Goal: Task Accomplishment & Management: Use online tool/utility

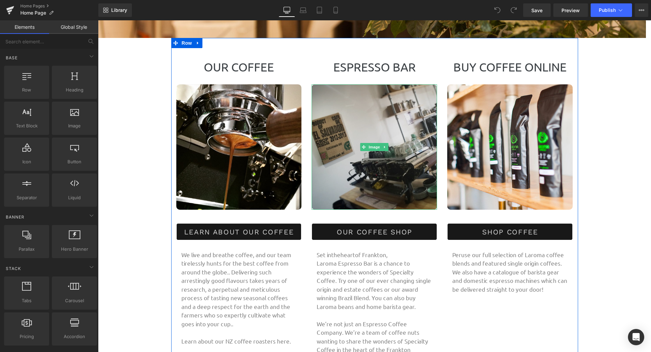
scroll to position [305, 0]
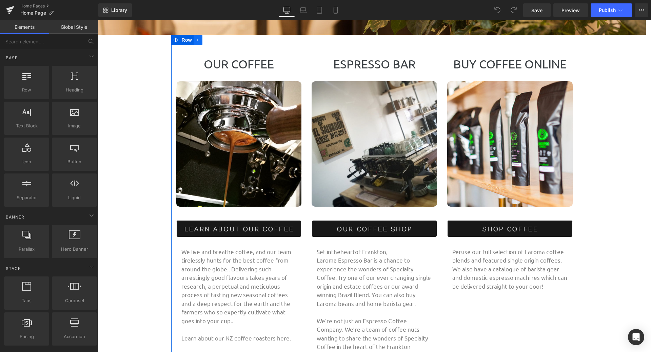
click at [196, 40] on icon at bounding box center [198, 40] width 5 height 5
click at [182, 40] on span "Row" at bounding box center [187, 40] width 14 height 10
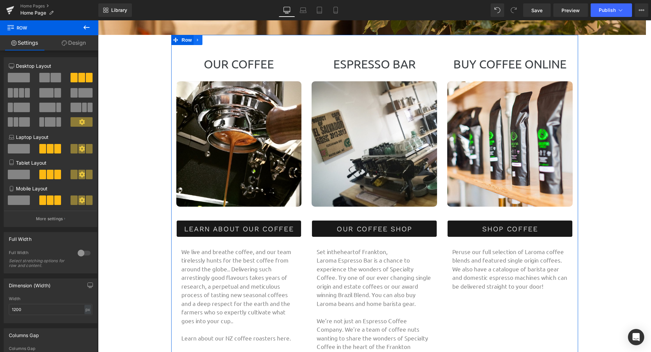
click at [197, 40] on icon at bounding box center [197, 40] width 1 height 3
click at [206, 41] on icon at bounding box center [206, 40] width 5 height 5
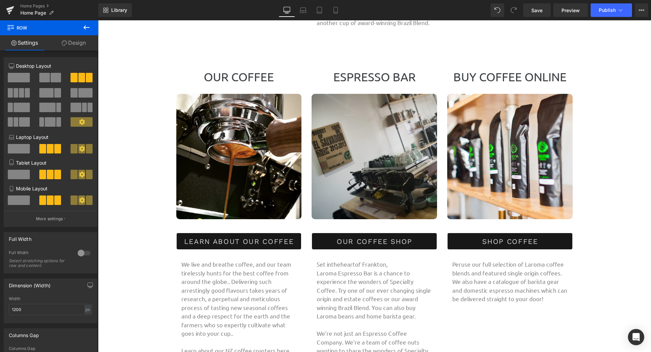
scroll to position [562, 0]
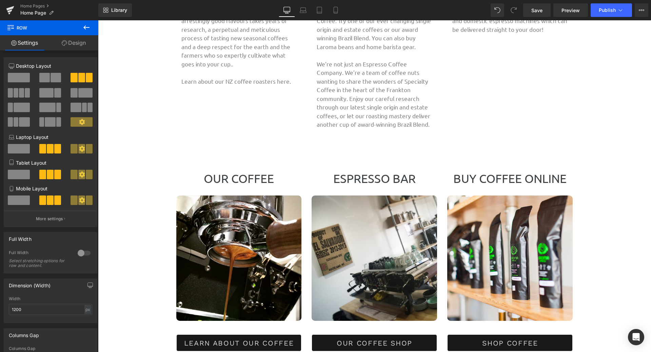
click at [273, 161] on div "OUR COFFEE Heading Image LEARN ABOUT OUR COFFEE Button We live and breathe coff…" at bounding box center [374, 335] width 407 height 371
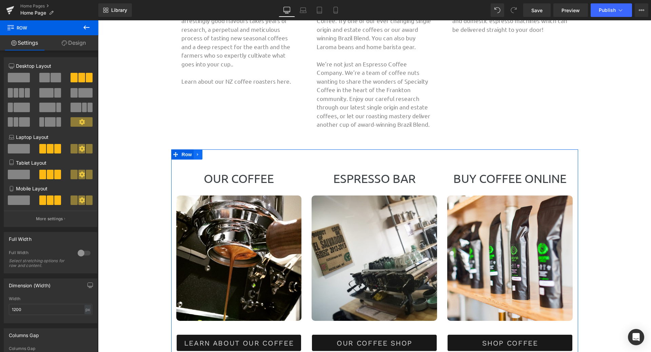
click at [197, 153] on icon at bounding box center [198, 154] width 5 height 5
click at [20, 78] on span at bounding box center [19, 77] width 22 height 9
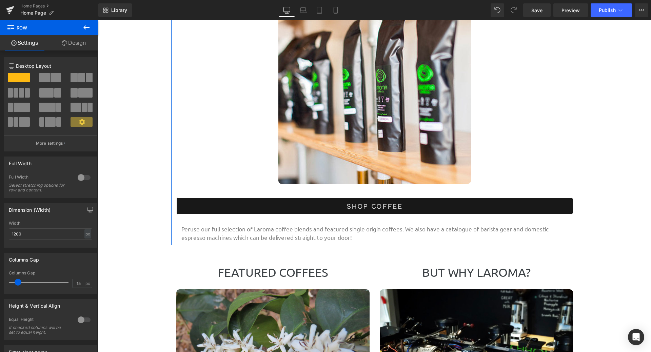
scroll to position [1444, 0]
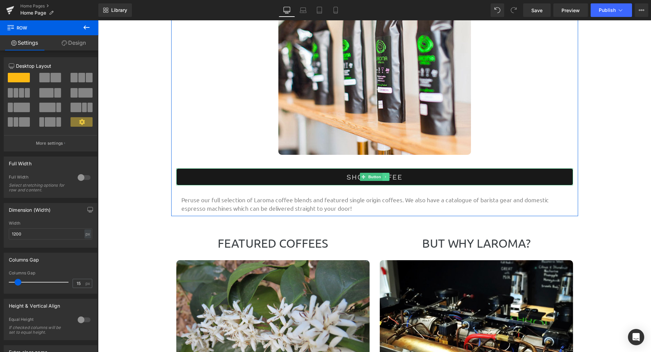
click at [385, 175] on icon at bounding box center [386, 177] width 4 height 4
click at [389, 175] on link at bounding box center [389, 177] width 7 height 8
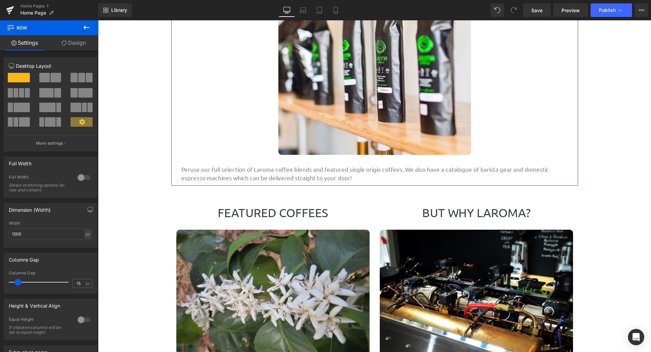
scroll to position [2940, 548]
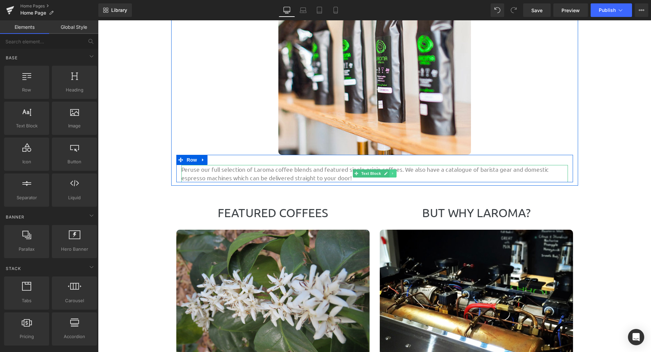
click at [391, 173] on icon at bounding box center [393, 174] width 4 height 4
click at [203, 161] on icon at bounding box center [203, 159] width 5 height 5
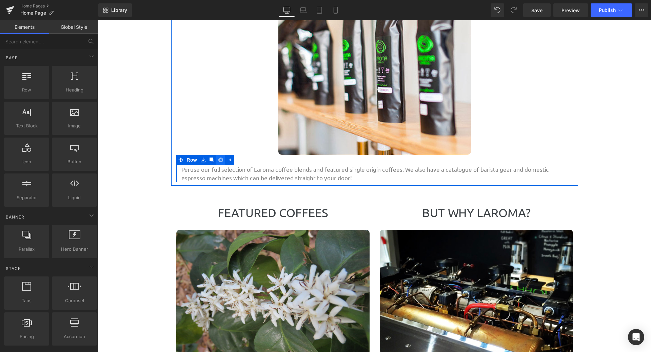
click at [220, 161] on icon at bounding box center [220, 159] width 5 height 5
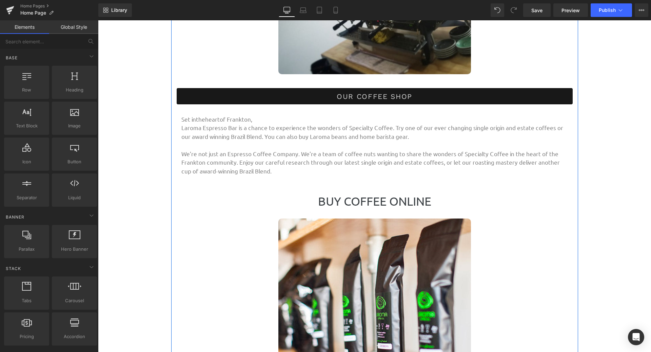
scroll to position [1105, 0]
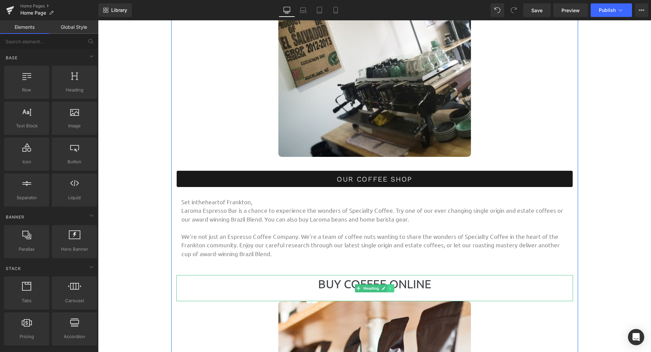
click at [389, 287] on icon at bounding box center [391, 288] width 4 height 4
click at [392, 289] on icon at bounding box center [394, 288] width 4 height 4
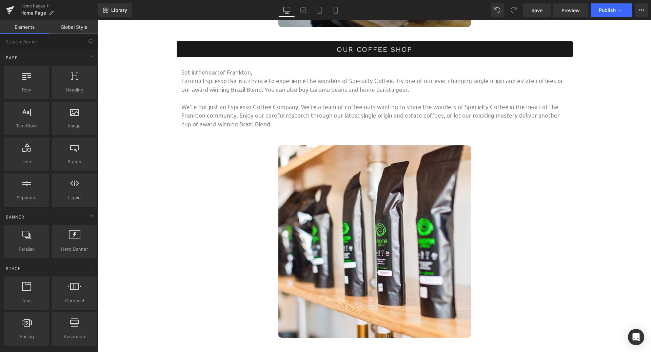
scroll to position [1138, 0]
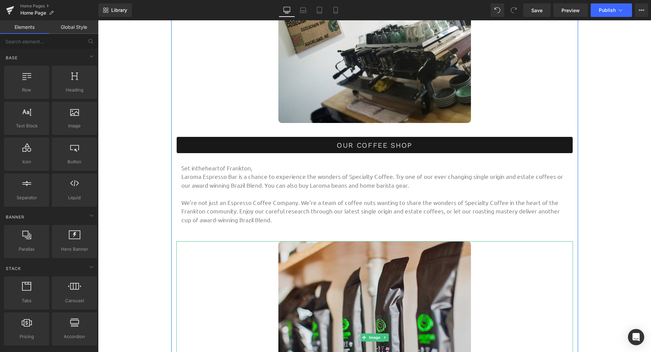
click at [418, 271] on img at bounding box center [374, 337] width 193 height 193
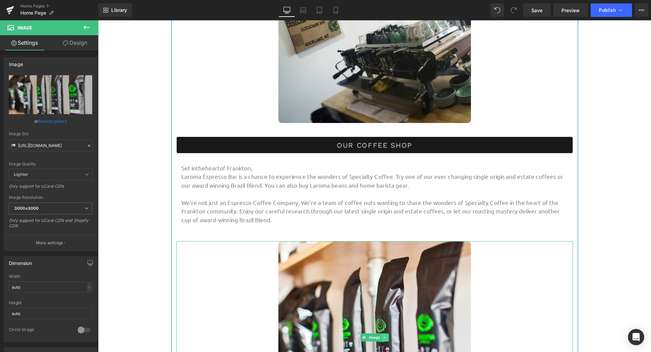
click at [383, 337] on icon at bounding box center [385, 338] width 4 height 4
click at [387, 339] on icon at bounding box center [389, 338] width 4 height 4
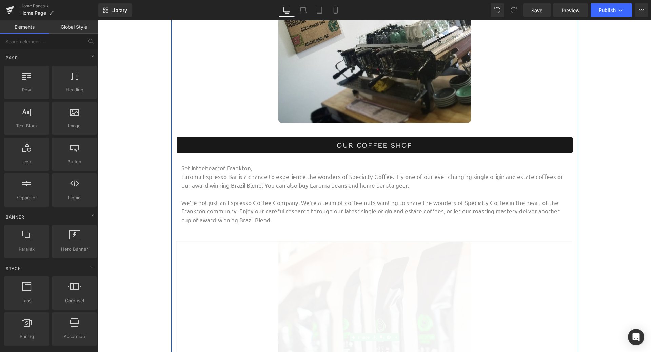
scroll to position [2695, 548]
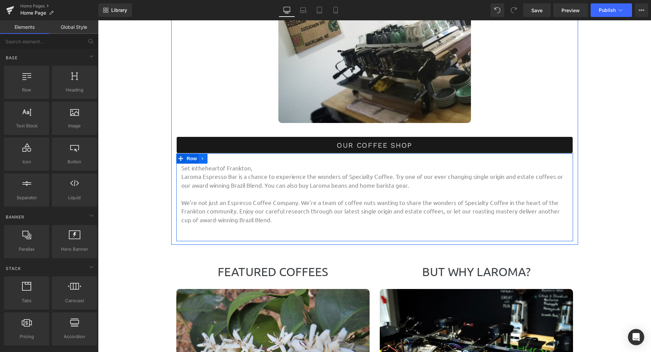
click at [202, 159] on icon at bounding box center [202, 158] width 1 height 3
click at [220, 158] on icon at bounding box center [220, 158] width 5 height 5
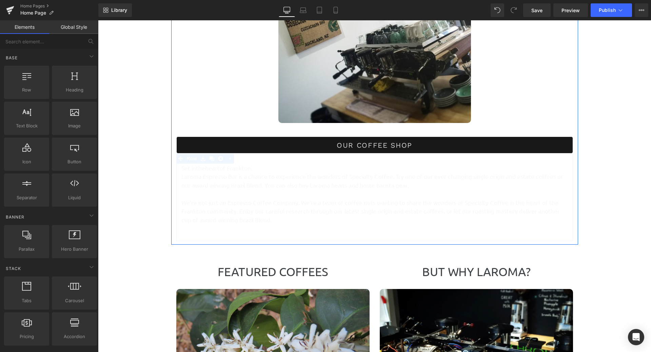
scroll to position [2607, 548]
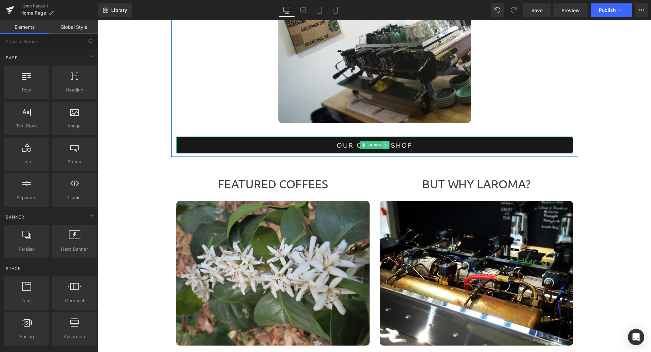
click at [384, 144] on icon at bounding box center [386, 145] width 4 height 4
click at [387, 144] on icon at bounding box center [389, 145] width 4 height 4
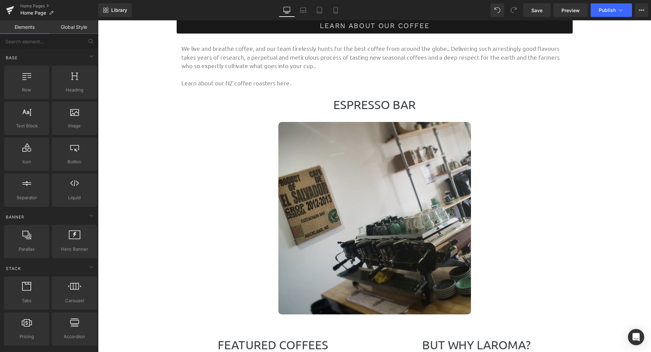
scroll to position [935, 0]
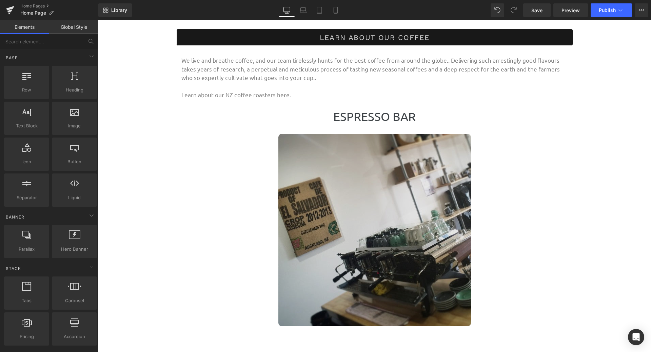
click at [421, 163] on img at bounding box center [374, 230] width 193 height 193
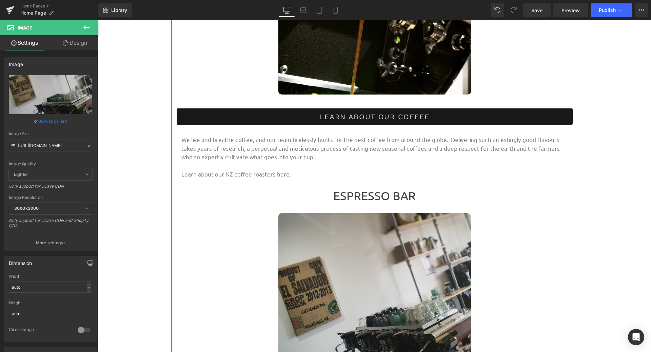
scroll to position [867, 0]
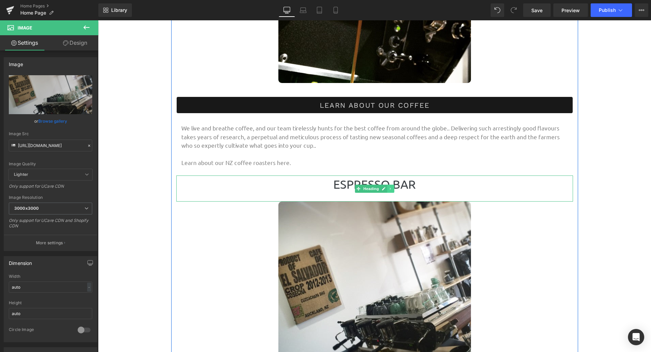
click at [389, 187] on icon at bounding box center [391, 189] width 4 height 4
click at [393, 190] on icon at bounding box center [394, 189] width 4 height 4
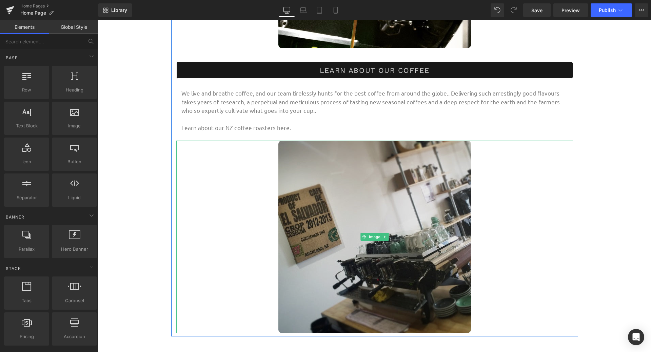
scroll to position [935, 0]
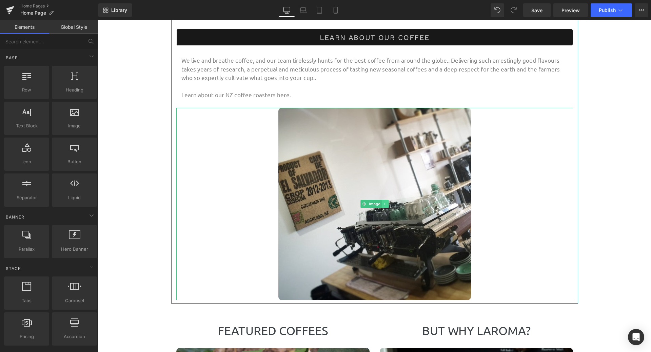
click at [383, 204] on icon at bounding box center [385, 204] width 4 height 4
click at [387, 205] on icon at bounding box center [389, 204] width 4 height 4
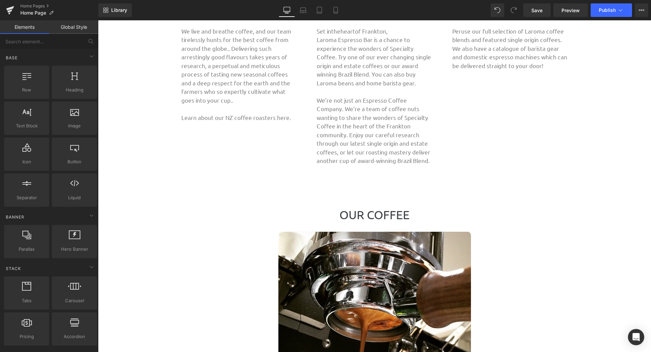
scroll to position [562, 0]
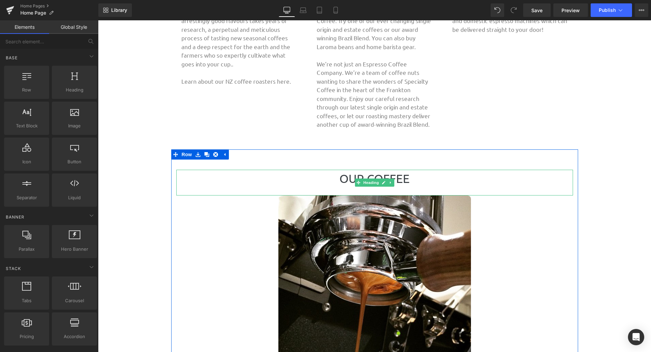
click at [395, 177] on h1 "OUR COFFEE" at bounding box center [374, 179] width 397 height 18
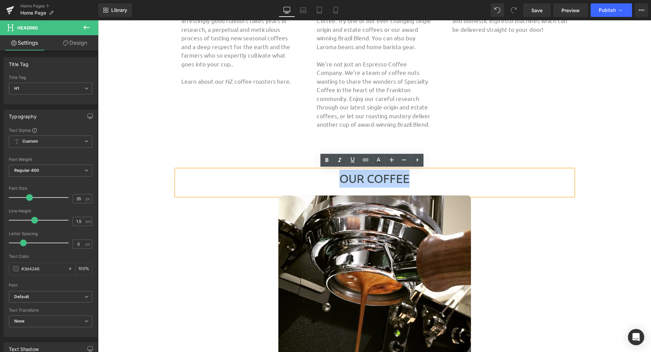
drag, startPoint x: 419, startPoint y: 177, endPoint x: 311, endPoint y: 177, distance: 107.8
click at [311, 177] on h1 "OUR COFFEE" at bounding box center [374, 179] width 397 height 18
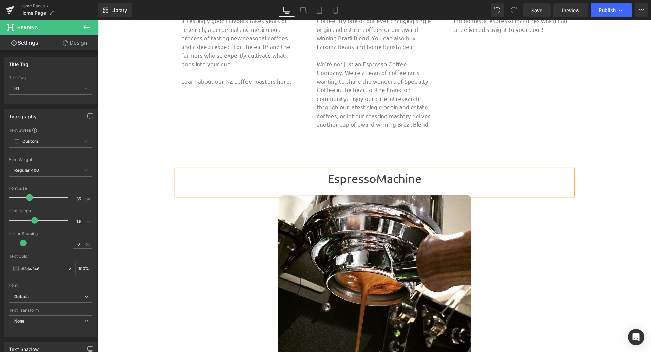
click at [372, 180] on h1 "EspressoMachine" at bounding box center [374, 179] width 397 height 18
click at [419, 180] on h1 "Espresso Machine" at bounding box center [374, 179] width 397 height 18
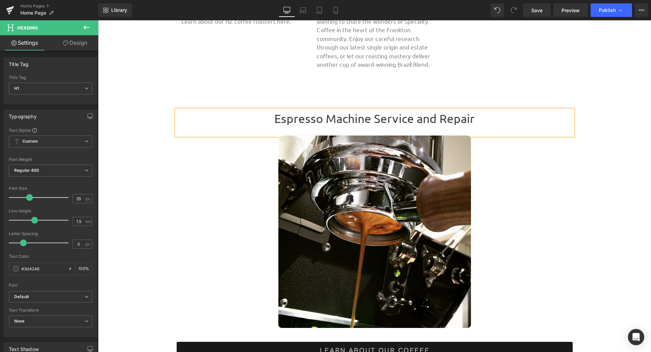
scroll to position [698, 0]
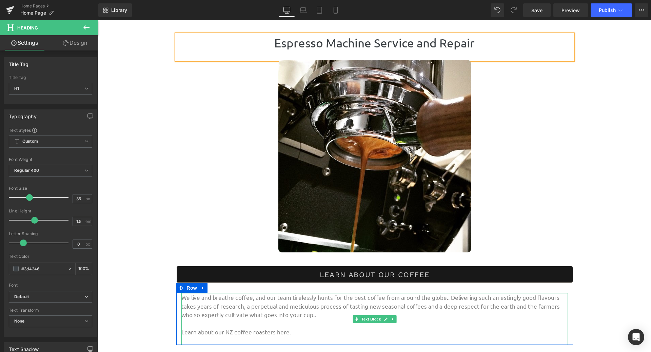
click at [280, 307] on p "We live and breathe coffee, and our team tirelessly hunts for the best coffee f…" at bounding box center [374, 306] width 387 height 26
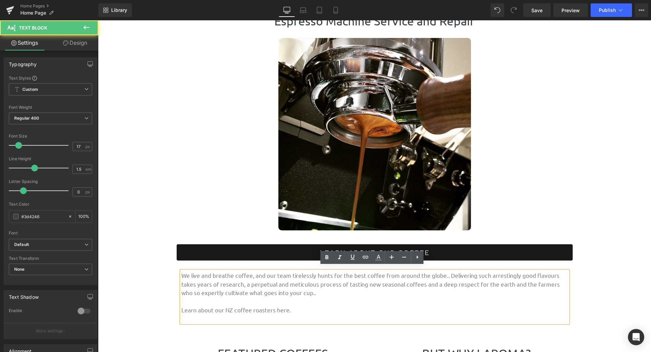
scroll to position [732, 0]
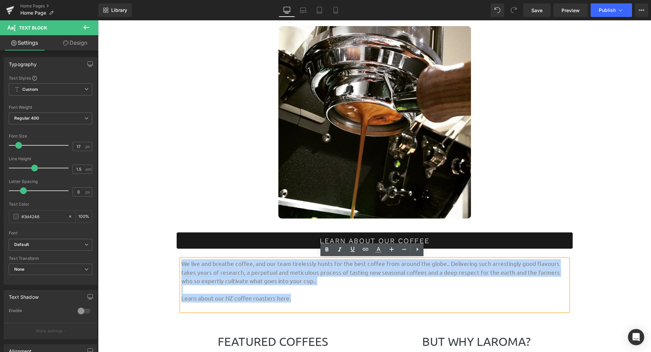
drag, startPoint x: 290, startPoint y: 300, endPoint x: 176, endPoint y: 264, distance: 119.1
click at [176, 264] on div "We live and breathe coffee, and our team tirelessly hunts for the best coffee f…" at bounding box center [374, 285] width 397 height 52
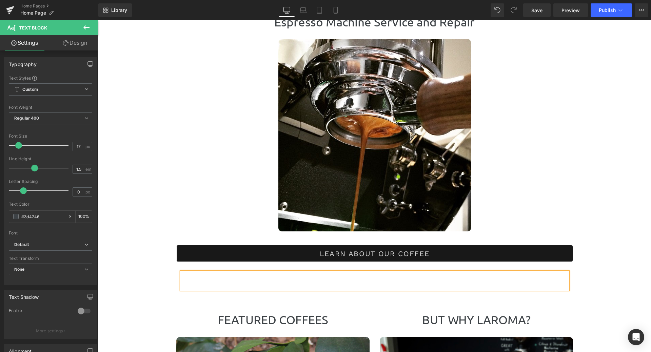
scroll to position [766, 0]
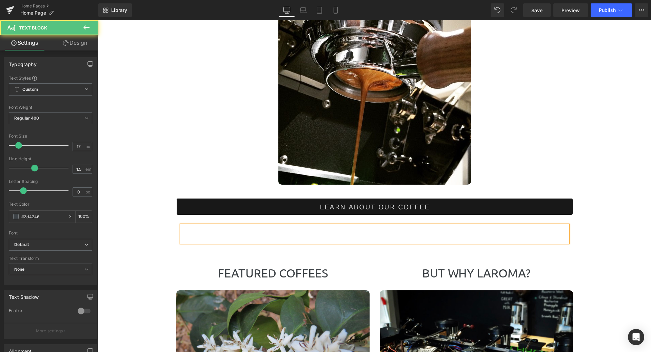
click at [276, 229] on p at bounding box center [374, 229] width 387 height 9
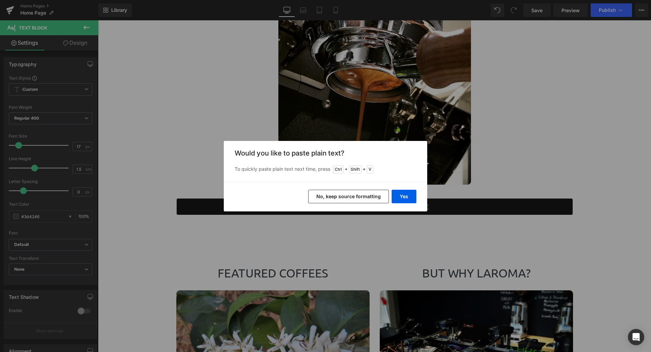
click at [377, 196] on button "No, keep source formatting" at bounding box center [348, 197] width 81 height 14
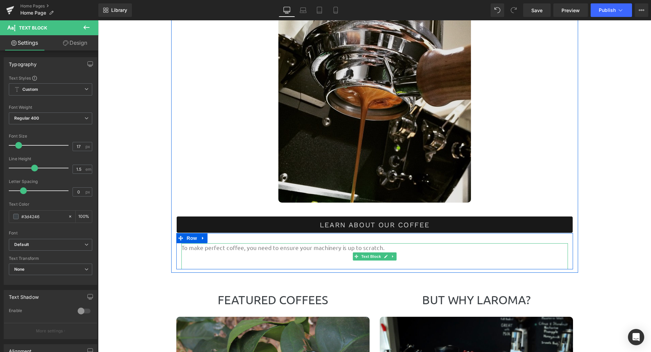
scroll to position [732, 0]
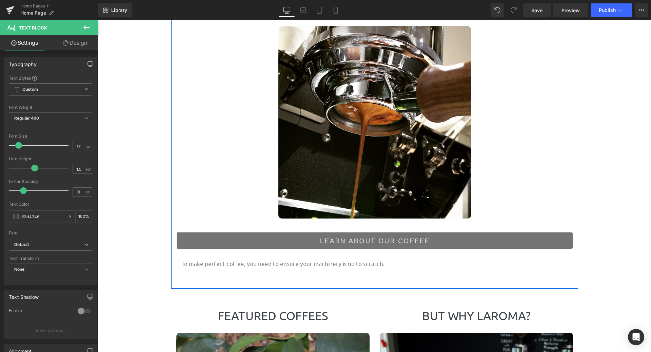
click at [422, 240] on link "LEARN ABOUT OUR COFFEE" at bounding box center [374, 240] width 397 height 17
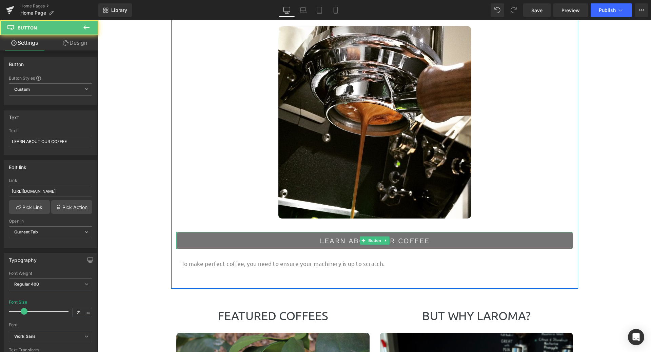
click at [430, 244] on link "LEARN ABOUT OUR COFFEE" at bounding box center [374, 240] width 397 height 17
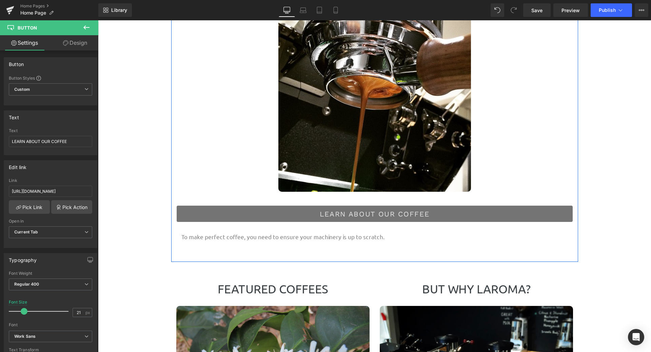
scroll to position [766, 0]
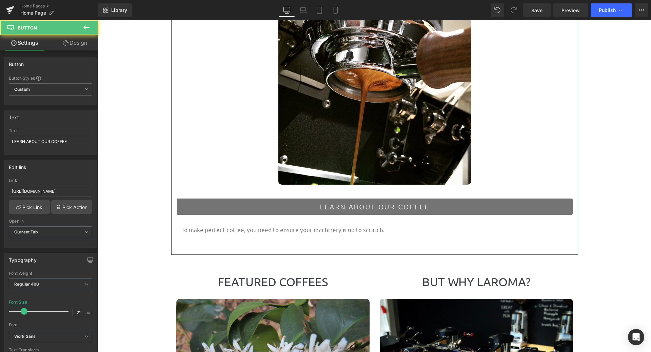
click at [436, 209] on link "LEARN ABOUT OUR COFFEE" at bounding box center [374, 206] width 397 height 17
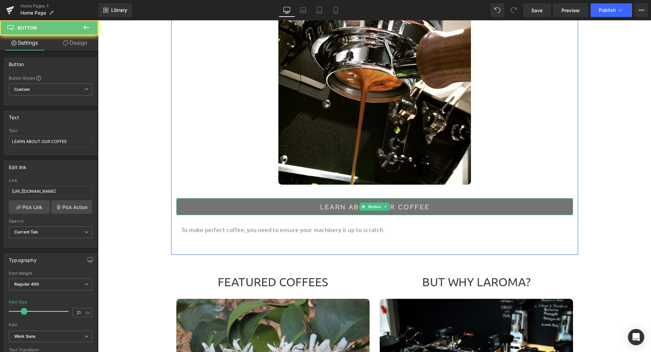
click at [406, 208] on link "LEARN ABOUT OUR COFFEE" at bounding box center [374, 206] width 397 height 17
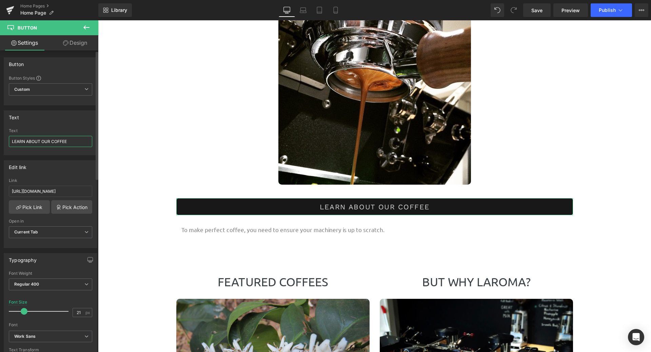
drag, startPoint x: 77, startPoint y: 141, endPoint x: 0, endPoint y: 142, distance: 77.3
click at [0, 142] on div "Text LEARN ABOUT OUR COFFEE Text LEARN ABOUT OUR COFFEE" at bounding box center [50, 130] width 101 height 50
click at [28, 142] on input "Book a service Now" at bounding box center [50, 141] width 83 height 11
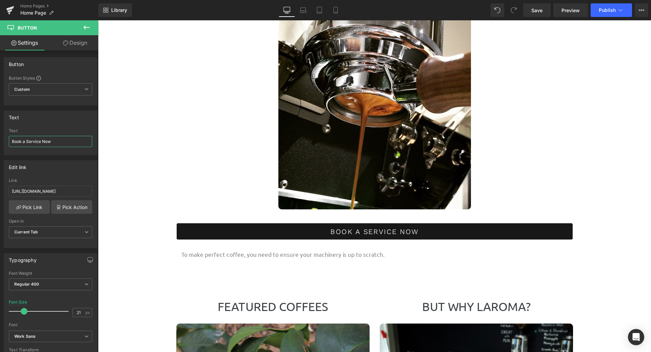
scroll to position [732, 0]
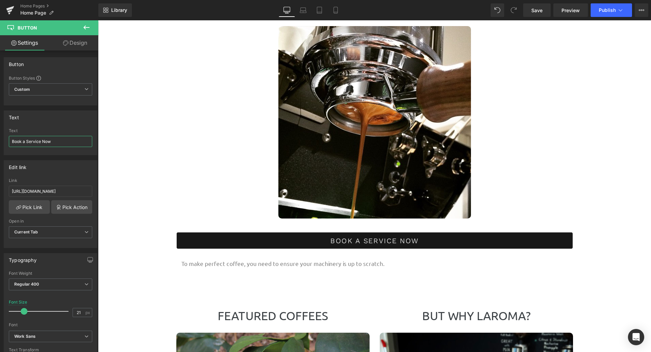
type input "Book a Service Now"
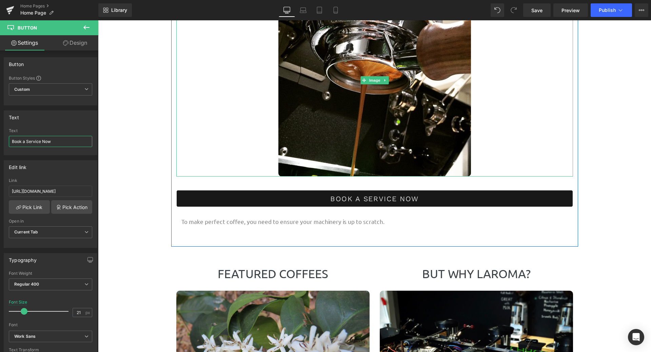
scroll to position [833, 0]
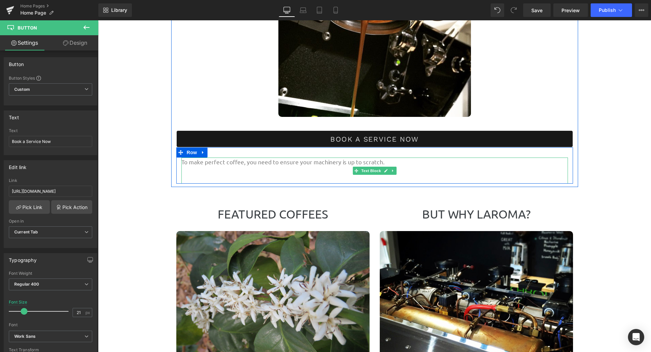
click at [403, 164] on p "To make perfect coffee, you need to ensure your machinery is up to scratch." at bounding box center [374, 162] width 387 height 9
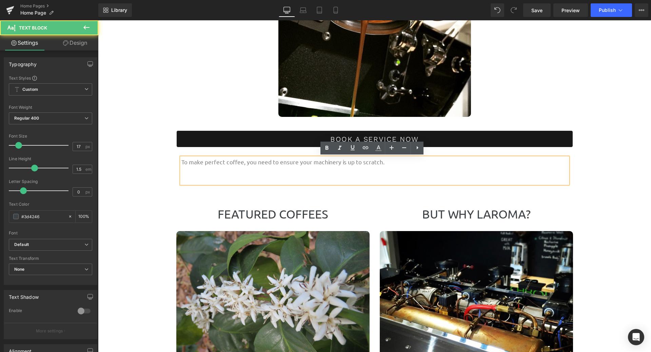
scroll to position [2340, 548]
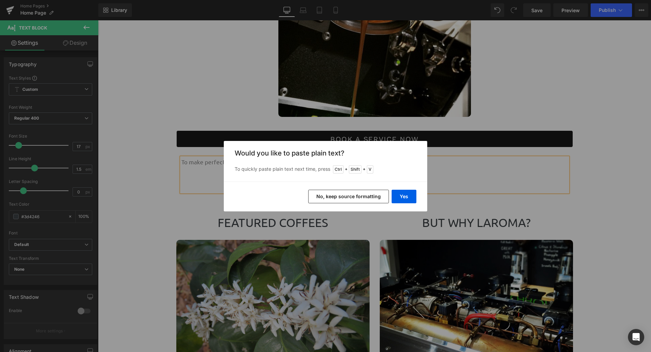
click at [355, 196] on button "No, keep source formatting" at bounding box center [348, 197] width 81 height 14
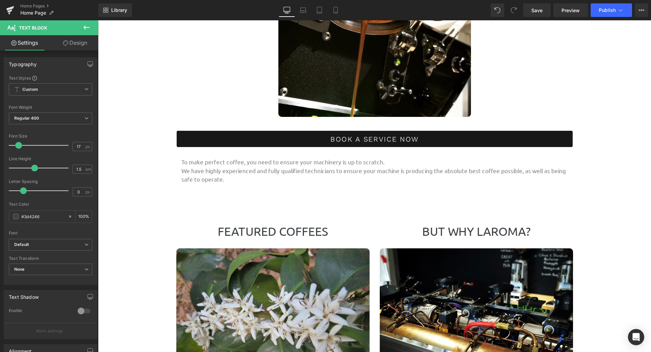
scroll to position [2349, 548]
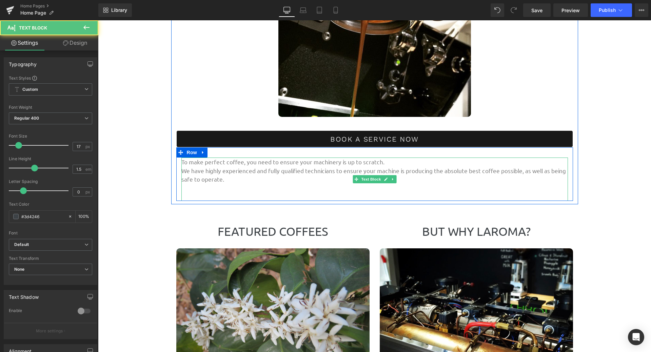
click at [231, 179] on p "We have highly experienced and fully qualified technicians to ensure your machi…" at bounding box center [374, 174] width 387 height 17
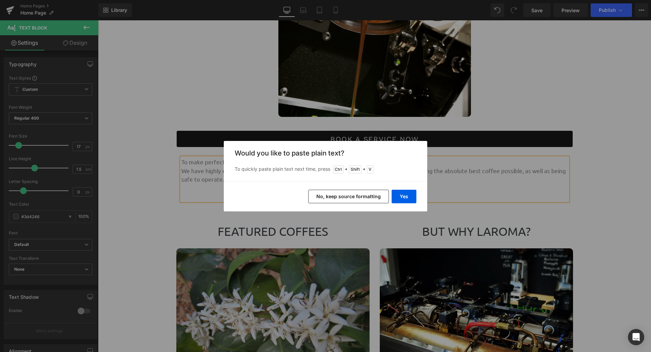
click at [346, 199] on button "No, keep source formatting" at bounding box center [348, 197] width 81 height 14
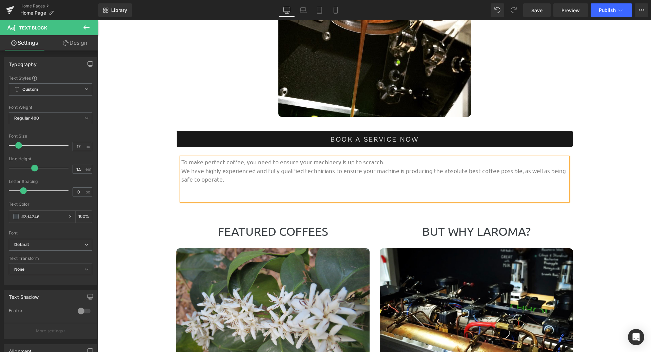
scroll to position [2358, 548]
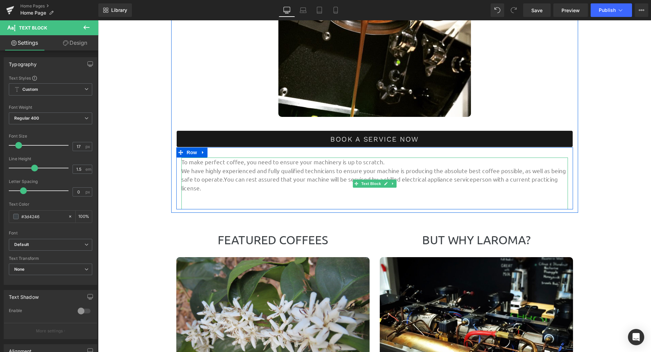
click at [244, 183] on p "We have highly experienced and fully qualified technicians to ensure your machi…" at bounding box center [374, 179] width 387 height 26
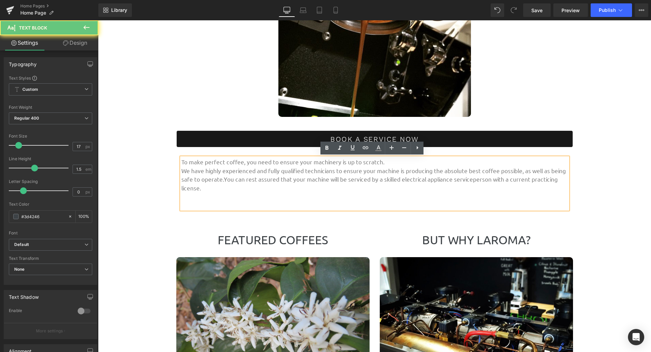
click at [220, 188] on p "We have highly experienced and fully qualified technicians to ensure your machi…" at bounding box center [374, 179] width 387 height 26
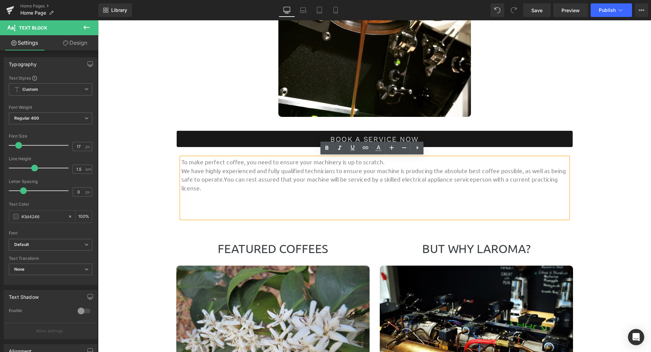
scroll to position [2366, 548]
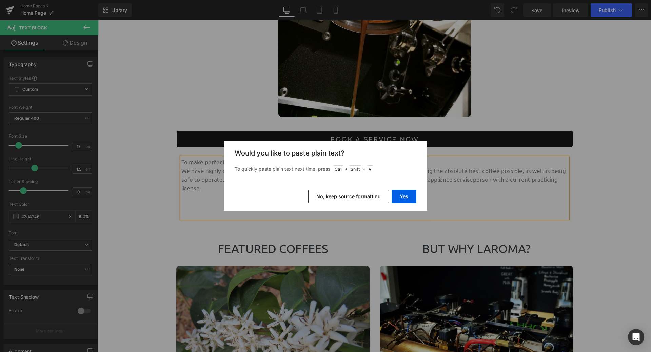
click at [362, 192] on button "No, keep source formatting" at bounding box center [348, 197] width 81 height 14
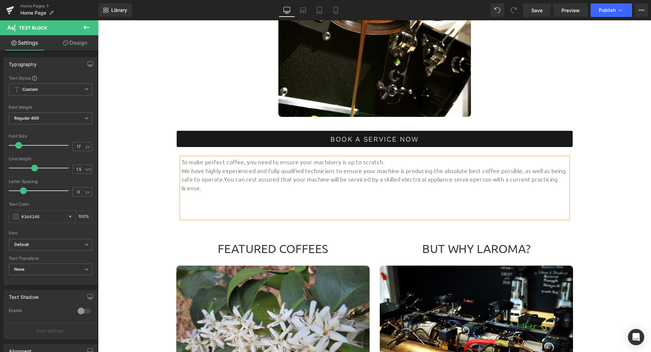
scroll to position [2392, 548]
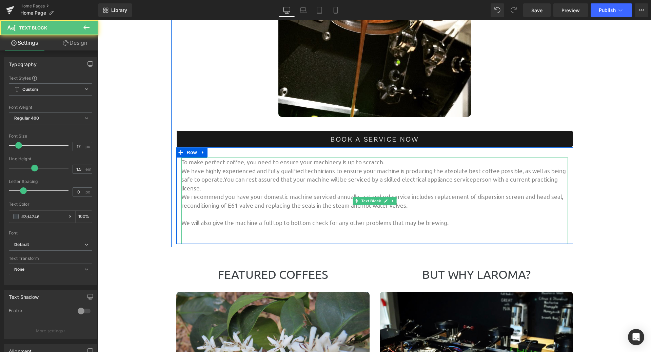
click at [182, 214] on p at bounding box center [374, 214] width 387 height 9
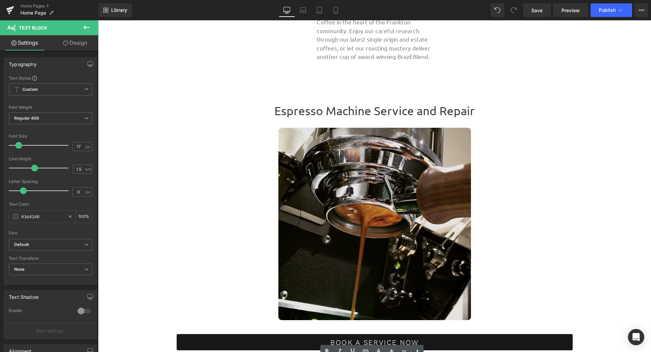
scroll to position [799, 0]
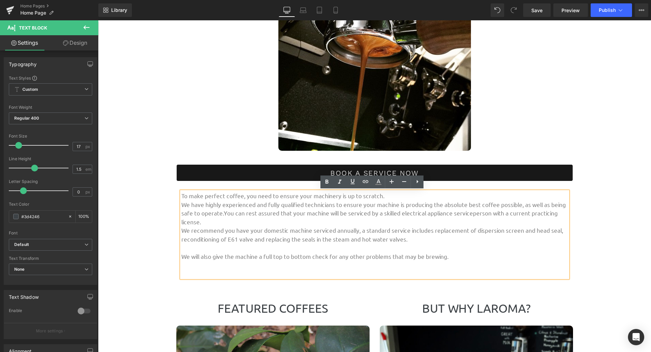
click at [217, 224] on p "We have highly experienced and fully qualified technicians to ensure your machi…" at bounding box center [374, 213] width 387 height 26
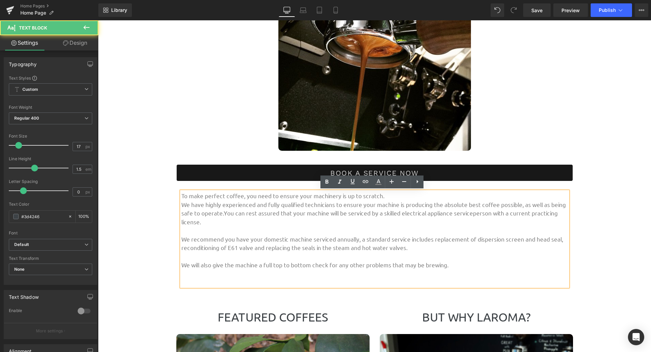
scroll to position [2401, 548]
click at [359, 239] on span "We recommend you have your domestic machine serviced annually, a standard servi…" at bounding box center [372, 244] width 382 height 16
click at [354, 248] on span "We recommend you have your domestic machine serviced annually. A standard servi…" at bounding box center [372, 244] width 382 height 16
click at [354, 247] on span "We recommend you have your domestic machine serviced annually. A standard servi…" at bounding box center [372, 244] width 382 height 16
drag, startPoint x: 355, startPoint y: 247, endPoint x: 346, endPoint y: 247, distance: 8.5
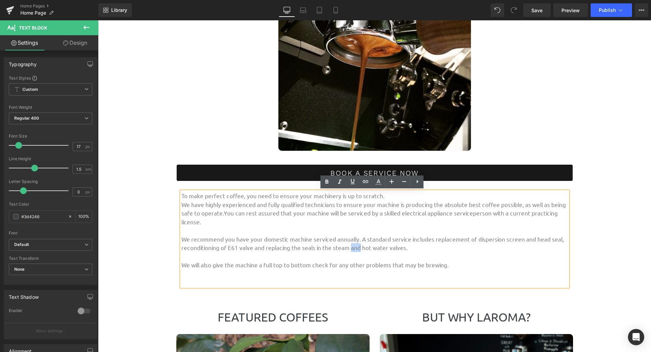
click at [346, 247] on span "We recommend you have your domestic machine serviced annually. A standard servi…" at bounding box center [372, 244] width 382 height 16
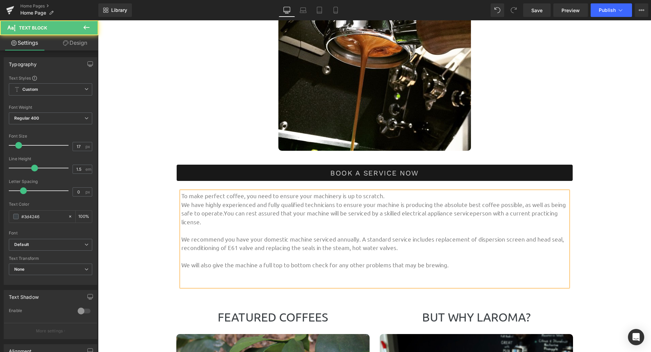
drag, startPoint x: 372, startPoint y: 247, endPoint x: 377, endPoint y: 275, distance: 28.2
click at [372, 247] on span "We recommend you have your domestic machine serviced annually. A standard servi…" at bounding box center [372, 244] width 382 height 16
click at [389, 247] on span "We recommend you have your domestic machine serviced annually. A standard servi…" at bounding box center [372, 244] width 382 height 16
click at [384, 247] on span "We recommend you have your domestic machine serviced annually. A standard servi…" at bounding box center [372, 244] width 382 height 16
drag, startPoint x: 418, startPoint y: 247, endPoint x: 435, endPoint y: 251, distance: 17.2
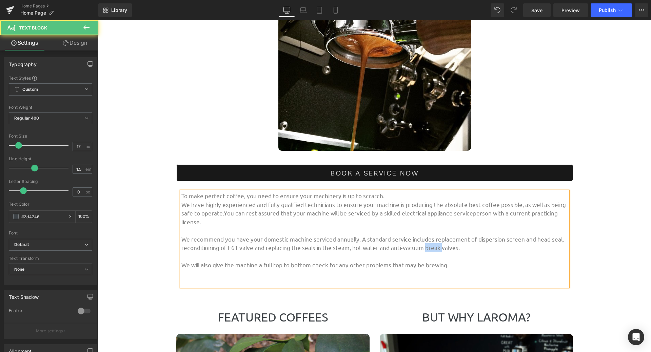
click at [435, 251] on span "We recommend you have your domestic machine serviced annually. A standard servi…" at bounding box center [372, 244] width 382 height 16
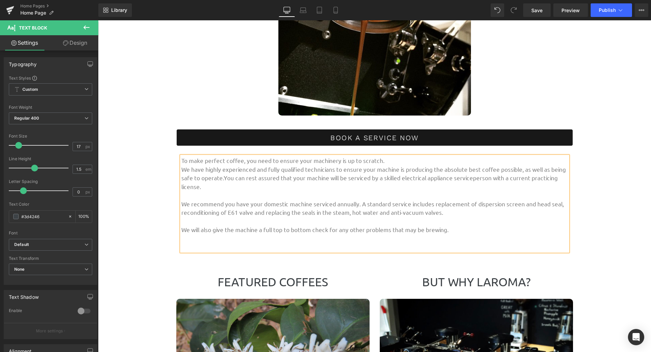
scroll to position [867, 0]
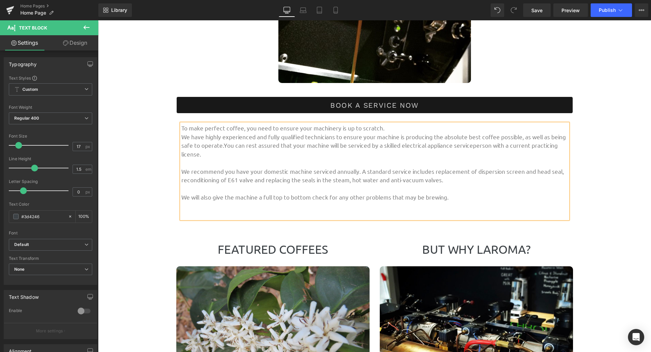
click at [458, 186] on p at bounding box center [374, 188] width 387 height 9
click at [447, 180] on p "We recommend you have your domestic machine serviced annually. A standard servi…" at bounding box center [374, 175] width 387 height 17
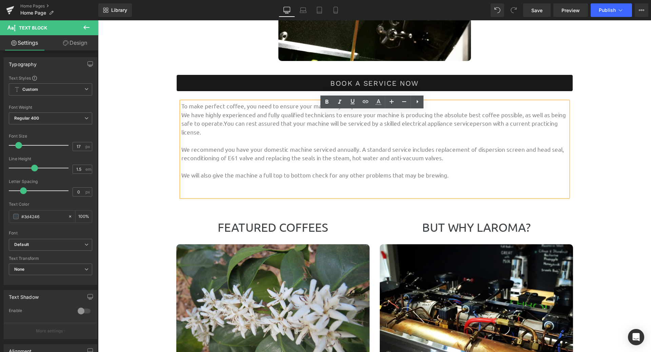
scroll to position [901, 0]
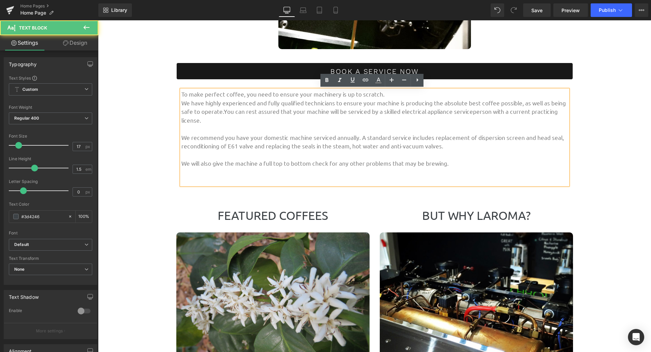
click at [427, 138] on span "We recommend you have your domestic machine serviced annually. A standard servi…" at bounding box center [372, 142] width 382 height 16
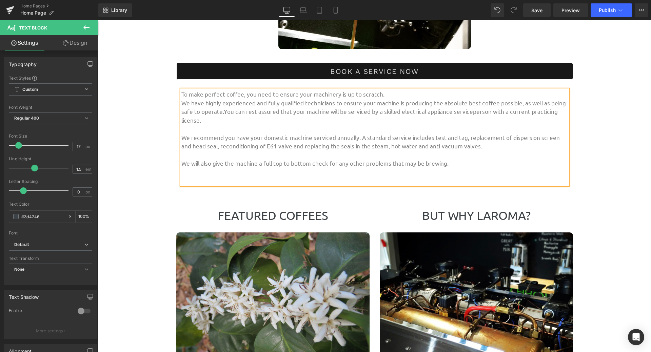
click at [450, 165] on p "We will also give the machine a full top to bottom check for any other problems…" at bounding box center [374, 163] width 387 height 9
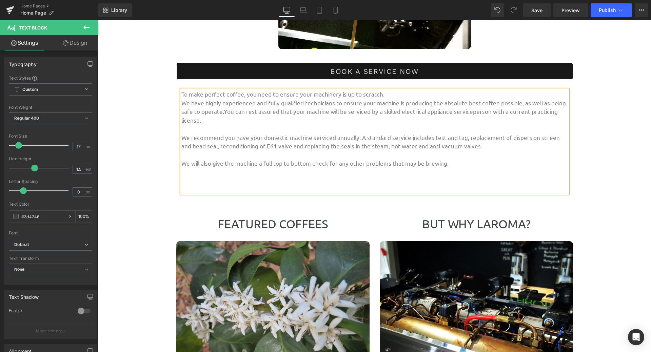
scroll to position [2418, 548]
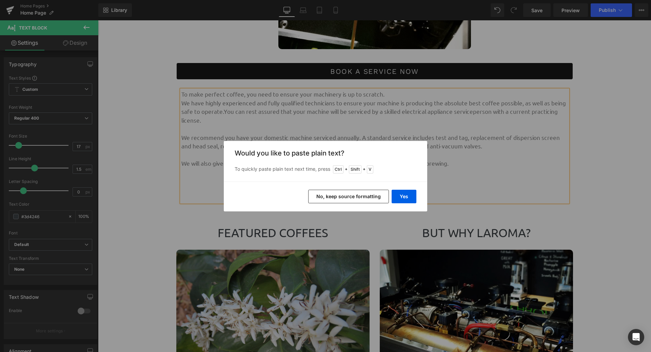
click at [359, 198] on button "No, keep source formatting" at bounding box center [348, 197] width 81 height 14
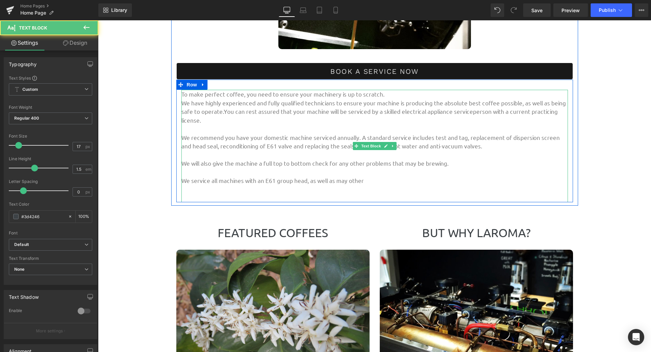
drag, startPoint x: 339, startPoint y: 181, endPoint x: 350, endPoint y: 208, distance: 29.7
click at [339, 181] on p "We service all machines with an E61 group head, as well as may other" at bounding box center [374, 180] width 387 height 9
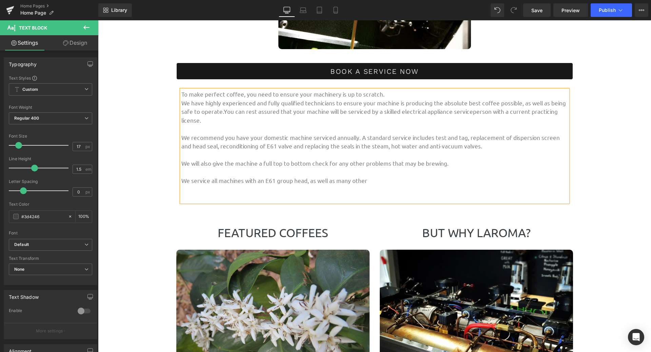
click at [362, 179] on p "We service all machines with an E61 group head, as well as many other" at bounding box center [374, 180] width 387 height 9
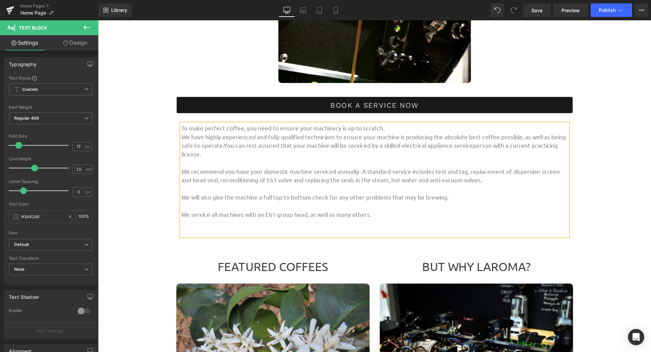
click at [382, 130] on p "To make perfect coffee, you need to ensure your machinery is up to scratch." at bounding box center [374, 128] width 387 height 9
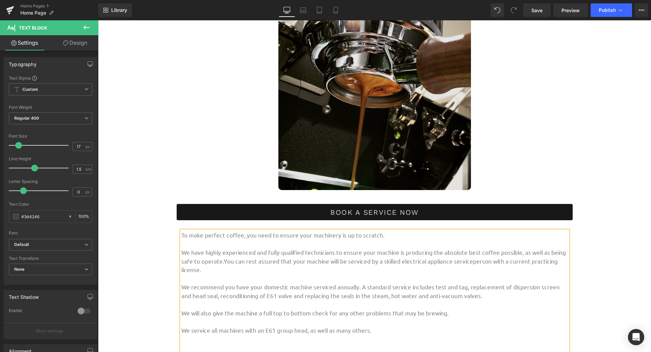
scroll to position [664, 0]
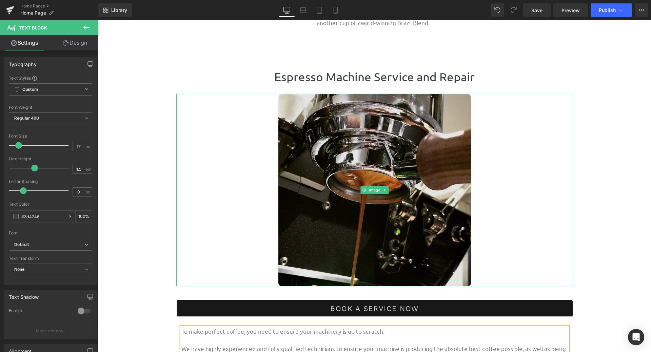
click at [412, 190] on img at bounding box center [374, 190] width 193 height 193
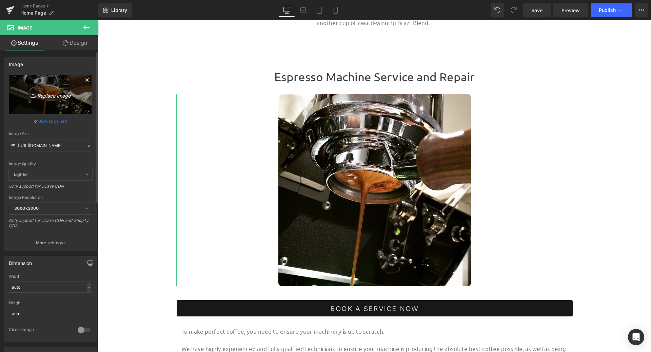
click at [45, 85] on link "Replace Image" at bounding box center [50, 94] width 83 height 39
type input "C:\fakepath\workbench.jpg"
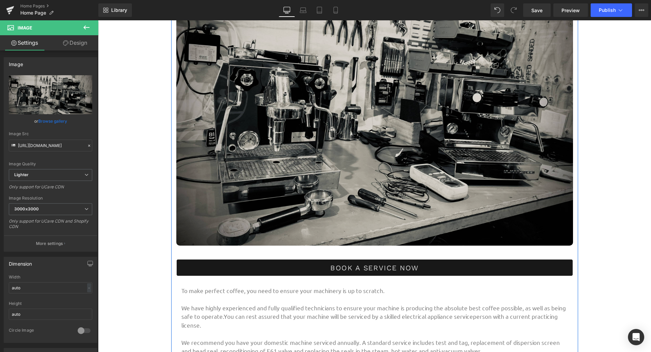
scroll to position [799, 0]
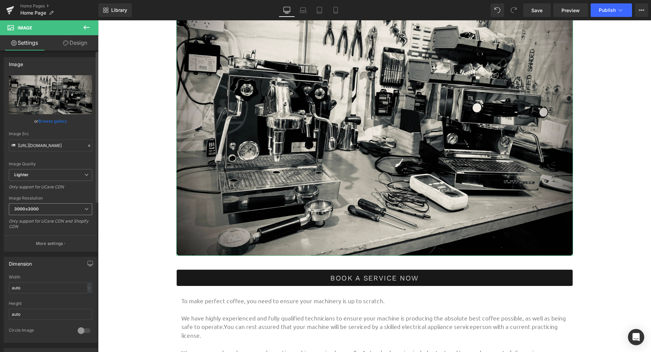
click at [80, 207] on span "3000x3000" at bounding box center [50, 209] width 83 height 12
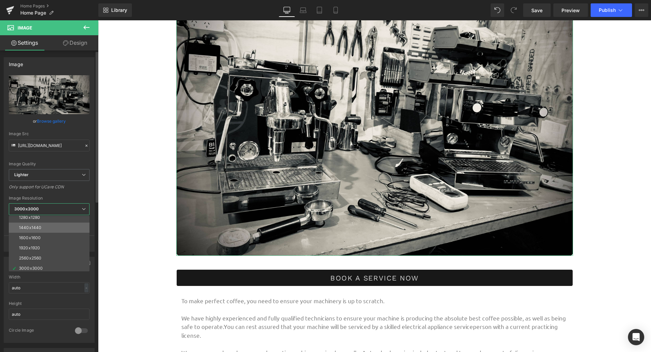
scroll to position [97, 0]
click at [37, 246] on div "1920x1920" at bounding box center [29, 246] width 21 height 5
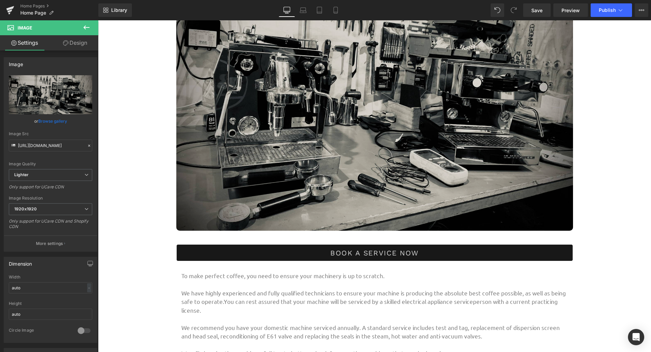
scroll to position [766, 0]
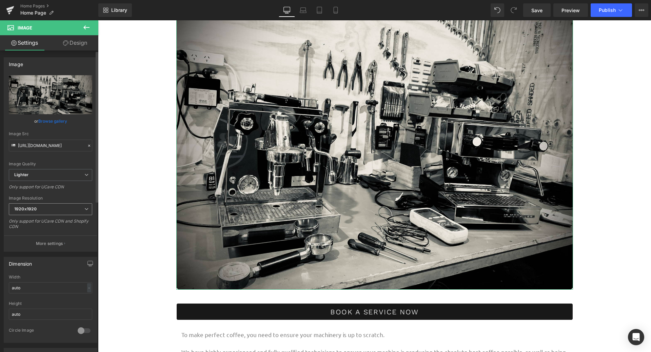
click at [70, 209] on span "1920x1920" at bounding box center [50, 209] width 83 height 12
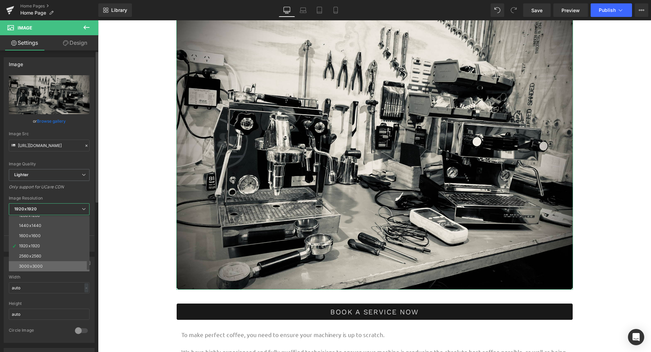
click at [50, 266] on li "3000x3000" at bounding box center [51, 266] width 84 height 10
type input "[URL][DOMAIN_NAME]"
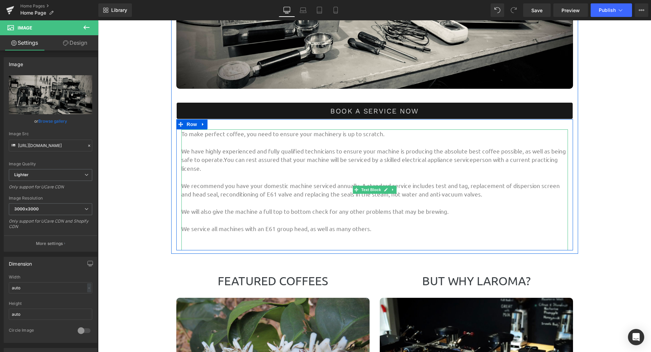
scroll to position [969, 0]
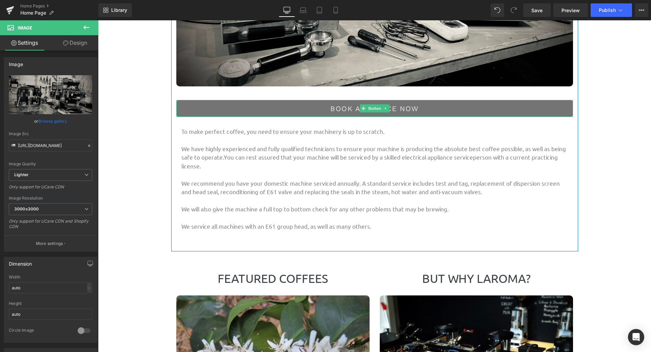
click at [387, 111] on link "Book a Service Now" at bounding box center [374, 108] width 397 height 17
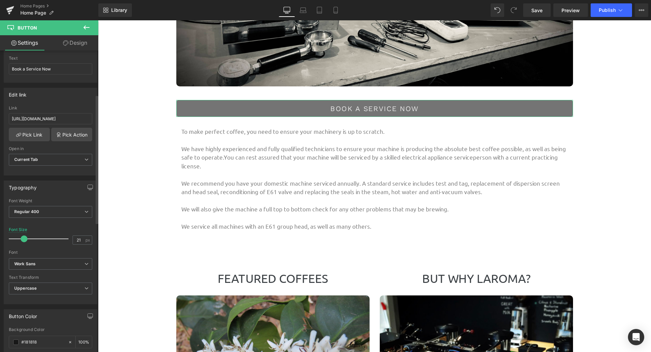
scroll to position [34, 0]
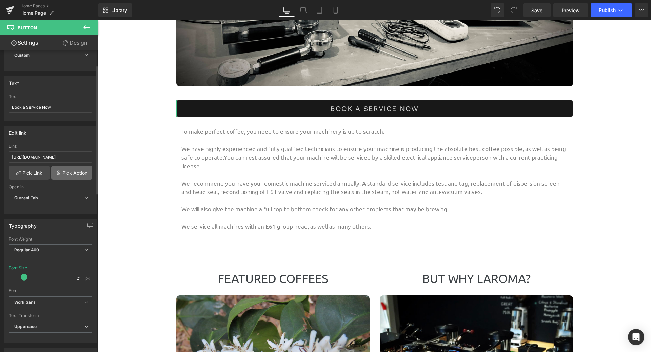
click at [63, 172] on link "Pick Action" at bounding box center [71, 173] width 41 height 14
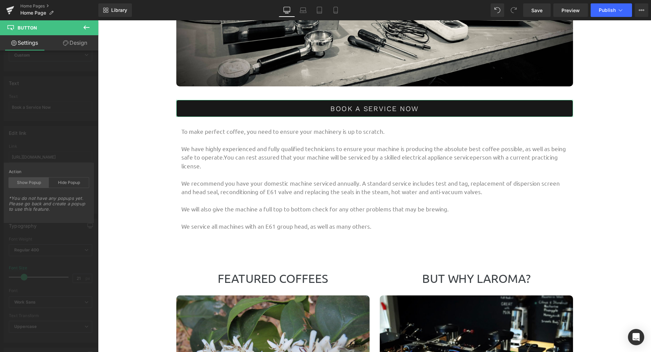
click at [25, 180] on div "Show Popup" at bounding box center [29, 183] width 40 height 10
click at [74, 180] on div "Hide Popup" at bounding box center [69, 183] width 40 height 10
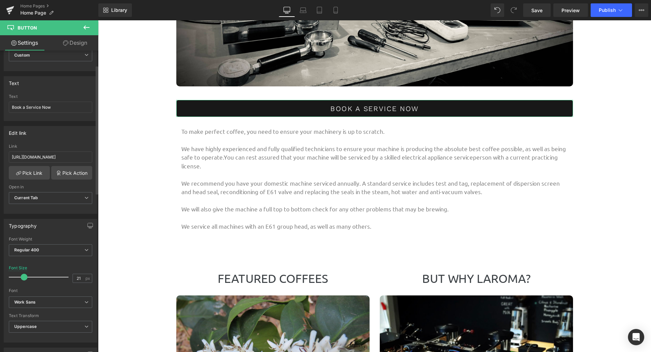
click at [57, 151] on div "Edit link [URL][DOMAIN_NAME] Link [URL][DOMAIN_NAME] Pick Link Pick Action Curr…" at bounding box center [50, 167] width 101 height 93
click at [48, 198] on span "Current Tab" at bounding box center [50, 198] width 83 height 12
click at [48, 198] on span "Current Tab" at bounding box center [49, 198] width 81 height 12
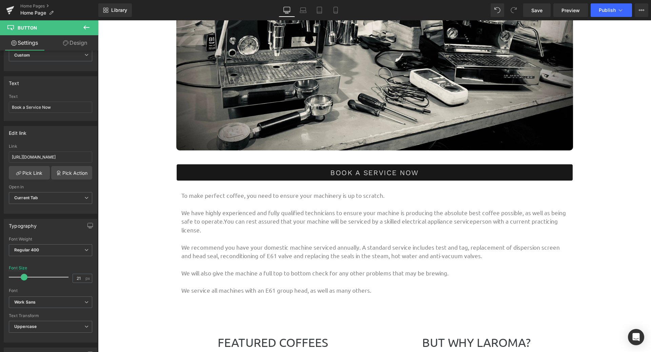
scroll to position [901, 0]
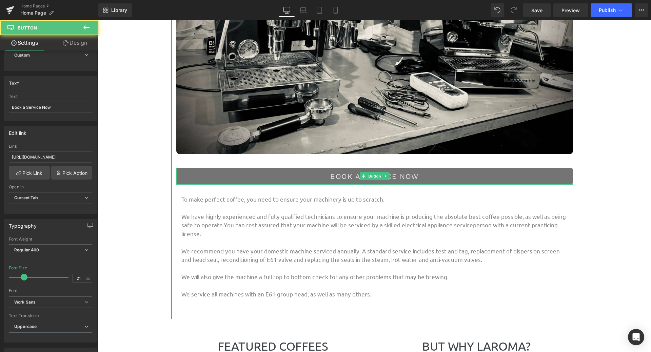
click at [422, 176] on link "Book a Service Now" at bounding box center [374, 176] width 397 height 17
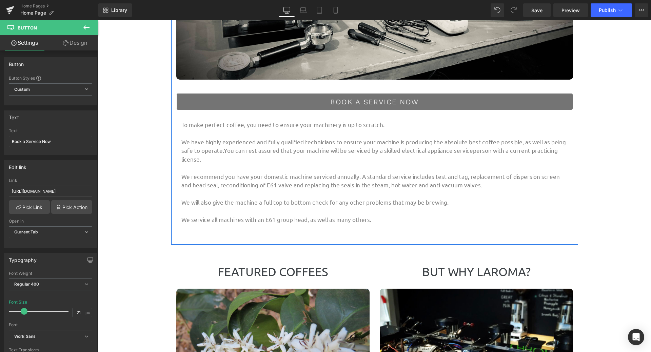
scroll to position [979, 0]
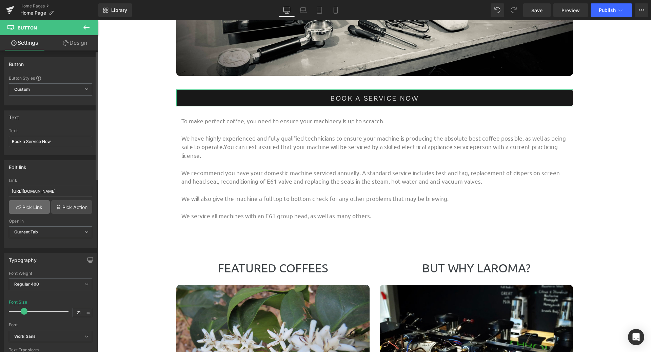
click at [35, 210] on link "Pick Link" at bounding box center [29, 207] width 41 height 14
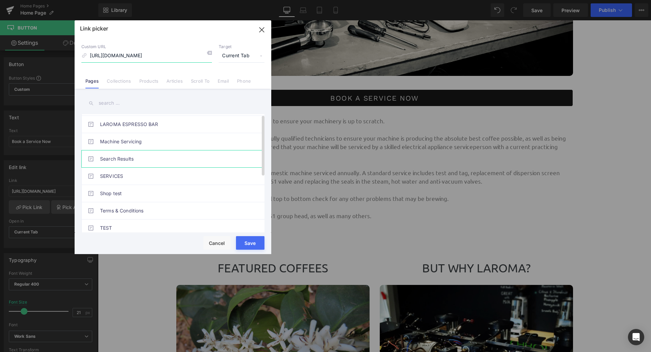
scroll to position [0, 0]
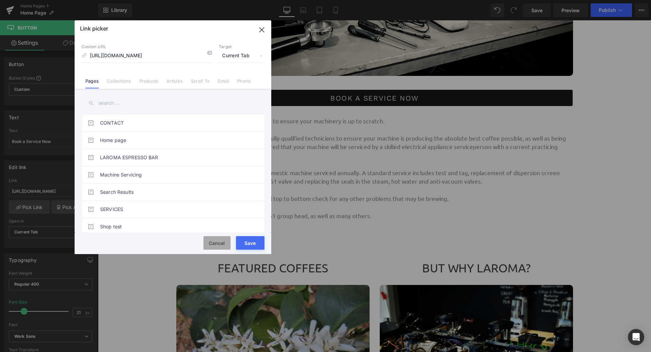
click at [216, 244] on button "Cancel" at bounding box center [216, 243] width 27 height 14
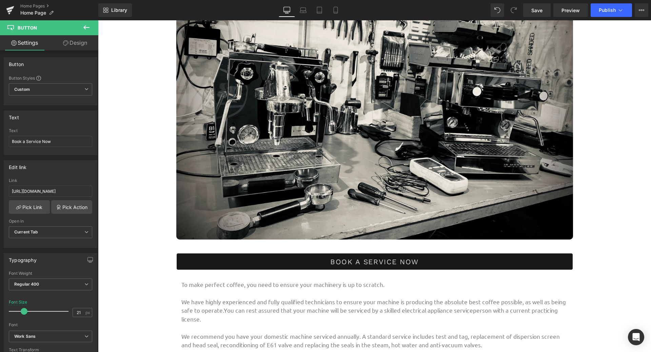
scroll to position [881, 0]
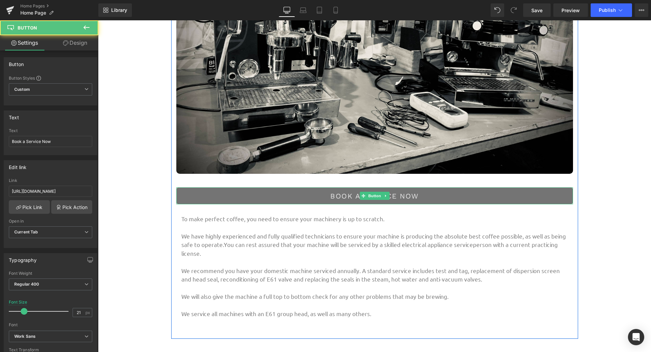
click at [322, 195] on link "Book a Service Now" at bounding box center [374, 195] width 397 height 17
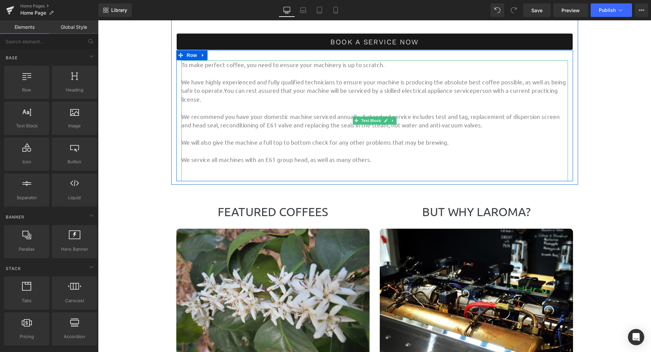
scroll to position [1051, 0]
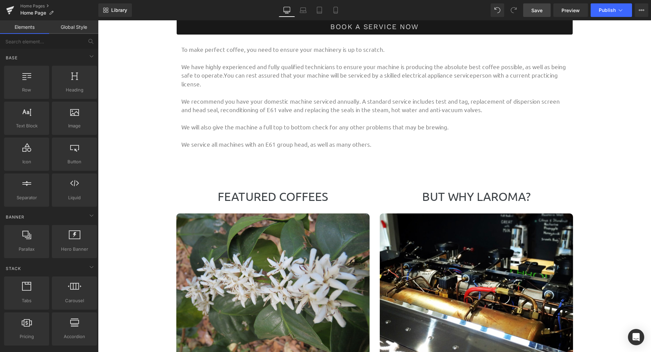
click at [532, 8] on span "Save" at bounding box center [536, 10] width 11 height 7
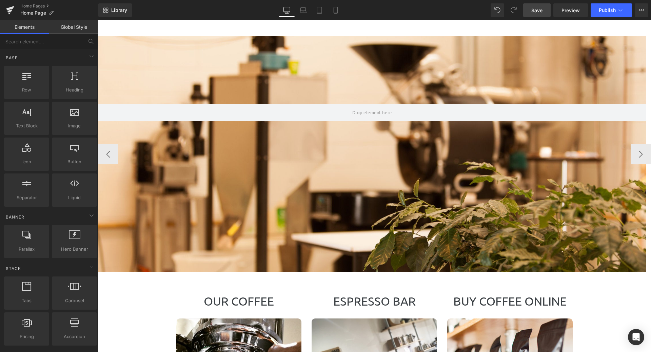
scroll to position [0, 0]
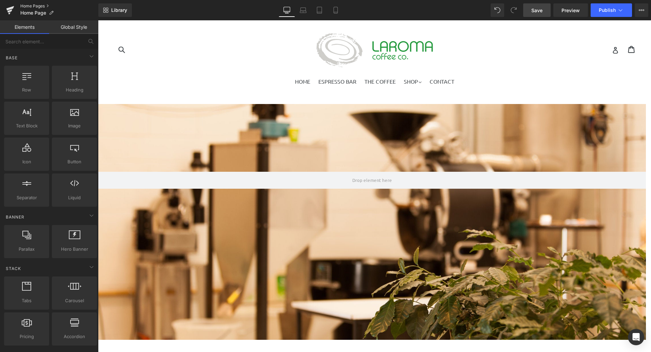
click at [44, 5] on link "Home Pages" at bounding box center [59, 5] width 78 height 5
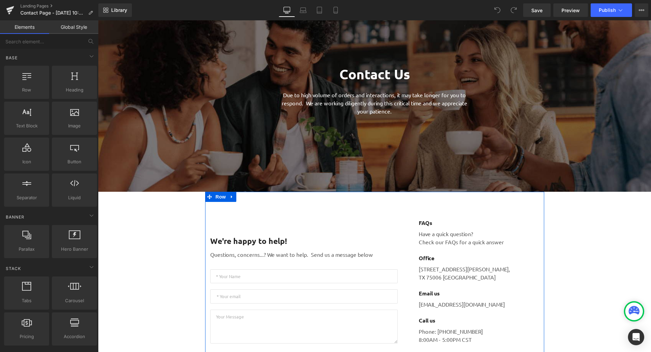
scroll to position [34, 0]
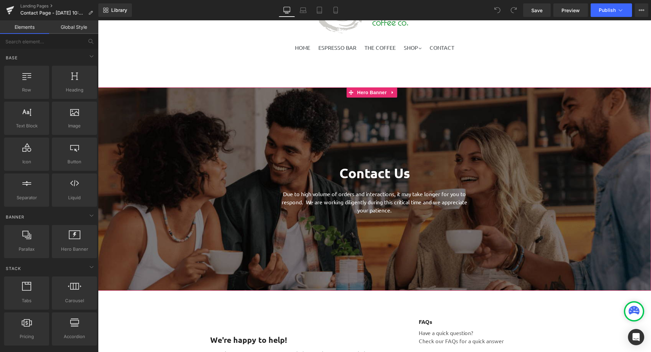
click at [535, 161] on span "Contact Us Heading Due to high volume of orders and interactions, it may take l…" at bounding box center [374, 186] width 553 height 64
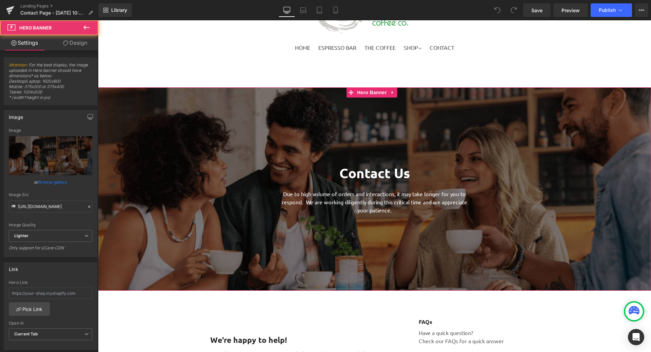
click at [574, 179] on span "Contact Us Heading Due to high volume of orders and interactions, it may take l…" at bounding box center [374, 186] width 553 height 64
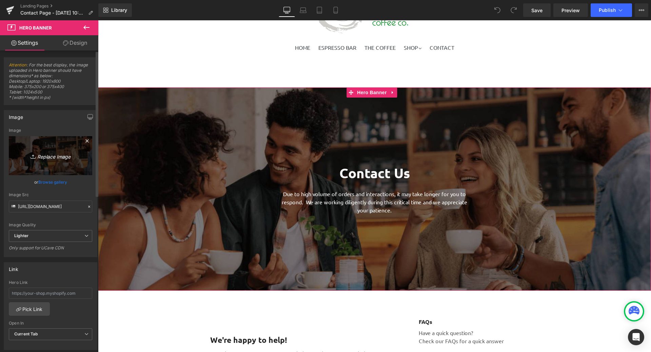
click at [52, 157] on icon "Replace Image" at bounding box center [50, 156] width 54 height 8
type input "C:\fakepath\Photo 18-09-2025, 9 40 14 am.jpg"
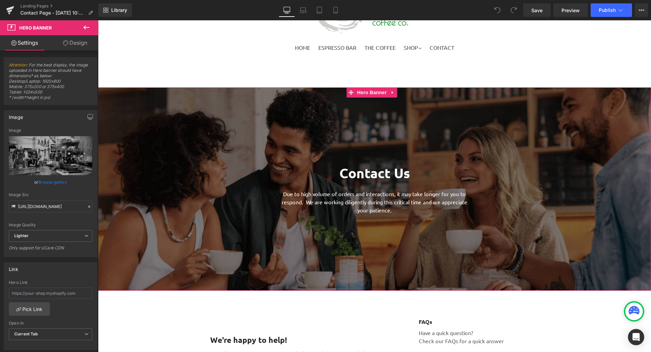
type input "https://ucarecdn.com/d4ec8cfd-367b-487a-8e2c-8202bcd90398/-/format/auto/-/previ…"
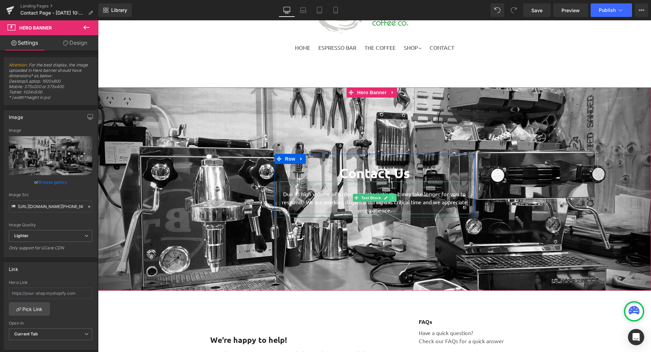
click at [392, 199] on icon at bounding box center [393, 198] width 4 height 4
click at [395, 199] on icon at bounding box center [396, 198] width 4 height 4
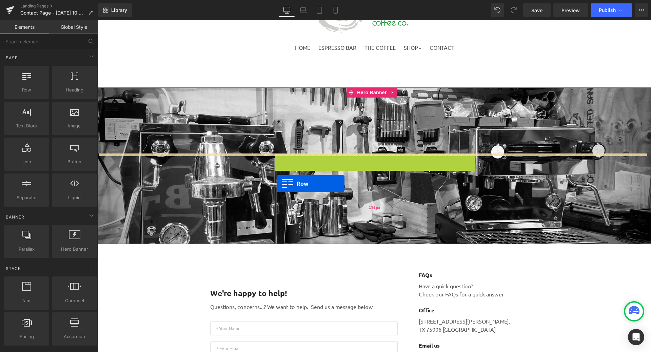
drag, startPoint x: 277, startPoint y: 158, endPoint x: 277, endPoint y: 184, distance: 25.4
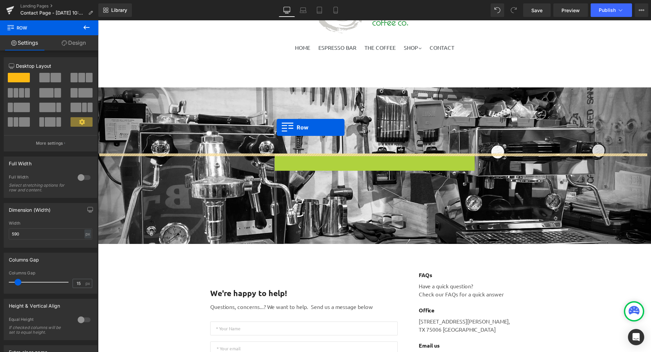
drag, startPoint x: 277, startPoint y: 158, endPoint x: 277, endPoint y: 126, distance: 31.5
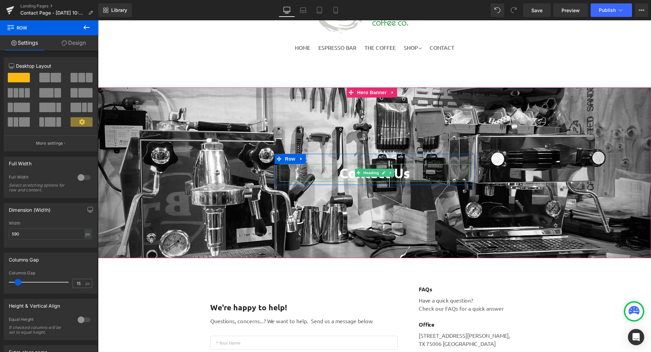
click at [416, 174] on h1 "Contact Us" at bounding box center [375, 173] width 190 height 18
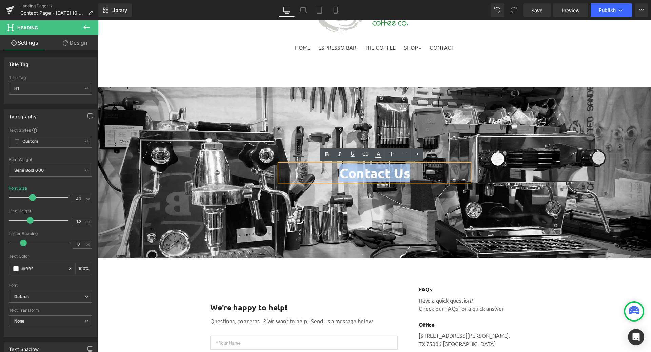
drag, startPoint x: 420, startPoint y: 172, endPoint x: 316, endPoint y: 173, distance: 103.8
click at [316, 173] on h1 "Contact Us" at bounding box center [375, 173] width 190 height 18
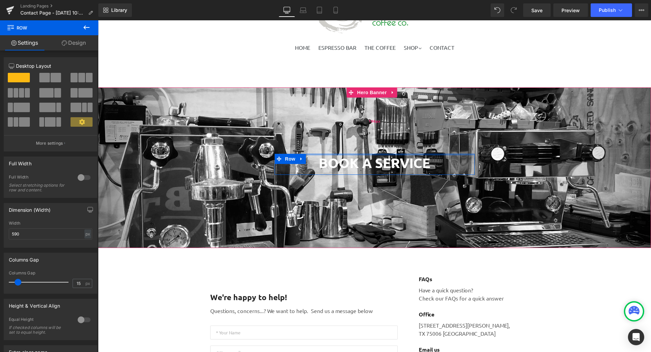
drag, startPoint x: 416, startPoint y: 154, endPoint x: 420, endPoint y: 96, distance: 58.5
click at [420, 96] on div "BOOK A SERVICE Heading Row Hero Banner 196px 216px" at bounding box center [374, 167] width 553 height 161
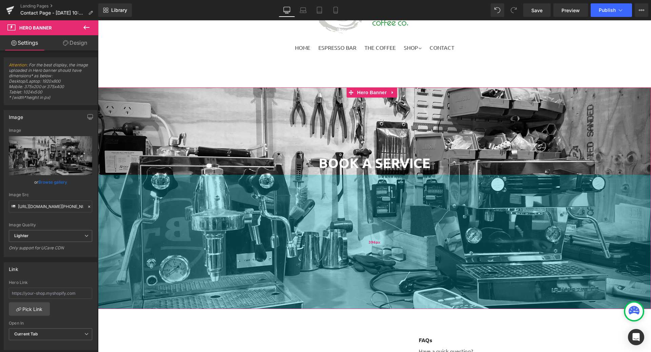
drag, startPoint x: 410, startPoint y: 155, endPoint x: 419, endPoint y: 238, distance: 83.2
click at [419, 238] on div "396px" at bounding box center [374, 242] width 553 height 134
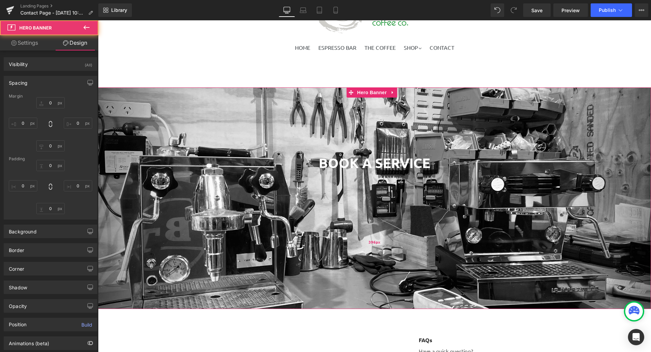
type input "0"
type input "196"
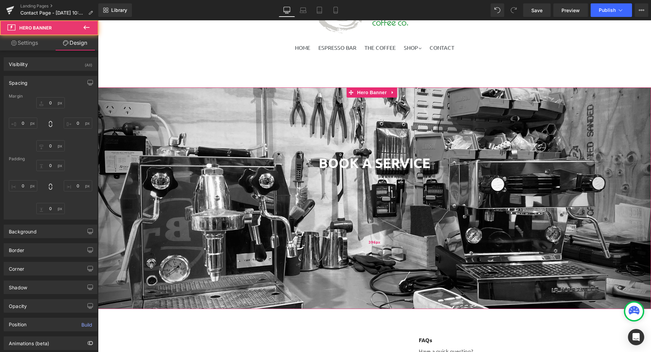
type input "0"
type input "396"
type input "0"
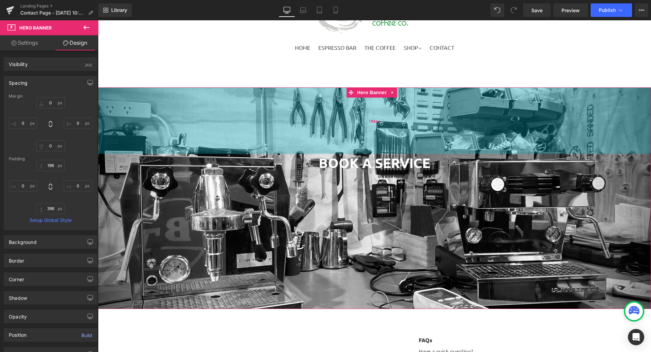
click at [396, 152] on div "196px" at bounding box center [374, 120] width 553 height 66
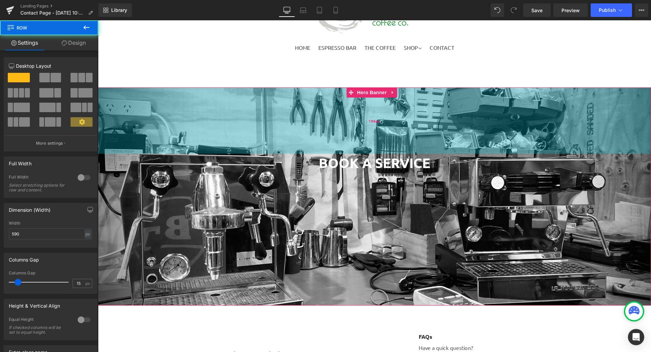
drag, startPoint x: 393, startPoint y: 174, endPoint x: 393, endPoint y: 147, distance: 26.8
click at [393, 147] on div "BOOK A SERVICE Heading Row Hero Banner 196px 396px" at bounding box center [374, 196] width 553 height 218
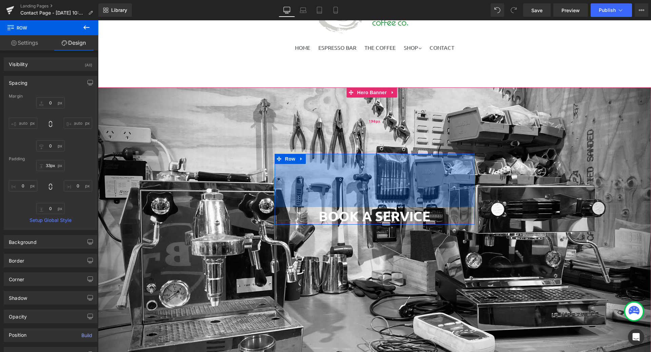
type input "0px"
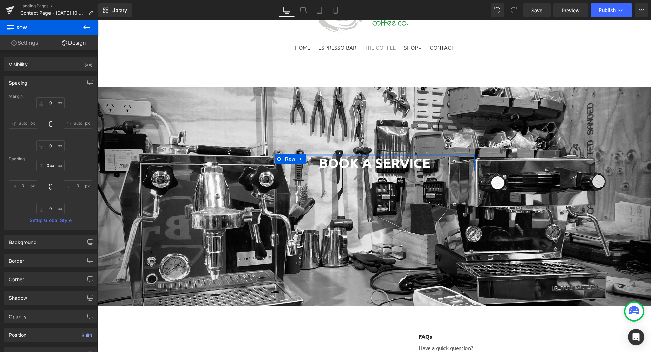
drag, startPoint x: 395, startPoint y: 154, endPoint x: 386, endPoint y: 47, distance: 107.2
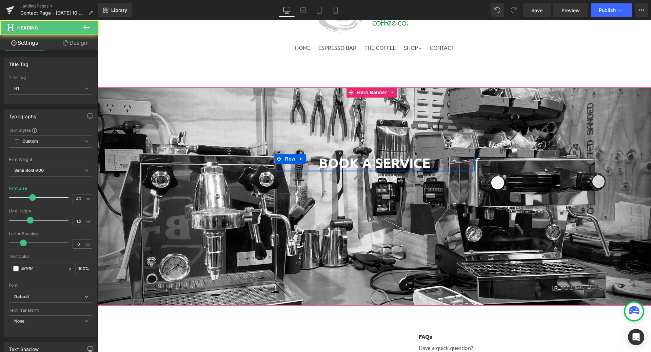
click at [385, 171] on div "BOOK A SERVICE Heading Row" at bounding box center [375, 163] width 200 height 18
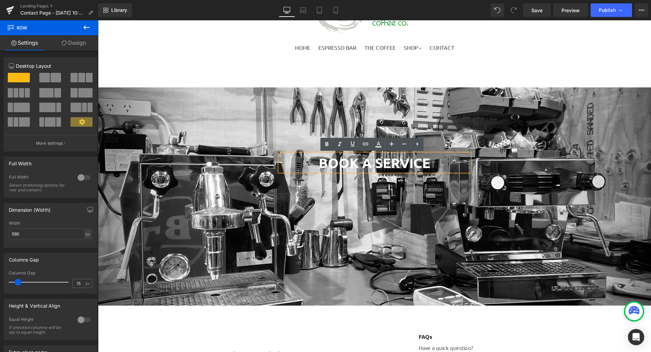
drag, startPoint x: 385, startPoint y: 171, endPoint x: 372, endPoint y: 111, distance: 62.0
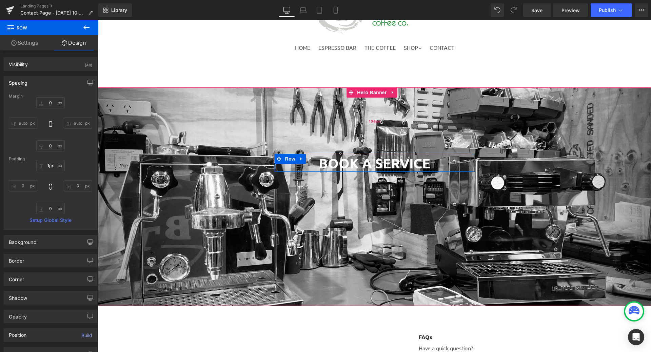
type input "0px"
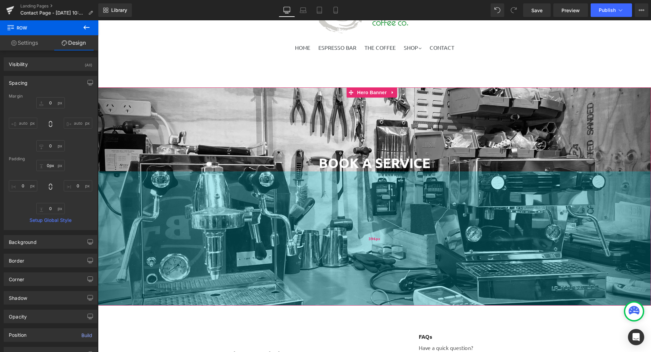
drag, startPoint x: 378, startPoint y: 154, endPoint x: 381, endPoint y: 181, distance: 27.6
click at [381, 184] on div "BOOK A SERVICE Heading Row Hero Banner 196px 396px" at bounding box center [374, 196] width 553 height 218
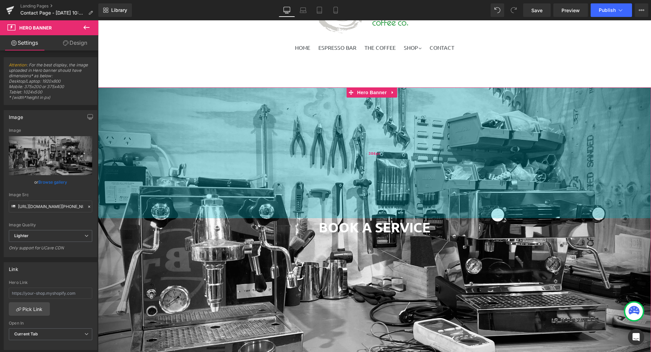
drag, startPoint x: 387, startPoint y: 153, endPoint x: 385, endPoint y: 213, distance: 59.7
click at [385, 213] on div "386px" at bounding box center [374, 152] width 553 height 131
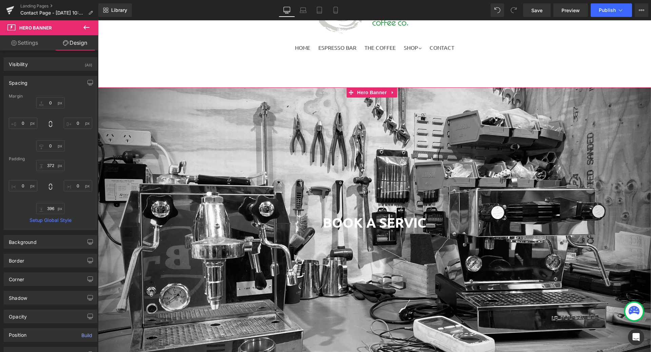
type input "0"
type input "372"
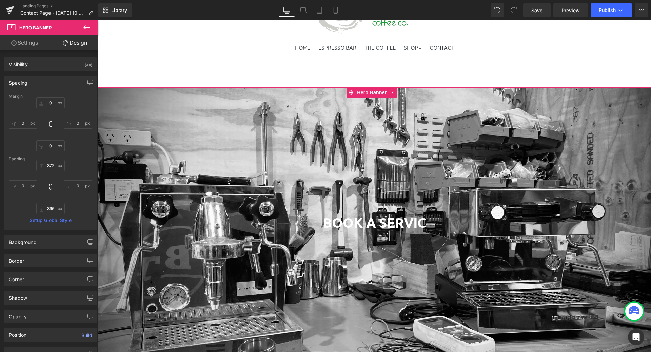
type input "0"
type input "396"
type input "0"
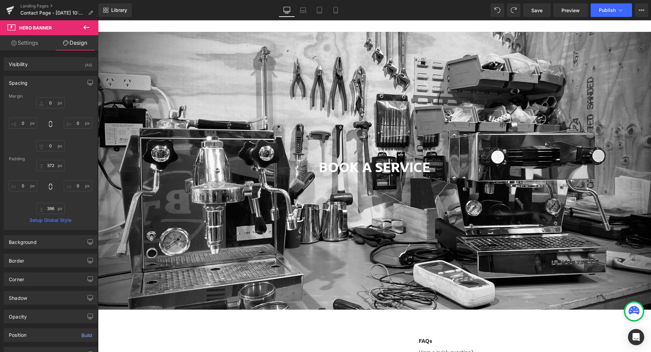
scroll to position [102, 0]
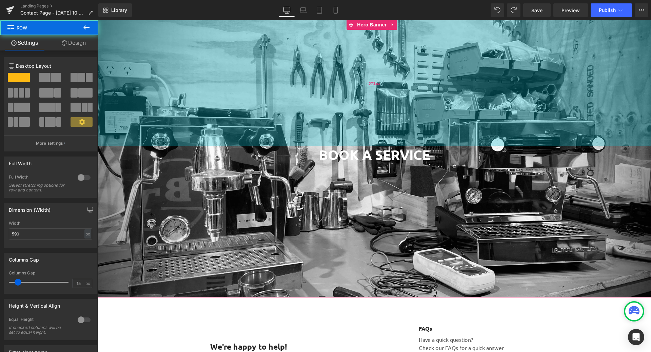
drag, startPoint x: 391, startPoint y: 162, endPoint x: 392, endPoint y: 110, distance: 51.5
click at [392, 110] on div "BOOK A SERVICE Heading Row Hero Banner 372px 396px" at bounding box center [374, 159] width 553 height 278
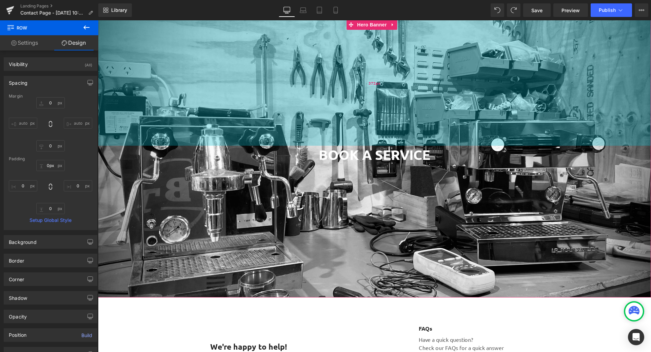
drag, startPoint x: 388, startPoint y: 146, endPoint x: 387, endPoint y: 100, distance: 45.4
click at [387, 100] on div "BOOK A SERVICE Heading Row Hero Banner 372px 396px" at bounding box center [374, 159] width 553 height 278
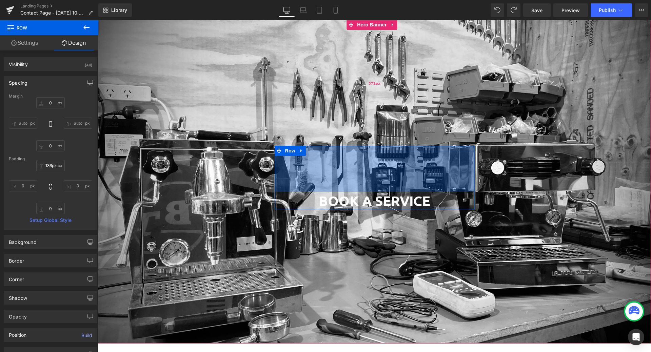
type input "0px"
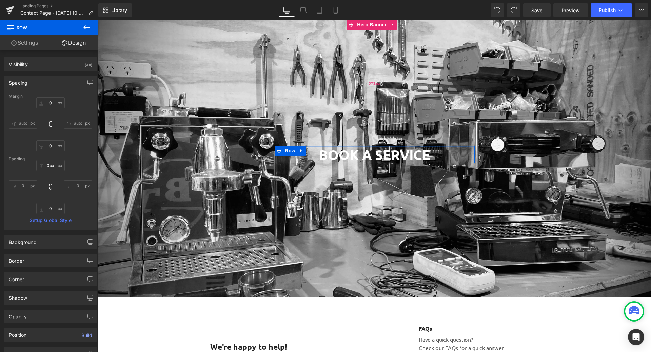
drag, startPoint x: 386, startPoint y: 146, endPoint x: 401, endPoint y: 87, distance: 61.4
click at [401, 87] on div "BOOK A SERVICE Heading Row Hero Banner 372px 396px" at bounding box center [374, 159] width 553 height 278
type input "0px"
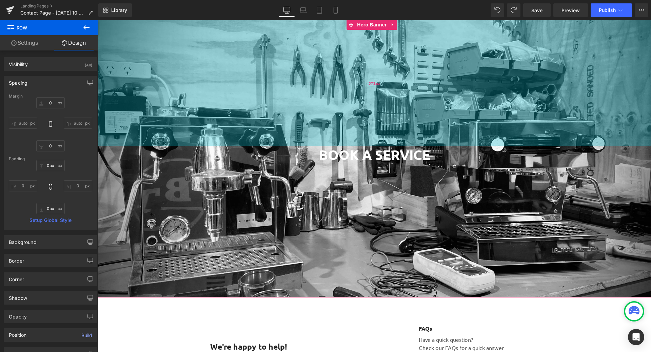
drag, startPoint x: 395, startPoint y: 162, endPoint x: 390, endPoint y: 123, distance: 40.0
click at [395, 109] on div "BOOK A SERVICE Heading Row Hero Banner 372px 396px" at bounding box center [374, 159] width 553 height 278
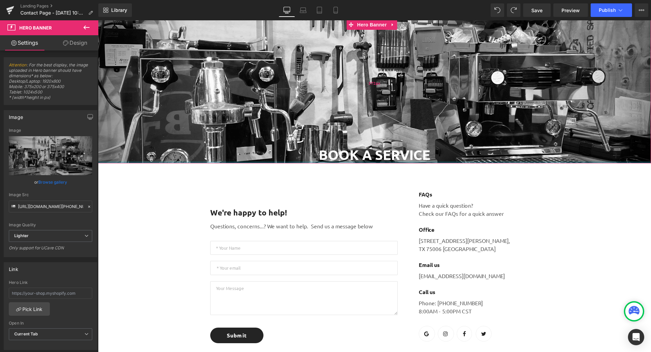
drag, startPoint x: 398, startPoint y: 235, endPoint x: 402, endPoint y: 125, distance: 109.2
click at [397, 114] on div "BOOK A SERVICE Heading Row Hero Banner 372px" at bounding box center [374, 92] width 553 height 144
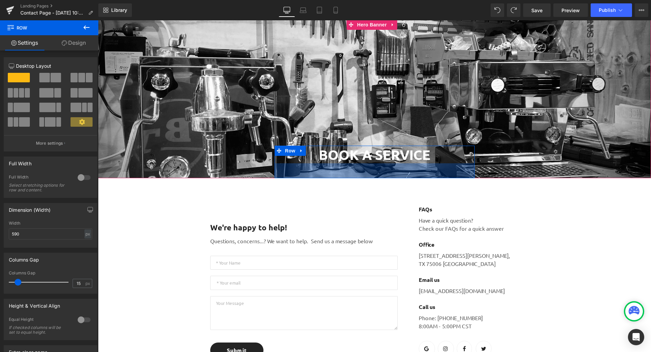
drag, startPoint x: 385, startPoint y: 162, endPoint x: 395, endPoint y: 196, distance: 35.2
click at [385, 178] on div "44px" at bounding box center [375, 170] width 200 height 15
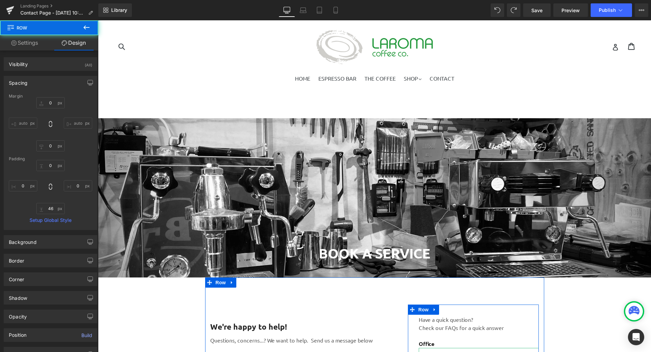
scroll to position [0, 0]
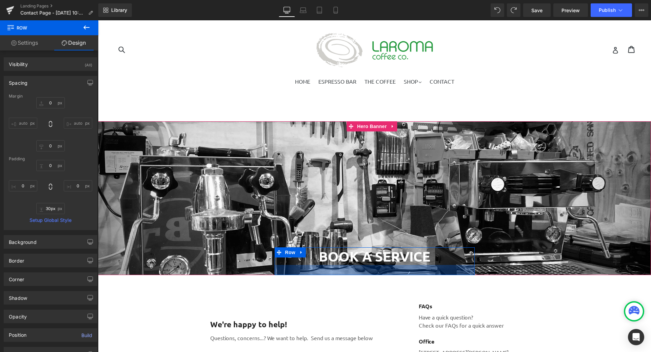
type input "15px"
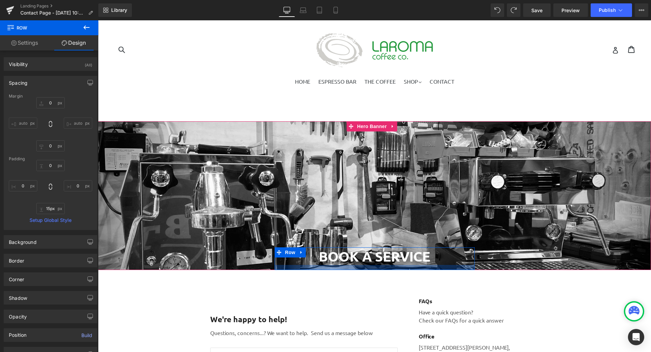
drag, startPoint x: 412, startPoint y: 280, endPoint x: 414, endPoint y: 269, distance: 10.6
click at [414, 269] on div at bounding box center [375, 267] width 200 height 5
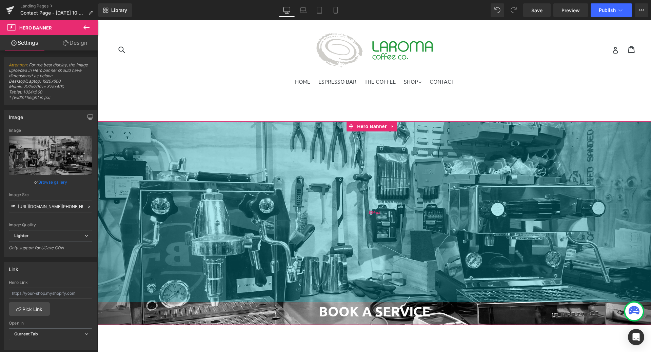
drag, startPoint x: 509, startPoint y: 216, endPoint x: 503, endPoint y: 271, distance: 55.2
click at [503, 271] on div "534px" at bounding box center [374, 211] width 553 height 181
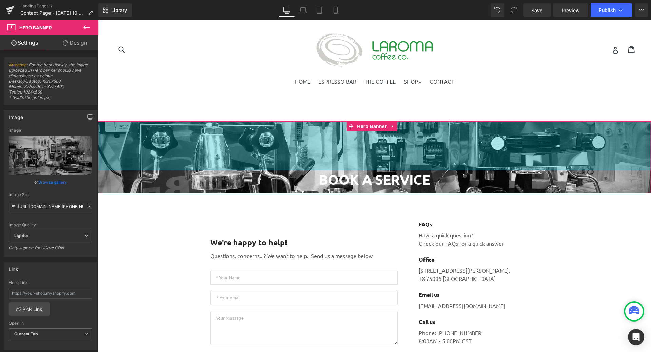
drag, startPoint x: 489, startPoint y: 154, endPoint x: 579, endPoint y: 33, distance: 150.9
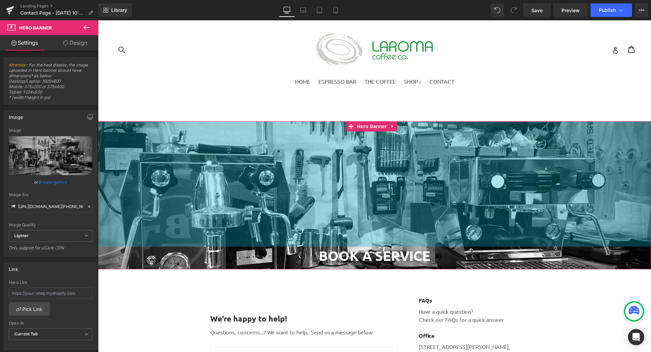
click at [496, 98] on nav "HOME ESPRESSO BAR THE COFFEE SHOP .cls-1{fill:#231f20} expand Shop All Coffee B…" at bounding box center [374, 90] width 553 height 26
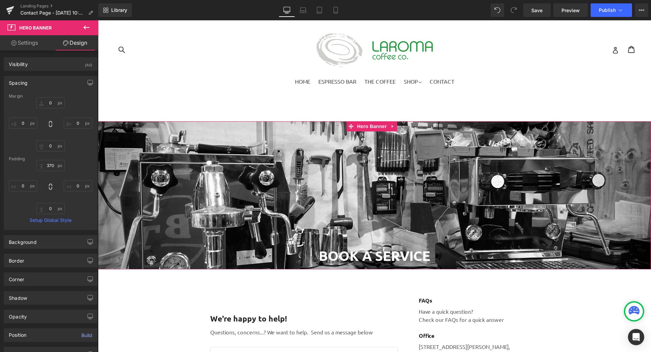
click at [492, 262] on span "BOOK A SERVICE Heading Row" at bounding box center [374, 258] width 553 height 23
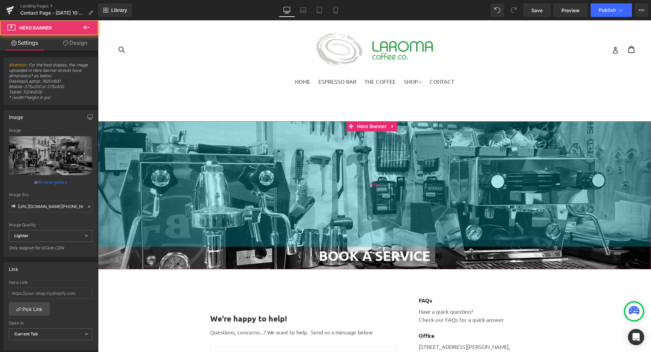
drag, startPoint x: 494, startPoint y: 264, endPoint x: 490, endPoint y: 220, distance: 44.3
click at [490, 220] on div "BOOK A SERVICE Heading Row Hero Banner 370px" at bounding box center [374, 195] width 553 height 148
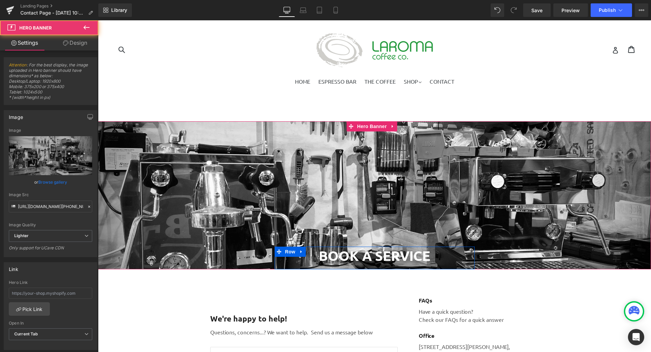
click at [470, 263] on div "BOOK A SERVICE Heading" at bounding box center [375, 256] width 200 height 18
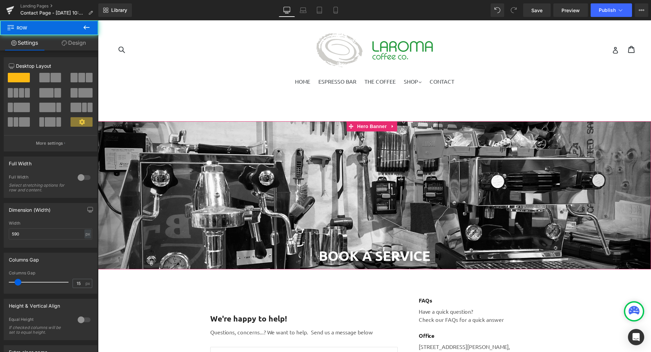
click at [492, 263] on span "BOOK A SERVICE Heading Row" at bounding box center [374, 258] width 553 height 23
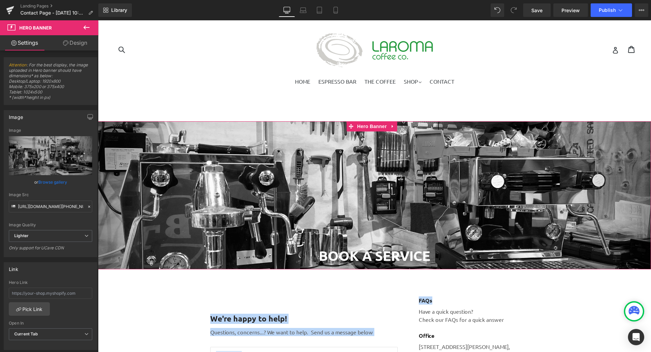
drag, startPoint x: 518, startPoint y: 260, endPoint x: 518, endPoint y: 276, distance: 15.9
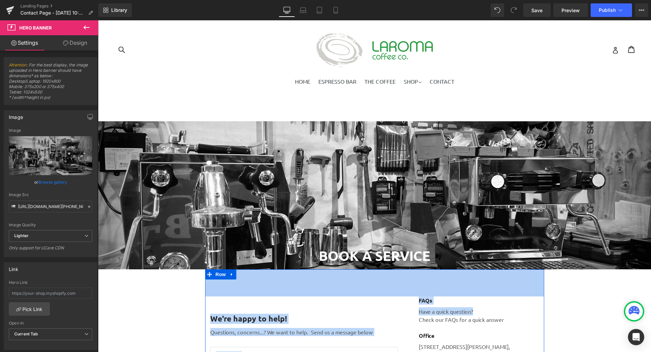
drag, startPoint x: 520, startPoint y: 269, endPoint x: 528, endPoint y: 299, distance: 30.9
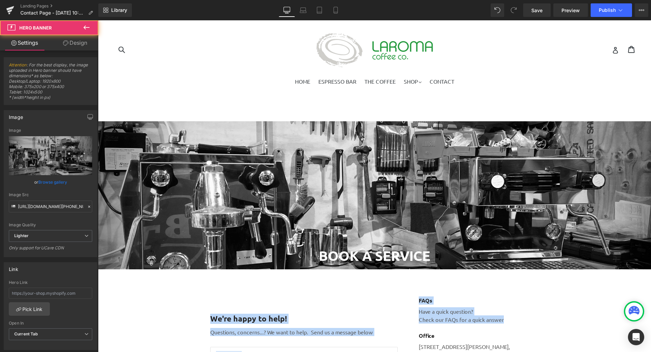
drag, startPoint x: 566, startPoint y: 269, endPoint x: 574, endPoint y: 318, distance: 49.7
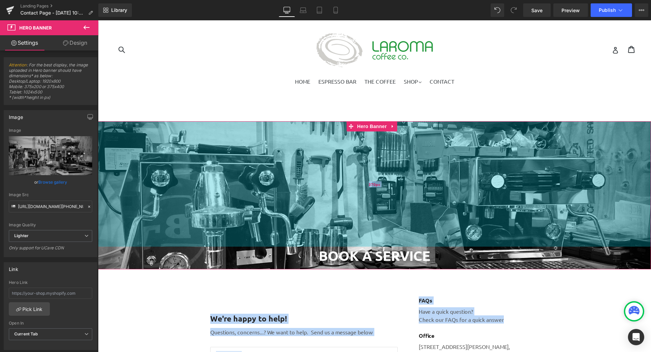
click at [387, 246] on div "370px" at bounding box center [374, 183] width 553 height 125
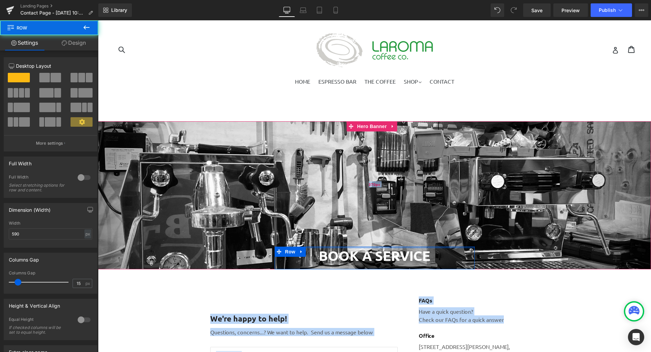
drag, startPoint x: 386, startPoint y: 247, endPoint x: 385, endPoint y: 233, distance: 14.0
click at [383, 208] on div "BOOK A SERVICE Heading Row Hero Banner 370px" at bounding box center [374, 195] width 553 height 148
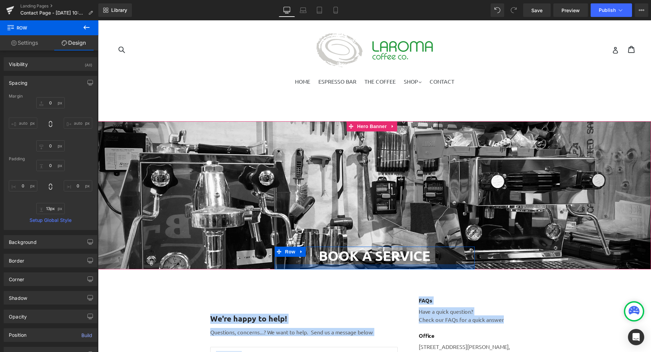
type input "0px"
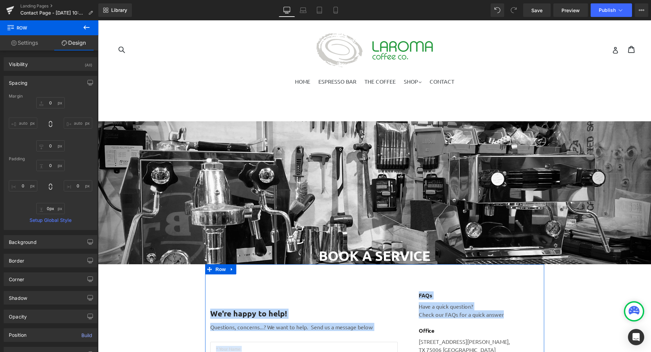
drag, startPoint x: 394, startPoint y: 268, endPoint x: 403, endPoint y: 324, distance: 57.0
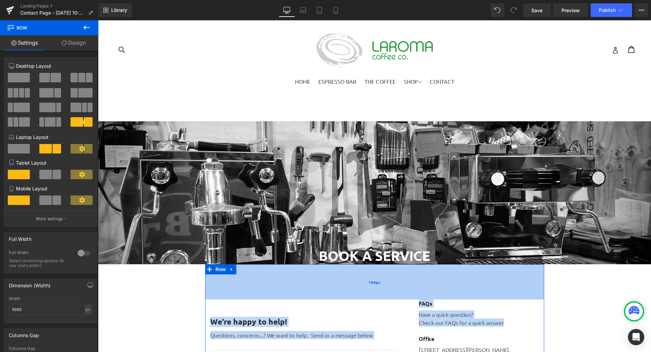
drag, startPoint x: 396, startPoint y: 264, endPoint x: 402, endPoint y: 270, distance: 8.2
click at [402, 270] on div "104px" at bounding box center [374, 281] width 339 height 35
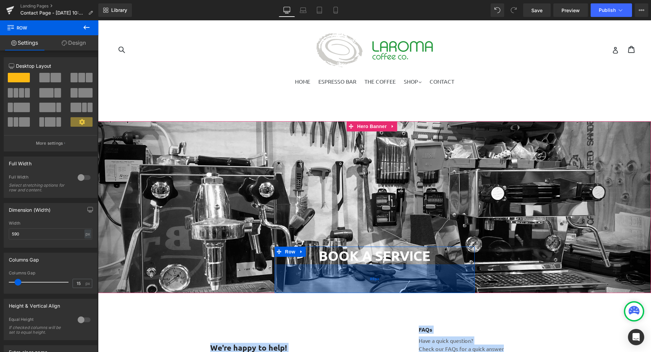
drag, startPoint x: 402, startPoint y: 263, endPoint x: 410, endPoint y: 292, distance: 29.9
click at [410, 292] on div "85px" at bounding box center [375, 278] width 200 height 29
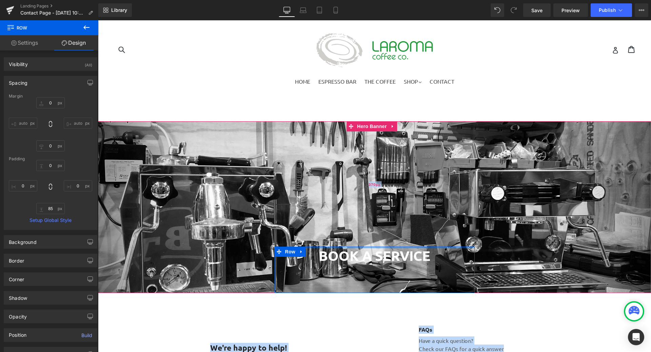
type input "0px"
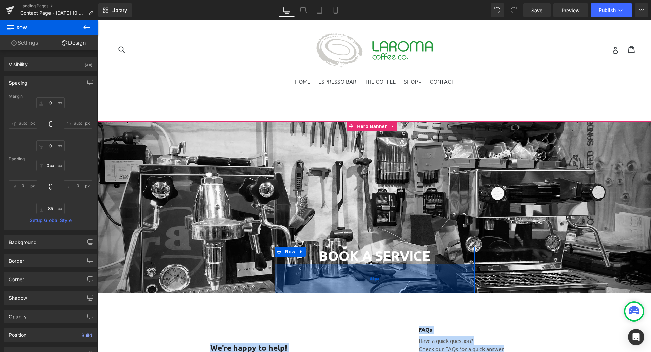
drag, startPoint x: 406, startPoint y: 247, endPoint x: 407, endPoint y: 279, distance: 32.2
click at [405, 284] on div "BOOK A SERVICE Heading Row 85px" at bounding box center [375, 270] width 200 height 46
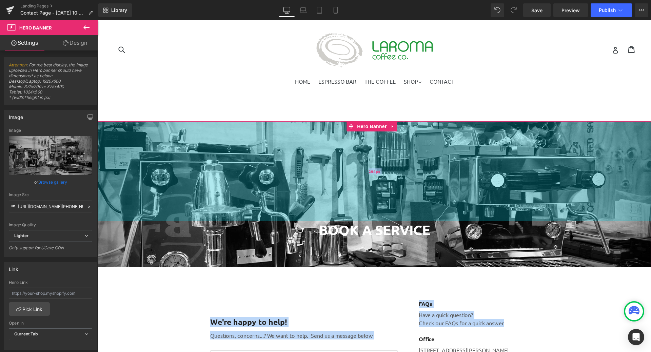
drag, startPoint x: 476, startPoint y: 204, endPoint x: 471, endPoint y: 195, distance: 10.4
click at [471, 195] on div "294px" at bounding box center [374, 171] width 553 height 100
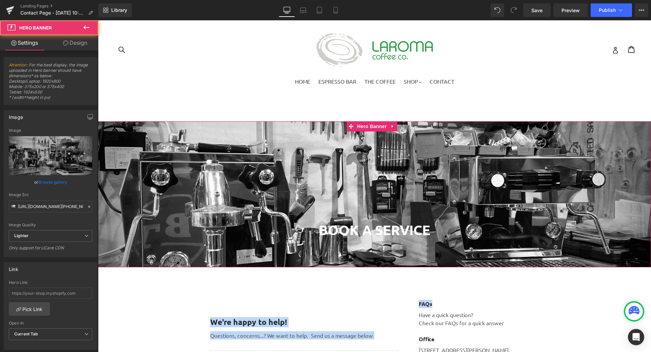
drag, startPoint x: 489, startPoint y: 261, endPoint x: 490, endPoint y: 268, distance: 6.5
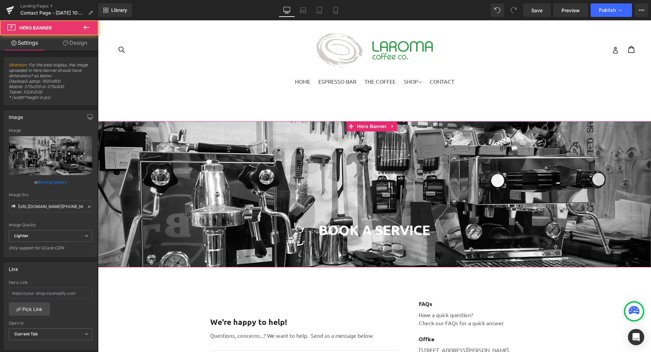
click at [493, 267] on span "BOOK A SERVICE Heading Row 85px" at bounding box center [374, 244] width 553 height 46
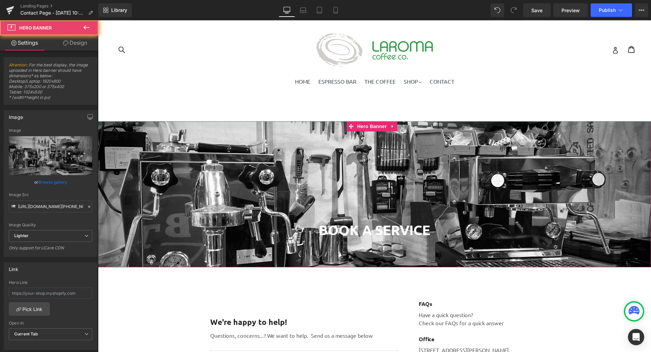
click at [562, 243] on span "BOOK A SERVICE Heading Row 85px" at bounding box center [374, 244] width 553 height 46
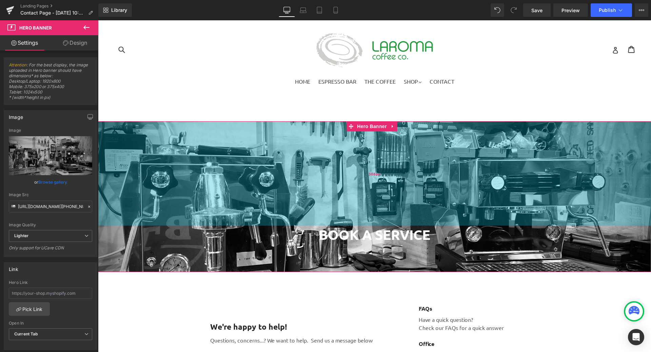
drag, startPoint x: 548, startPoint y: 212, endPoint x: 541, endPoint y: 216, distance: 8.3
click at [541, 216] on div "308px" at bounding box center [374, 173] width 553 height 104
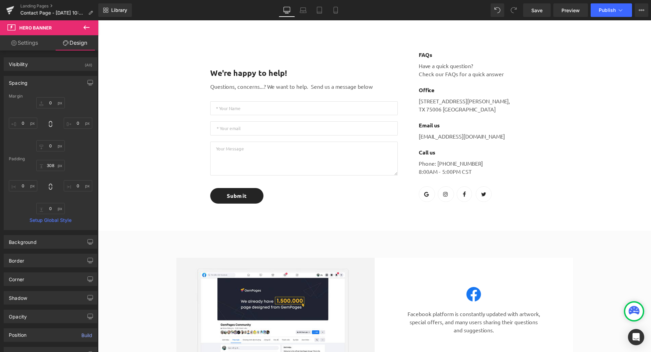
scroll to position [34, 0]
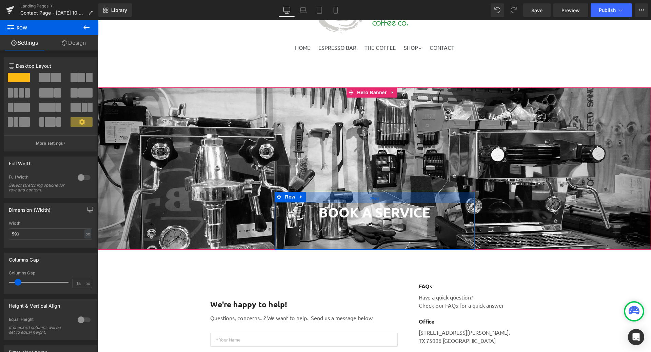
drag, startPoint x: 372, startPoint y: 192, endPoint x: 375, endPoint y: 203, distance: 11.8
click at [375, 203] on div "BOOK A SERVICE Heading Row 34px 85px" at bounding box center [375, 221] width 200 height 58
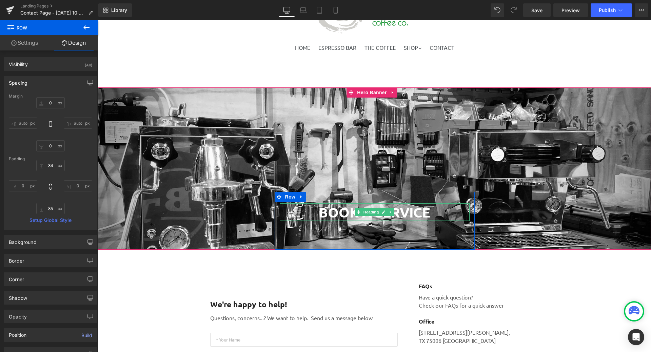
click at [418, 215] on h1 "BOOK A SERVICE" at bounding box center [375, 212] width 190 height 18
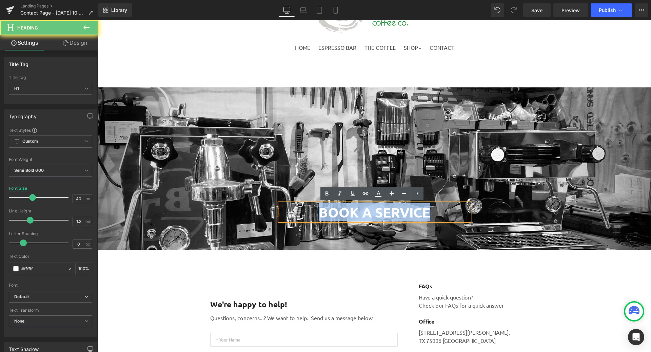
drag, startPoint x: 445, startPoint y: 214, endPoint x: 293, endPoint y: 220, distance: 152.7
click at [293, 220] on h1 "BOOK A SERVICE" at bounding box center [375, 212] width 190 height 18
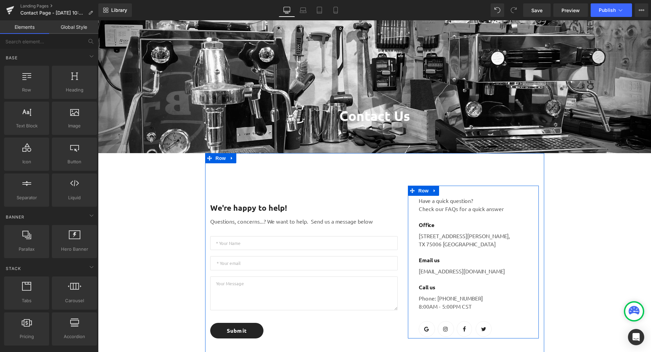
scroll to position [136, 0]
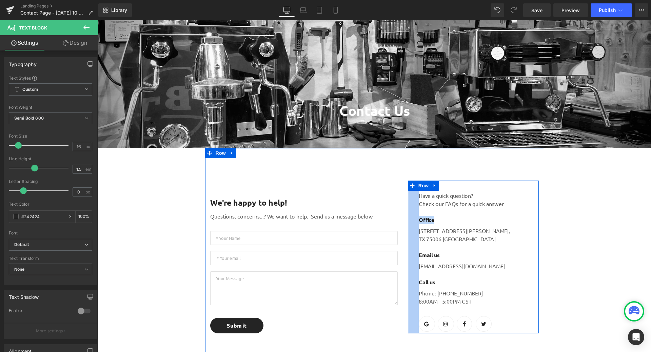
drag, startPoint x: 432, startPoint y: 220, endPoint x: 417, endPoint y: 218, distance: 15.0
click at [419, 218] on div "Office Text Block" at bounding box center [479, 216] width 120 height 16
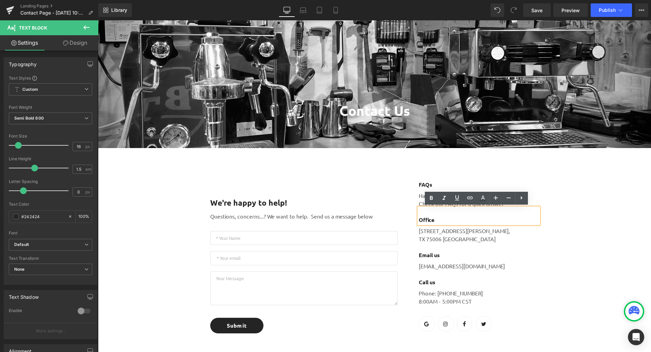
click at [435, 222] on p "Office" at bounding box center [479, 220] width 120 height 8
drag, startPoint x: 437, startPoint y: 220, endPoint x: 407, endPoint y: 219, distance: 30.2
click at [408, 219] on div "FAQs Text Block Have a quick question? Check our FAQs for a quick answer Text B…" at bounding box center [473, 257] width 131 height 153
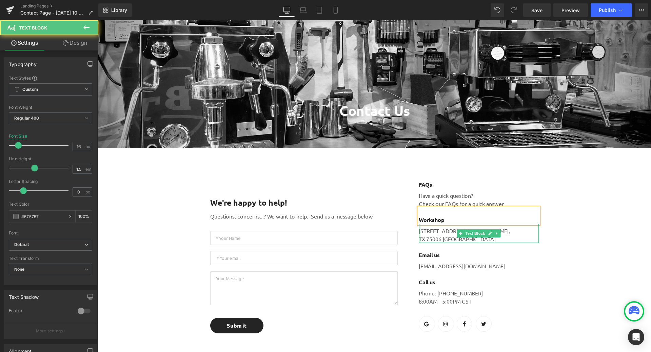
click at [419, 230] on div at bounding box center [420, 233] width 2 height 19
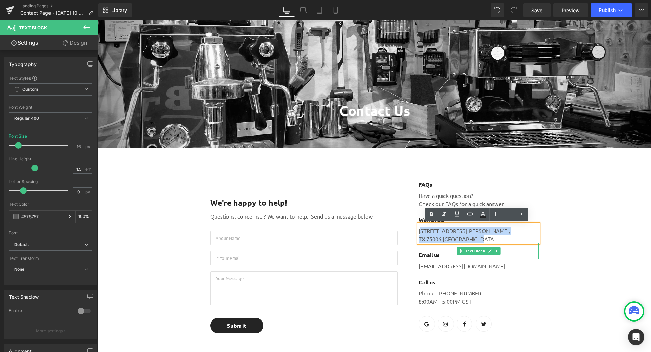
drag, startPoint x: 418, startPoint y: 230, endPoint x: 515, endPoint y: 252, distance: 99.0
click at [515, 252] on div "FAQs Text Block Have a quick question? Check our FAQs for a quick answer Text B…" at bounding box center [479, 257] width 120 height 153
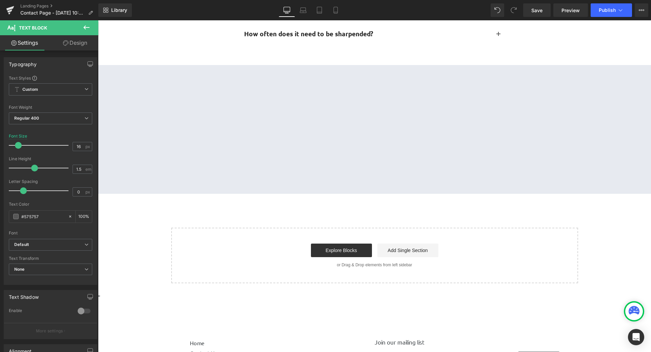
scroll to position [881, 0]
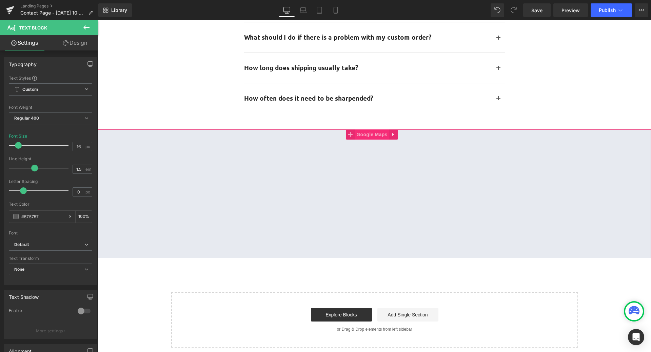
click at [376, 137] on span "Google Maps" at bounding box center [372, 135] width 34 height 10
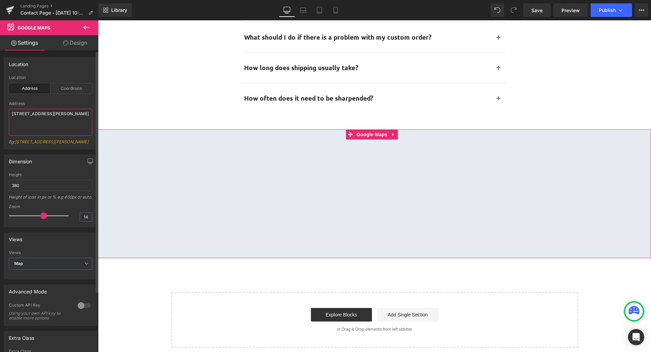
drag, startPoint x: 40, startPoint y: 120, endPoint x: 0, endPoint y: 110, distance: 41.0
click at [0, 110] on div "Location address Location Address Coordinate Address 86-90 Paul Street, London,…" at bounding box center [50, 100] width 101 height 97
click at [20, 113] on textarea "20 haig street, Frankton, Hamilton 3204" at bounding box center [50, 122] width 83 height 27
click at [32, 115] on textarea "20 Haig street, Frankton, Hamilton 3204" at bounding box center [50, 122] width 83 height 27
type textarea "20 Haig Street, Frankton, Hamilton 3204"
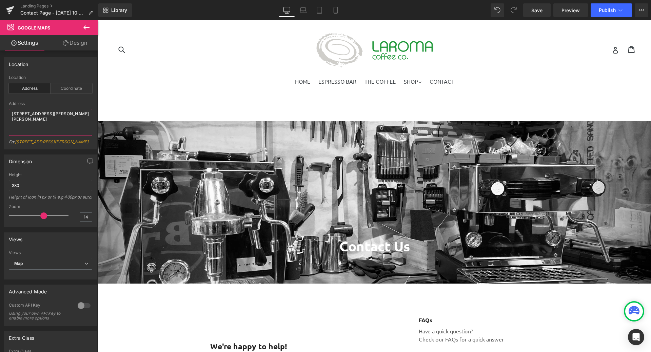
scroll to position [203, 0]
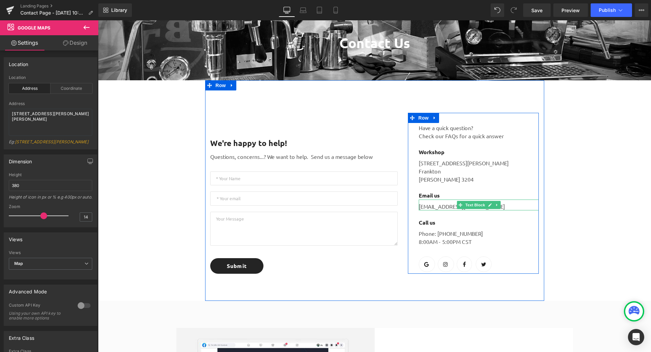
click at [440, 207] on p "help@gempage.com" at bounding box center [479, 206] width 120 height 8
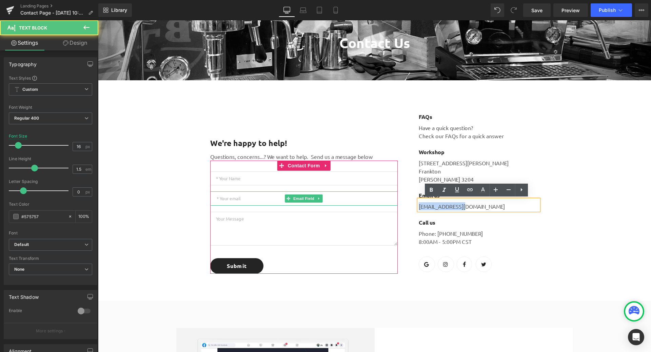
drag, startPoint x: 471, startPoint y: 207, endPoint x: 374, endPoint y: 205, distance: 97.0
click at [375, 205] on div "We're happy to help! Text Block Questions, concerns...? We want to help. Send u…" at bounding box center [374, 190] width 339 height 221
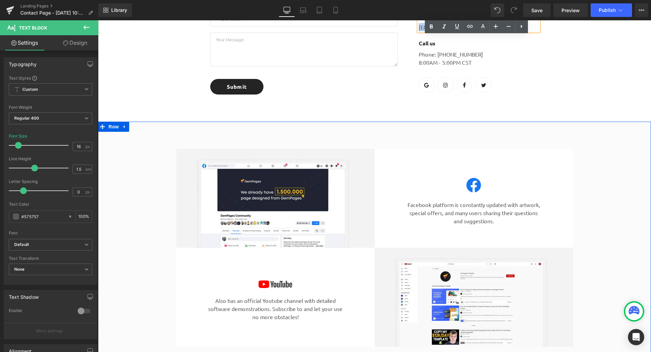
scroll to position [339, 0]
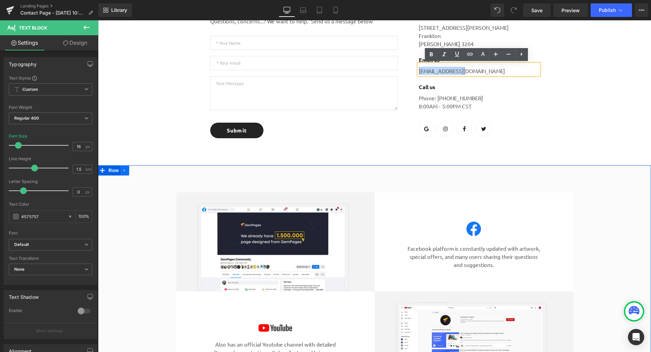
click at [123, 171] on icon at bounding box center [124, 170] width 5 height 5
click at [140, 171] on icon at bounding box center [142, 170] width 5 height 5
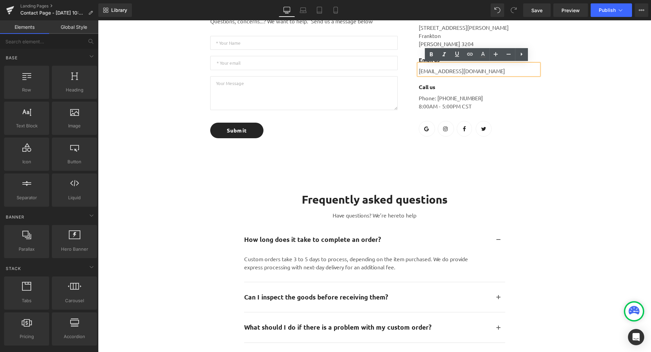
click at [535, 237] on div "Contact Us Heading Row 34px 85px Hero Banner 308px We're happy to help! Text Bl…" at bounding box center [374, 210] width 553 height 856
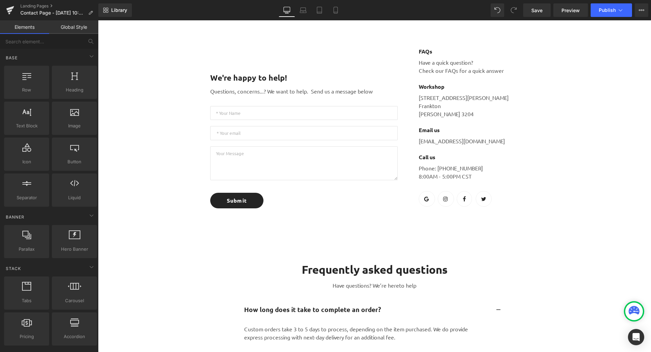
scroll to position [170, 0]
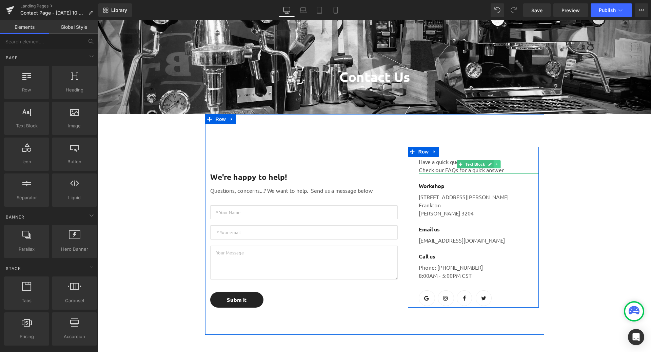
click at [495, 164] on icon at bounding box center [497, 164] width 4 height 4
click at [500, 165] on link at bounding box center [500, 164] width 7 height 8
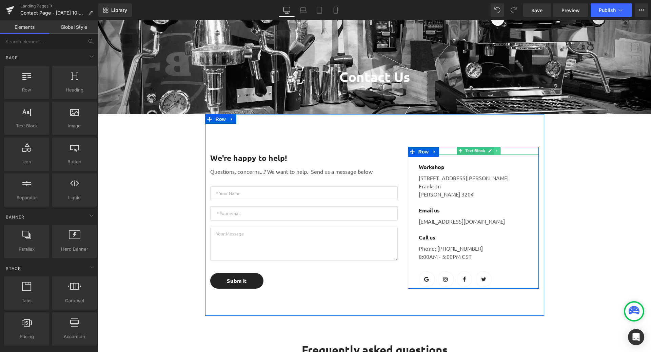
click at [495, 151] on icon at bounding box center [497, 151] width 4 height 4
click at [499, 150] on icon at bounding box center [501, 151] width 4 height 4
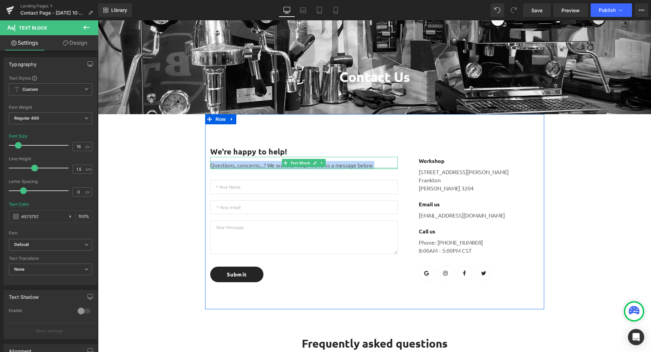
drag, startPoint x: 210, startPoint y: 164, endPoint x: 377, endPoint y: 169, distance: 167.5
click at [377, 169] on div "Questions, concerns...? We want to help. Send us a message below Text Block" at bounding box center [303, 163] width 187 height 12
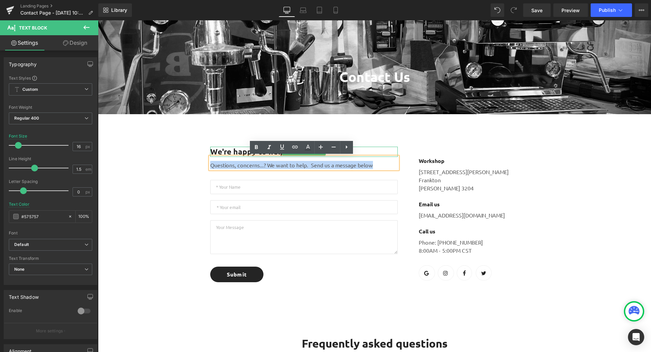
click at [227, 152] on p "We're happy to help!" at bounding box center [303, 152] width 187 height 10
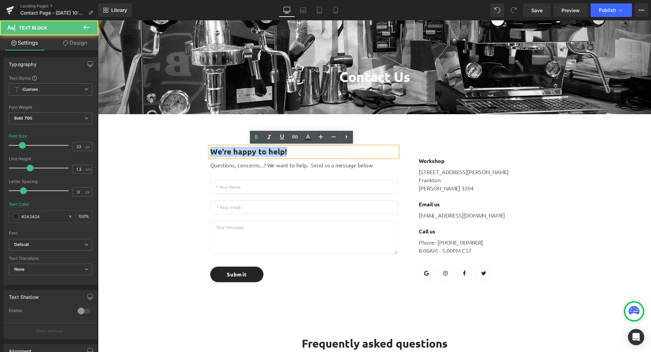
drag, startPoint x: 208, startPoint y: 152, endPoint x: 323, endPoint y: 157, distance: 115.7
click at [323, 157] on div "We're happy to help! Text Block Questions, concerns...? We want to help. Send u…" at bounding box center [304, 215] width 198 height 136
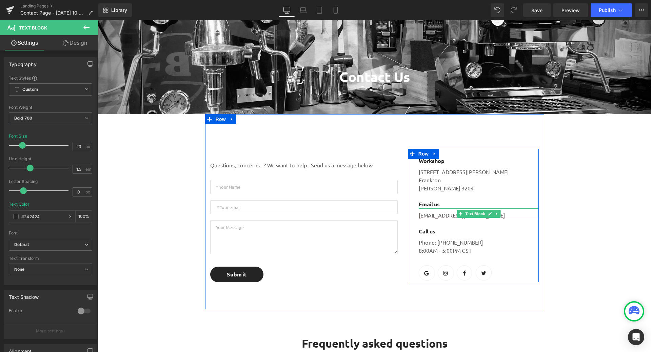
click at [422, 214] on p "help@gempage.com" at bounding box center [479, 215] width 120 height 8
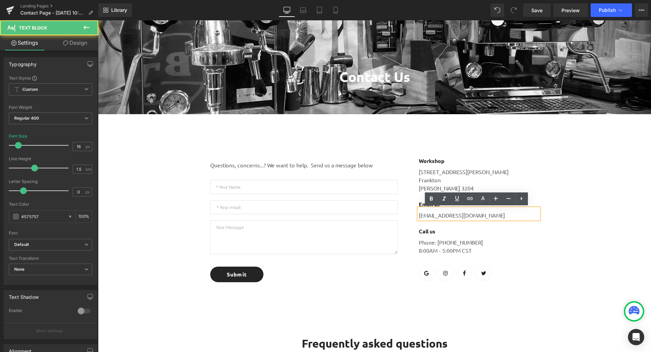
click at [427, 215] on p "help@gempage.com" at bounding box center [479, 215] width 120 height 8
drag, startPoint x: 468, startPoint y: 217, endPoint x: 376, endPoint y: 211, distance: 91.7
click at [381, 213] on div "Text Block Questions, concerns...? We want to help. Send us a message below Tex…" at bounding box center [374, 211] width 339 height 195
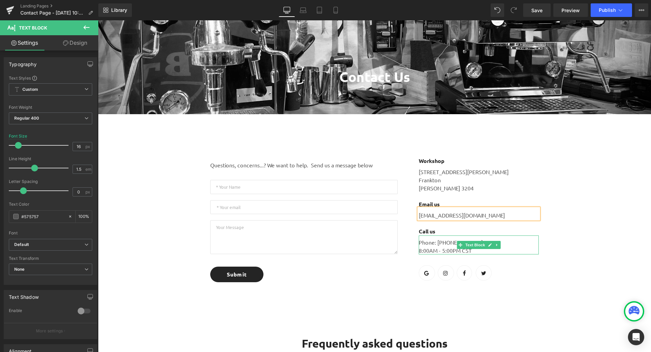
click at [434, 242] on p "Phone: 682-651-7554 8:00AM - 5:00PM CST" at bounding box center [479, 246] width 120 height 16
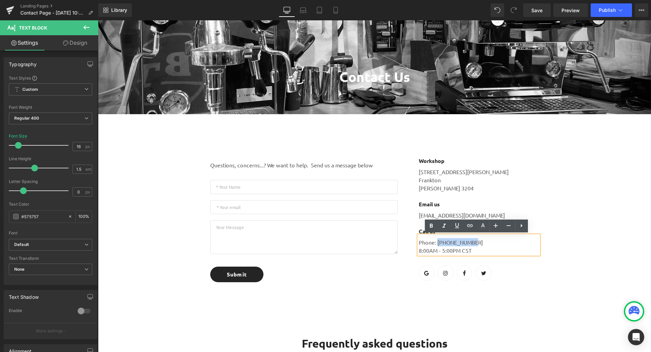
drag, startPoint x: 435, startPoint y: 242, endPoint x: 476, endPoint y: 244, distance: 41.4
click at [476, 244] on p "Phone: 682-651-7554 8:00AM - 5:00PM CST" at bounding box center [479, 246] width 120 height 16
click at [453, 242] on p "Phone: 07 846 0610 8:00AM - 5:00PM CST" at bounding box center [479, 246] width 120 height 16
click at [441, 242] on p "Phone: 07 8460610 8:00AM - 5:00PM CST" at bounding box center [479, 246] width 120 height 16
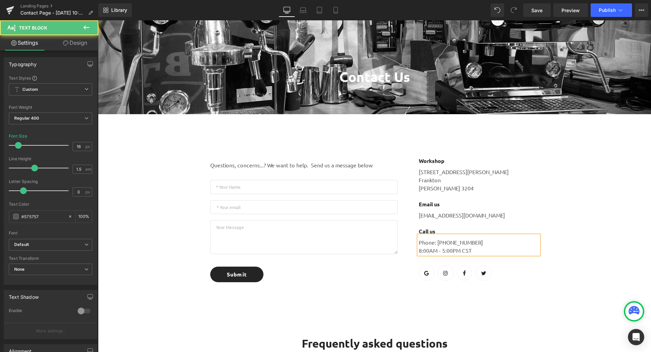
click at [426, 250] on p "Phone: +6478460610 8:00AM - 5:00PM CST" at bounding box center [479, 246] width 120 height 16
click at [442, 250] on p "Phone: +6478460610 8:00AM - 5:00PM CST" at bounding box center [479, 246] width 120 height 16
drag, startPoint x: 468, startPoint y: 251, endPoint x: 460, endPoint y: 251, distance: 7.8
click at [460, 251] on p "Phone: +6478460610 8:00AM - 5:00PM CST" at bounding box center [479, 246] width 120 height 16
drag, startPoint x: 449, startPoint y: 249, endPoint x: 440, endPoint y: 250, distance: 8.8
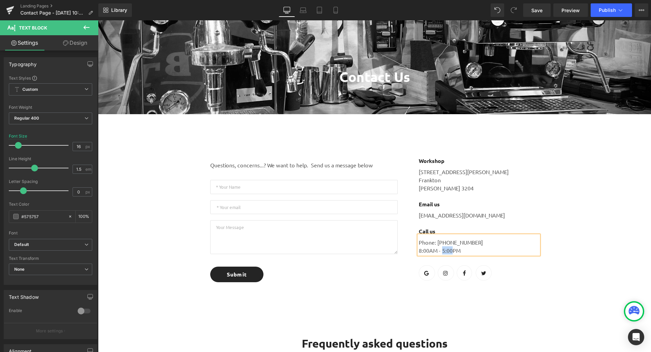
click at [440, 250] on p "Phone: +6478460610 8:00AM - 5:00PM" at bounding box center [479, 246] width 120 height 16
drag, startPoint x: 425, startPoint y: 250, endPoint x: 417, endPoint y: 251, distance: 8.8
click at [419, 251] on p "Phone: +6478460610 8:00AM - 3:30PM" at bounding box center [479, 246] width 120 height 16
click at [376, 164] on p "Questions, concerns...? We want to help. Send us a message below" at bounding box center [303, 165] width 187 height 8
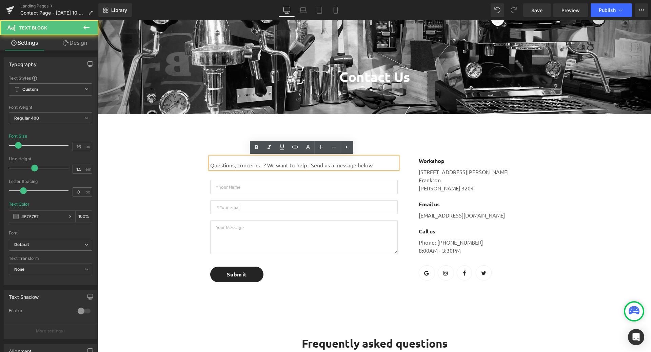
click at [237, 143] on div "Text Block Questions, concerns...? We want to help. Send us a message below Tex…" at bounding box center [374, 211] width 339 height 195
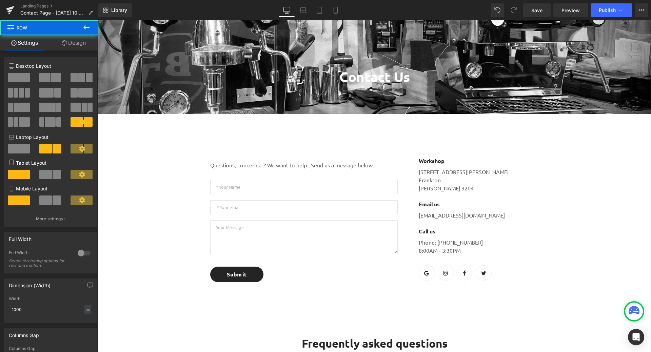
click at [225, 131] on div "Text Block Questions, concerns...? We want to help. Send us a message below Tex…" at bounding box center [374, 211] width 339 height 195
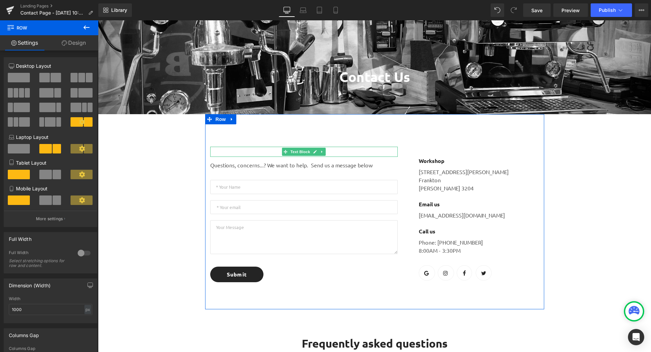
click at [243, 151] on p at bounding box center [303, 152] width 187 height 10
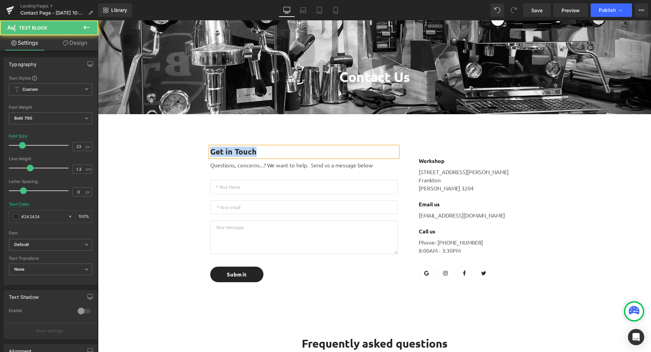
drag, startPoint x: 262, startPoint y: 151, endPoint x: 193, endPoint y: 145, distance: 69.1
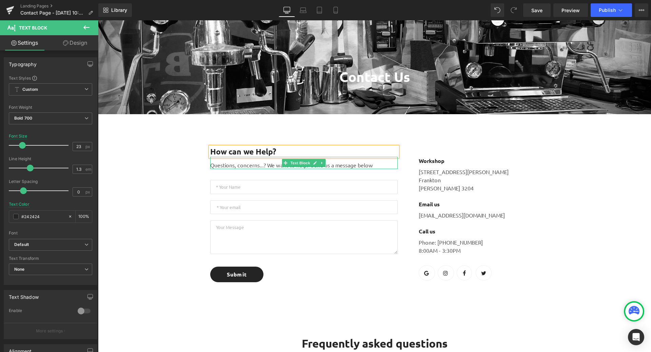
click at [212, 164] on p "Questions, concerns...? We want to help. Send us a message below" at bounding box center [303, 165] width 187 height 8
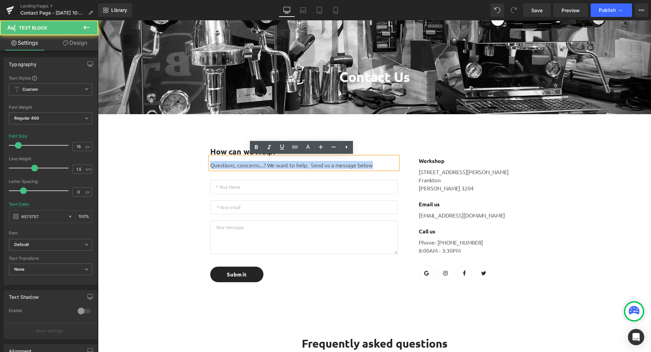
drag, startPoint x: 208, startPoint y: 165, endPoint x: 380, endPoint y: 163, distance: 171.9
click at [380, 163] on p "Questions, concerns...? We want to help. Send us a message below" at bounding box center [303, 165] width 187 height 8
click at [309, 163] on p "Questions, concerns...? We want to help. Send us a message below" at bounding box center [303, 165] width 187 height 8
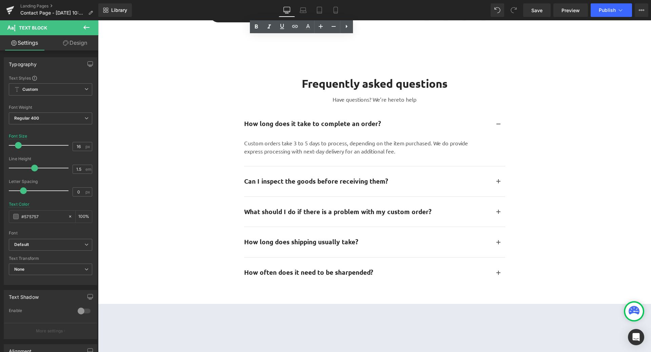
scroll to position [373, 0]
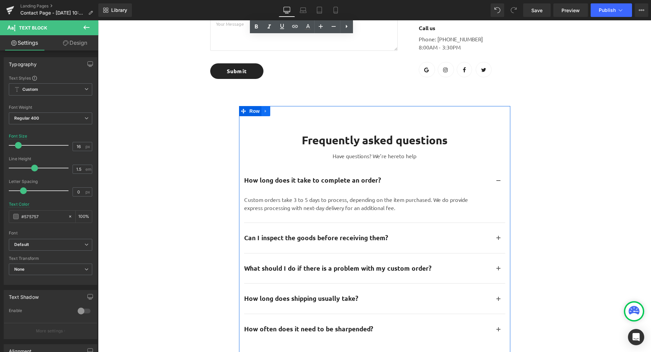
click at [263, 111] on icon at bounding box center [265, 111] width 5 height 5
click at [282, 112] on icon at bounding box center [283, 111] width 5 height 5
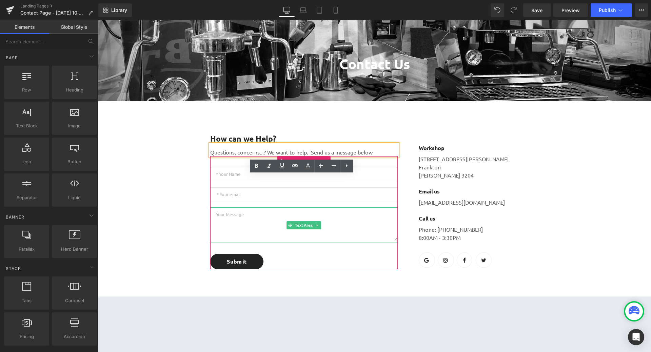
scroll to position [146, 0]
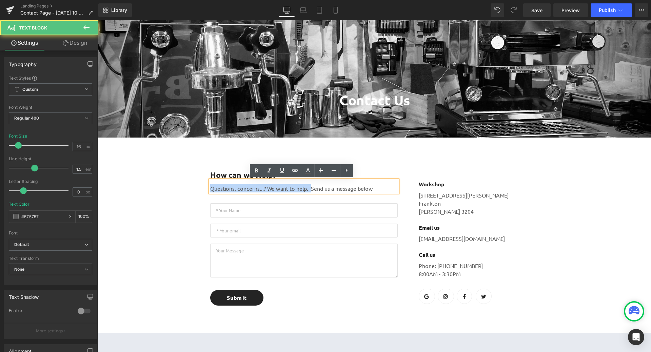
drag, startPoint x: 306, startPoint y: 188, endPoint x: 191, endPoint y: 189, distance: 115.6
click at [191, 189] on div "Contact Us Heading Row 34px 85px Hero Banner 308px How can we Help? Text Block …" at bounding box center [374, 263] width 553 height 576
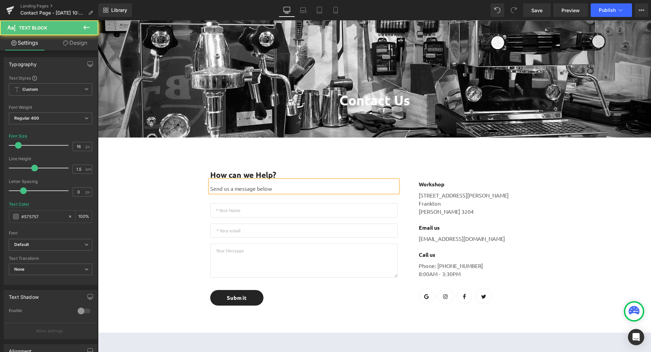
click at [277, 186] on p "Send us a message below" at bounding box center [303, 188] width 187 height 8
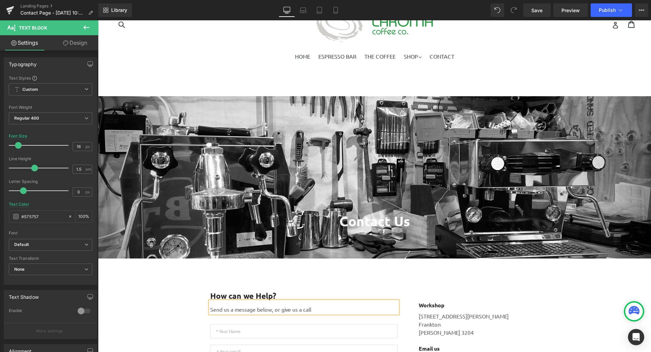
scroll to position [0, 0]
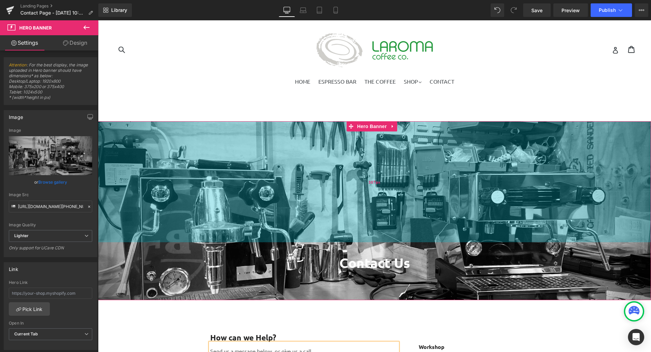
drag, startPoint x: 452, startPoint y: 217, endPoint x: 456, endPoint y: 234, distance: 17.1
click at [456, 234] on div "357px" at bounding box center [374, 181] width 553 height 121
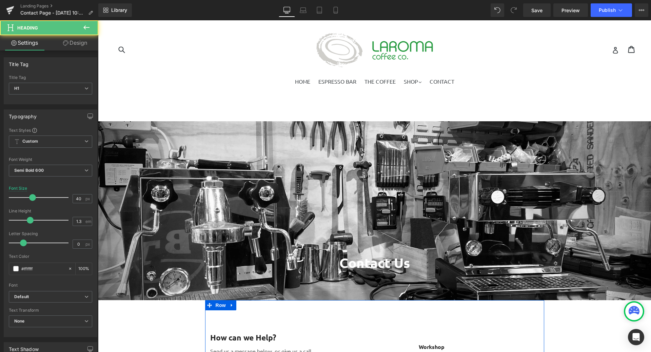
drag, startPoint x: 377, startPoint y: 271, endPoint x: 377, endPoint y: 257, distance: 14.2
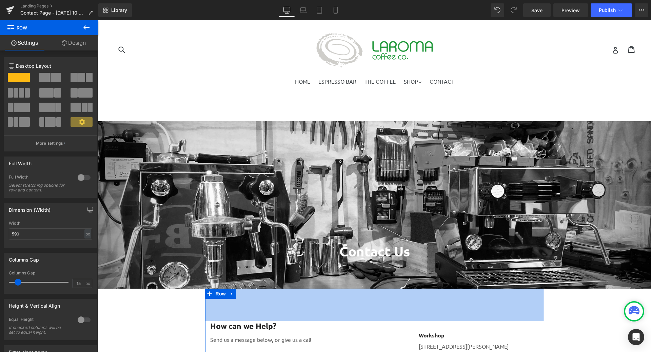
drag, startPoint x: 378, startPoint y: 243, endPoint x: 379, endPoint y: 261, distance: 18.0
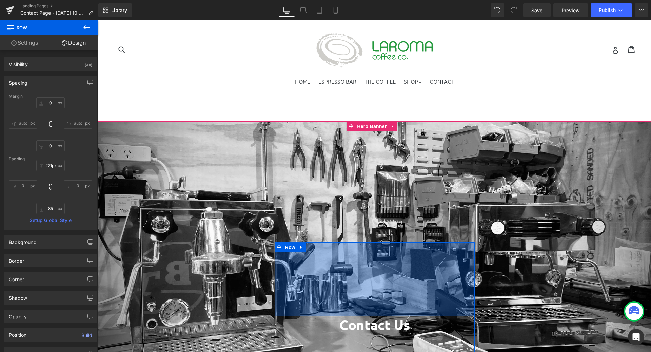
type input "223px"
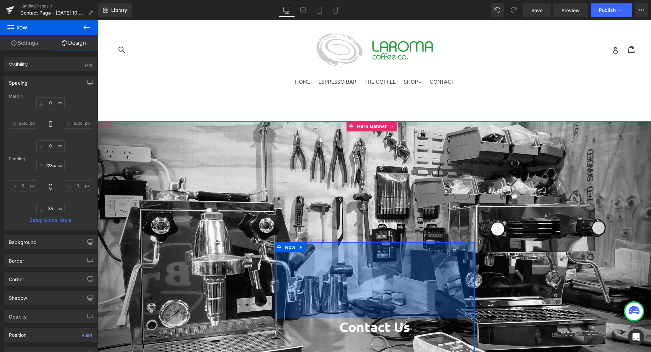
drag, startPoint x: 370, startPoint y: 243, endPoint x: 379, endPoint y: 318, distance: 76.1
click at [379, 318] on div "Contact Us Heading Row 223px 85px" at bounding box center [375, 303] width 200 height 122
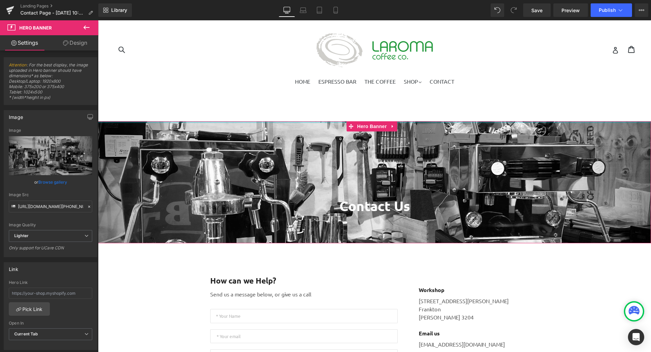
drag, startPoint x: 503, startPoint y: 240, endPoint x: 506, endPoint y: 148, distance: 92.2
click at [492, 182] on div "Contact Us Heading Row 223px 85px Hero Banner" at bounding box center [374, 182] width 553 height 122
drag, startPoint x: 488, startPoint y: 136, endPoint x: 501, endPoint y: 204, distance: 69.7
click at [500, 205] on span "Contact Us Heading Row 223px 85px" at bounding box center [374, 182] width 553 height 122
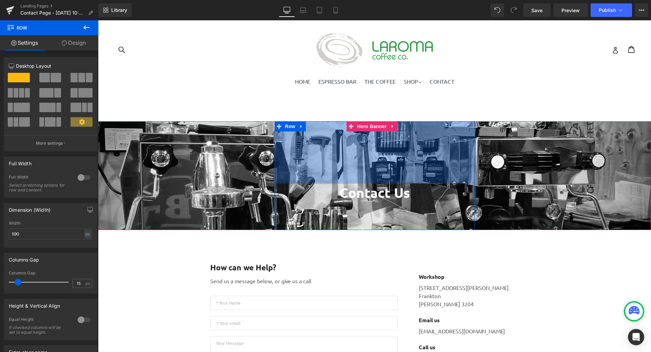
drag, startPoint x: 437, startPoint y: 122, endPoint x: 439, endPoint y: 109, distance: 13.4
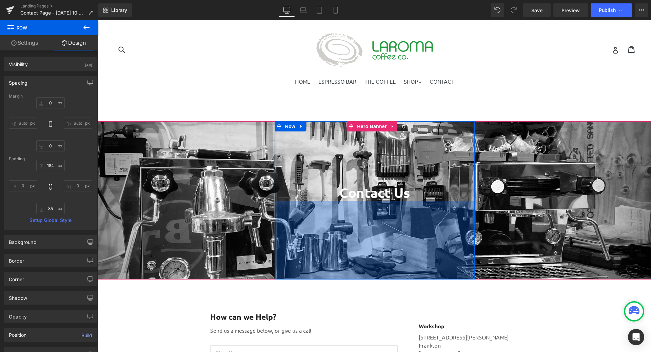
drag, startPoint x: 447, startPoint y: 230, endPoint x: 445, endPoint y: 279, distance: 49.6
click at [445, 279] on div "231px" at bounding box center [375, 240] width 200 height 78
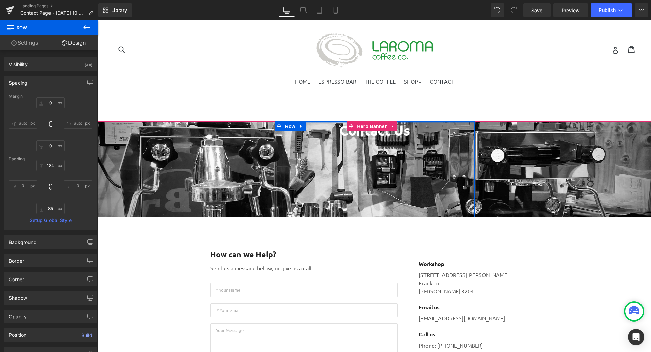
drag, startPoint x: 433, startPoint y: 123, endPoint x: 465, endPoint y: 36, distance: 92.6
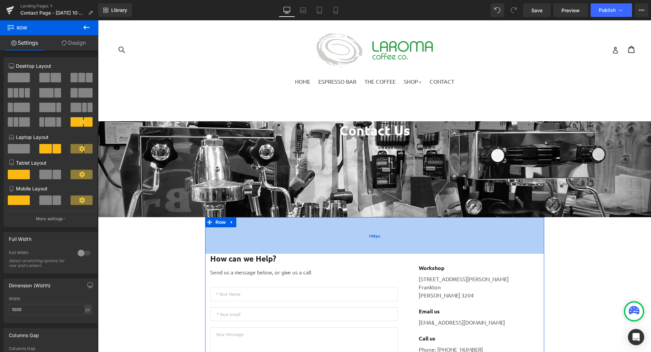
drag, startPoint x: 425, startPoint y: 217, endPoint x: 427, endPoint y: 221, distance: 4.3
click at [427, 221] on div "108px" at bounding box center [374, 235] width 339 height 37
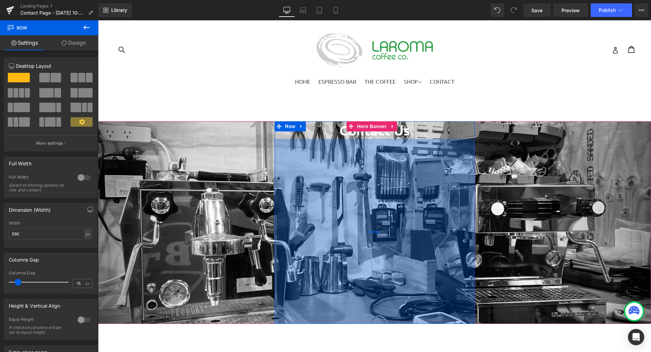
drag, startPoint x: 430, startPoint y: 215, endPoint x: 446, endPoint y: 321, distance: 108.0
click at [446, 321] on div "546px" at bounding box center [375, 231] width 200 height 185
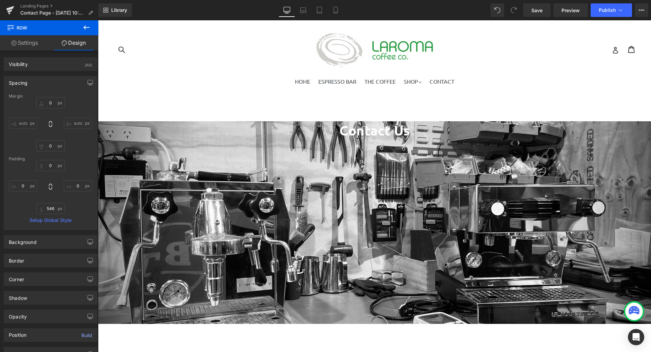
drag, startPoint x: 430, startPoint y: 122, endPoint x: 415, endPoint y: 22, distance: 101.5
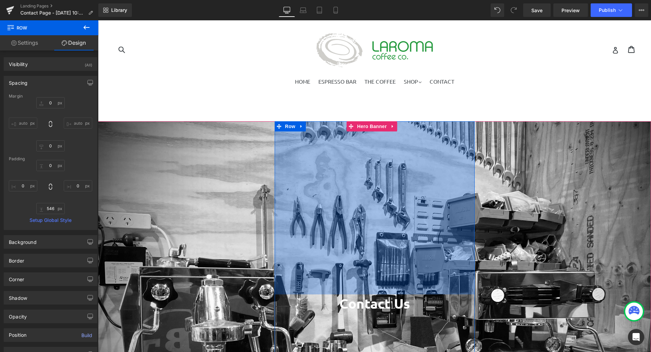
drag, startPoint x: 431, startPoint y: 121, endPoint x: 456, endPoint y: 295, distance: 175.0
click at [456, 295] on div "Contact Us Heading Row 511px 546px" at bounding box center [375, 309] width 200 height 376
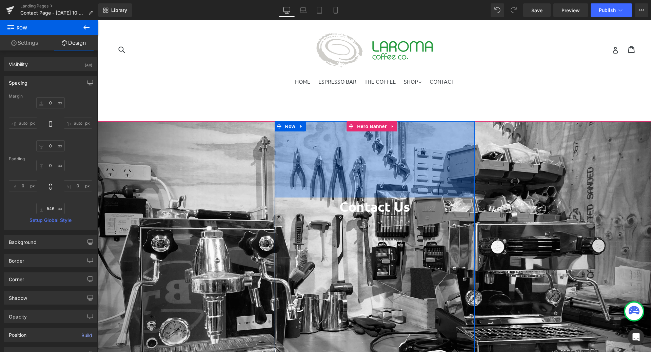
drag, startPoint x: 439, startPoint y: 122, endPoint x: 416, endPoint y: -41, distance: 164.3
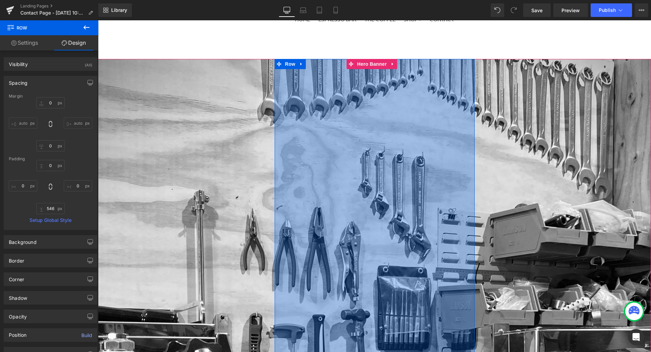
scroll to position [136, 0]
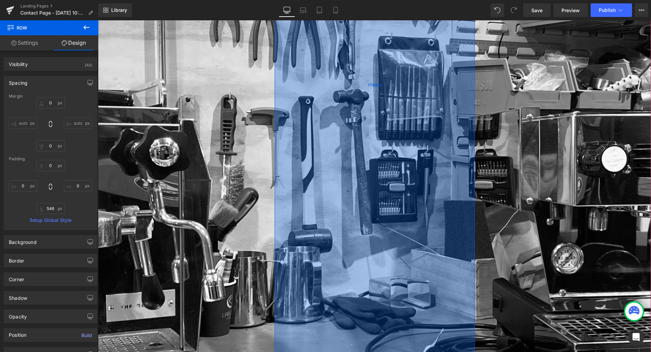
click at [424, 214] on div "1783px" at bounding box center [375, 84] width 200 height 605
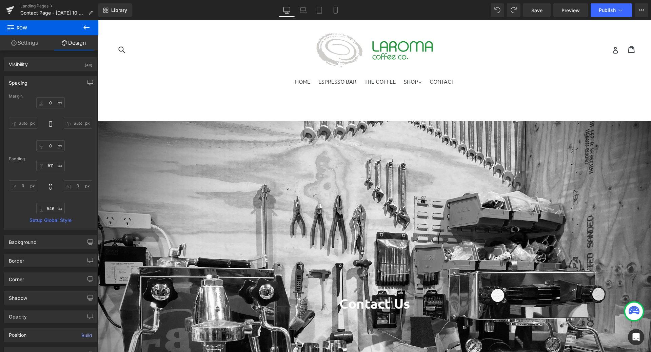
scroll to position [170, 0]
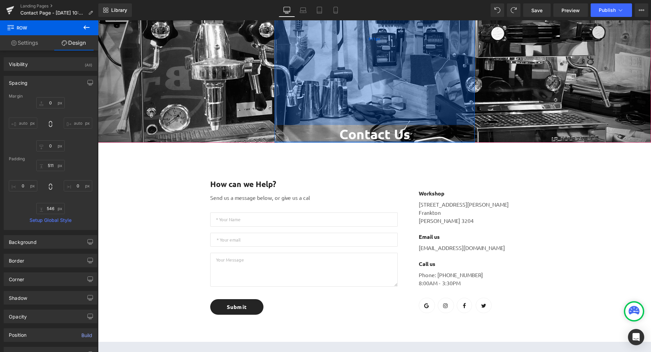
drag, startPoint x: 391, startPoint y: 326, endPoint x: 378, endPoint y: 121, distance: 206.2
click at [378, 121] on div "Contact Us Heading Row 511px" at bounding box center [375, 47] width 200 height 191
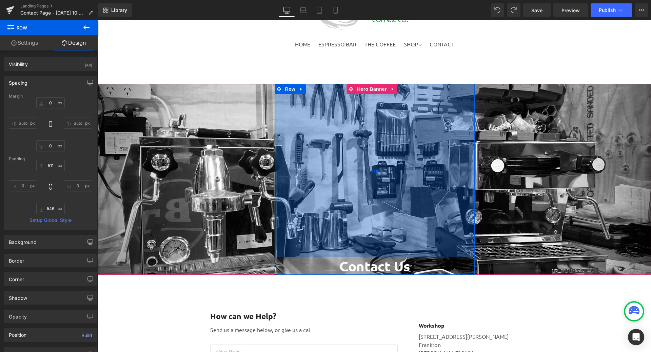
scroll to position [0, 0]
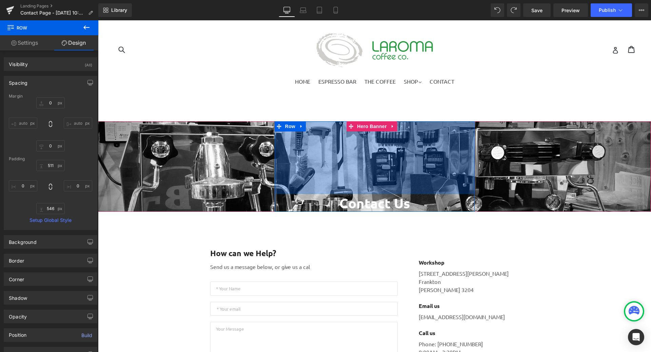
drag, startPoint x: 406, startPoint y: 123, endPoint x: 424, endPoint y: -16, distance: 139.9
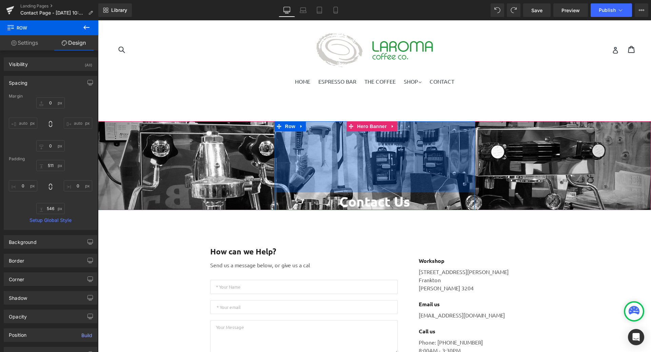
click at [460, 10] on div "Library Desktop Desktop Laptop Tablet Mobile Save Preview Publish Scheduled Vie…" at bounding box center [374, 10] width 553 height 14
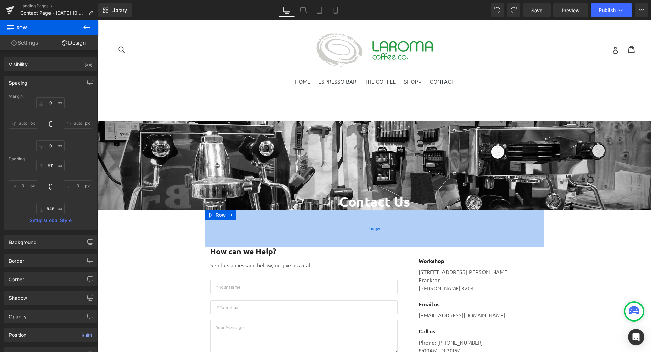
drag, startPoint x: 404, startPoint y: 210, endPoint x: 395, endPoint y: 215, distance: 10.8
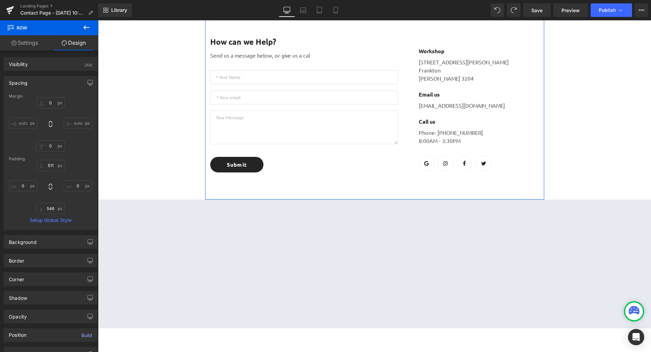
scroll to position [34, 0]
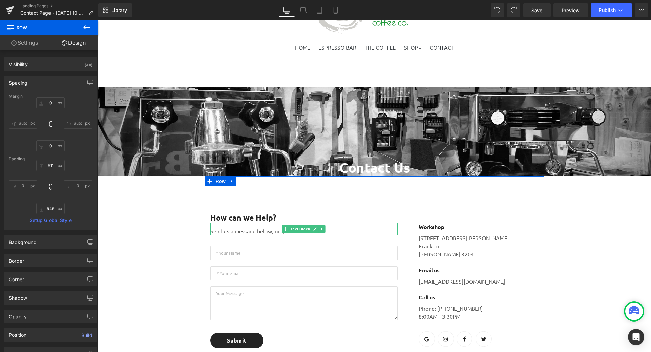
click at [338, 229] on p "Send us a message below, or give us a cal" at bounding box center [303, 231] width 187 height 8
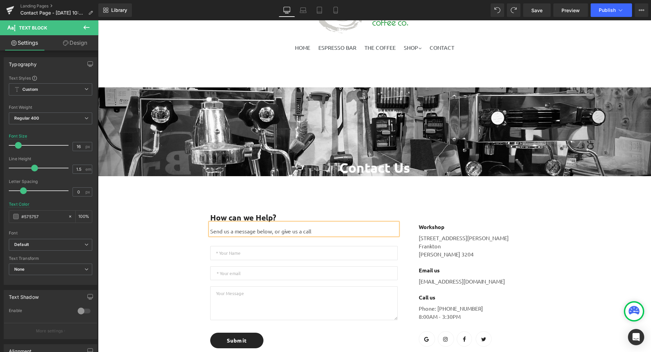
click at [580, 259] on div "Contact Us Heading Row 210px Hero Banner How can we Help? Text Block Send us a …" at bounding box center [374, 340] width 553 height 507
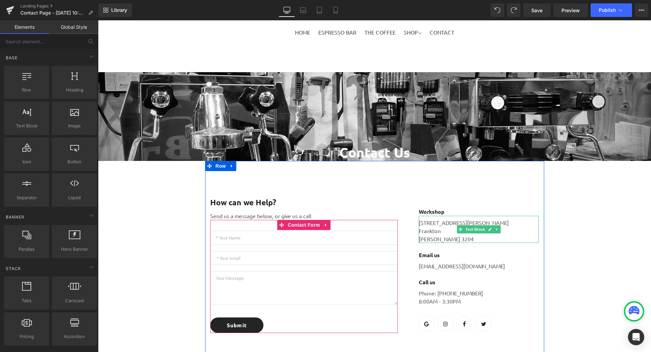
scroll to position [0, 0]
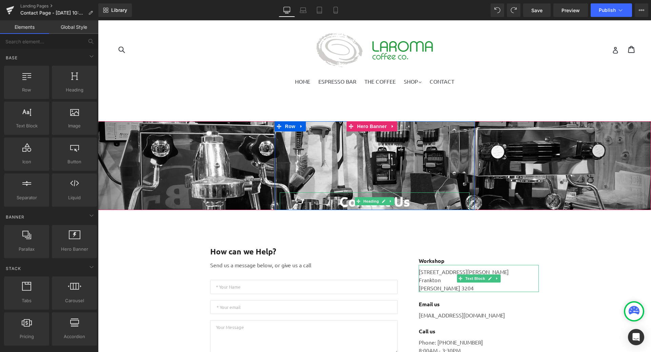
click at [403, 200] on h1 "Contact Us" at bounding box center [375, 202] width 190 height 18
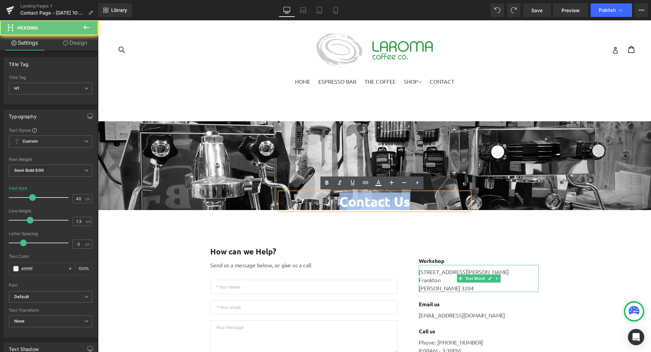
drag, startPoint x: 418, startPoint y: 204, endPoint x: 330, endPoint y: 202, distance: 88.5
click at [330, 202] on h1 "Contact Us" at bounding box center [375, 202] width 190 height 18
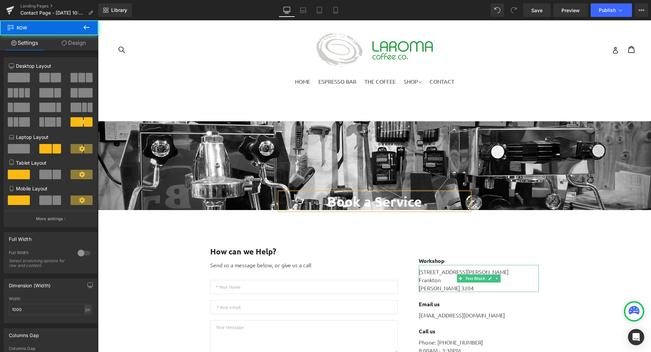
click at [454, 228] on div "How can we Help? Text Block Send us a message below, or give us a call Text Blo…" at bounding box center [374, 309] width 339 height 199
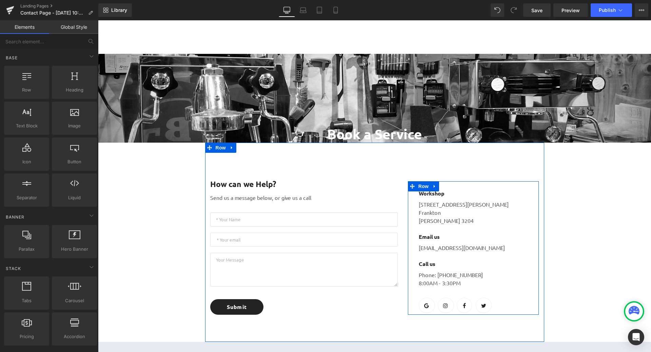
scroll to position [68, 0]
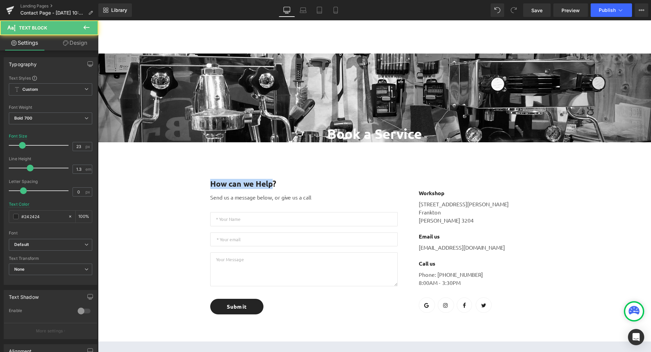
drag, startPoint x: 269, startPoint y: 183, endPoint x: 201, endPoint y: 180, distance: 67.9
click at [201, 180] on div "Book a Service Heading Row 210px Hero Banner How can we Help? Text Block Send u…" at bounding box center [374, 307] width 553 height 507
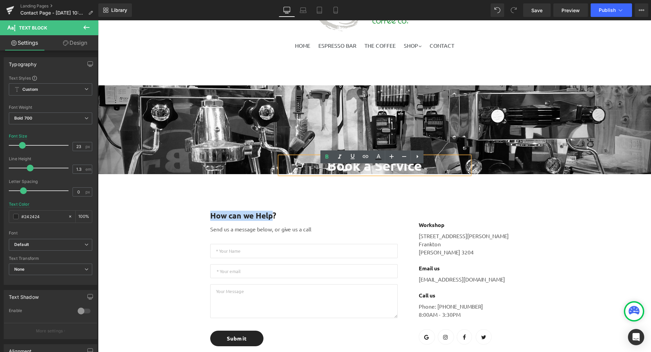
scroll to position [0, 0]
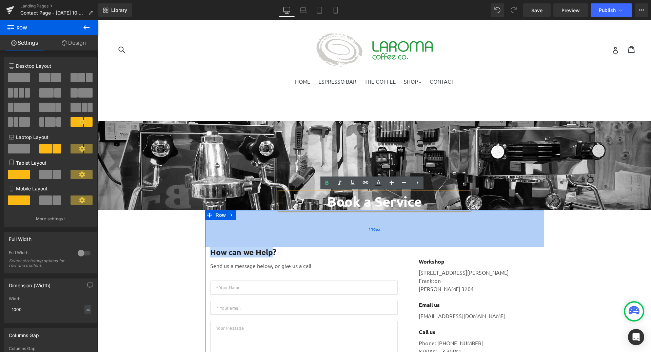
click at [400, 212] on div "110px" at bounding box center [374, 228] width 339 height 37
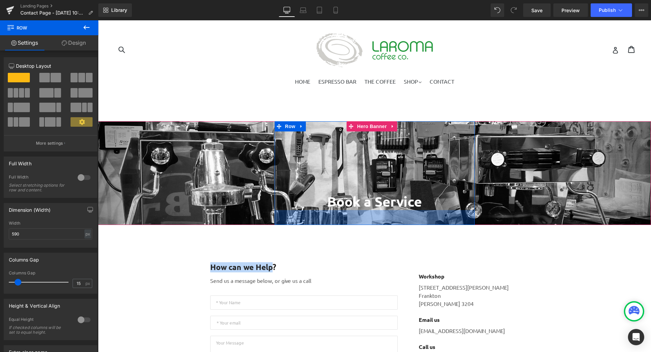
drag, startPoint x: 402, startPoint y: 209, endPoint x: 406, endPoint y: 207, distance: 4.1
click at [400, 223] on div "44px" at bounding box center [375, 217] width 200 height 15
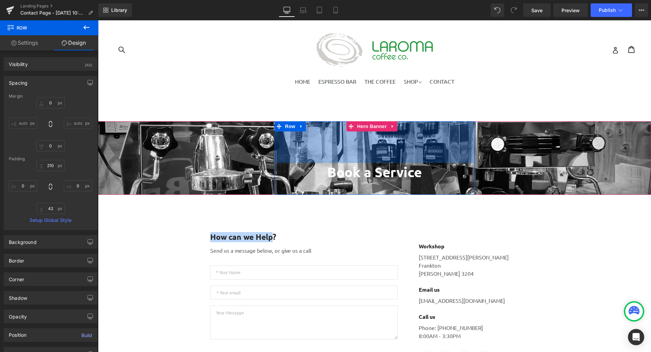
drag, startPoint x: 415, startPoint y: 121, endPoint x: 415, endPoint y: 92, distance: 29.5
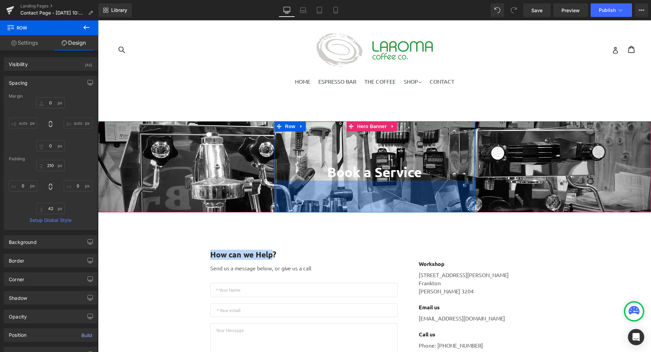
drag, startPoint x: 373, startPoint y: 194, endPoint x: 373, endPoint y: 213, distance: 19.0
click at [373, 213] on div "94px" at bounding box center [375, 197] width 200 height 32
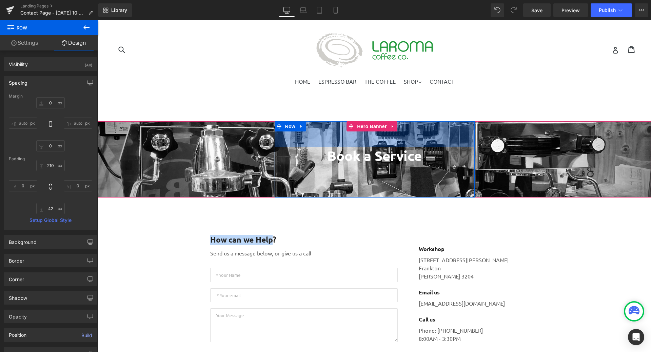
drag, startPoint x: 398, startPoint y: 122, endPoint x: 399, endPoint y: 105, distance: 16.3
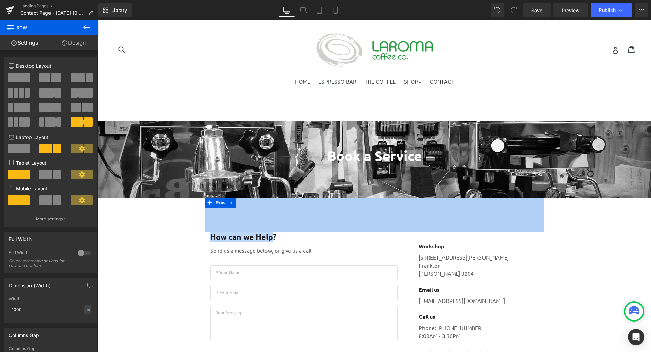
drag, startPoint x: 387, startPoint y: 197, endPoint x: 390, endPoint y: 195, distance: 4.6
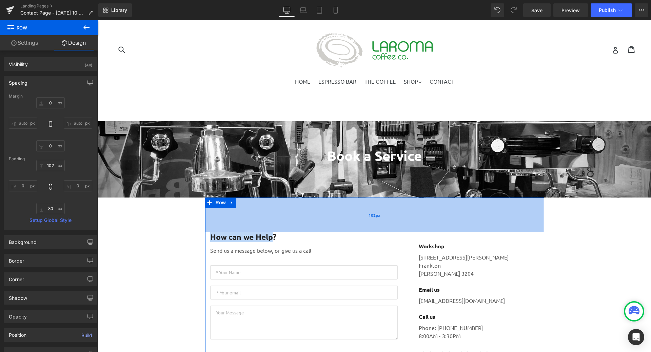
click at [391, 198] on div "102px" at bounding box center [374, 215] width 339 height 35
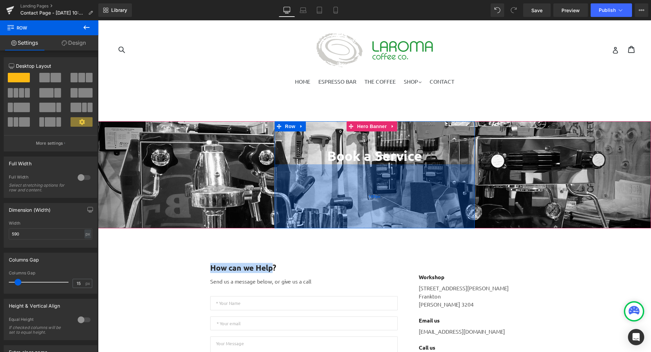
drag, startPoint x: 391, startPoint y: 197, endPoint x: 389, endPoint y: 230, distance: 33.3
click at [389, 229] on div "189px" at bounding box center [375, 196] width 200 height 64
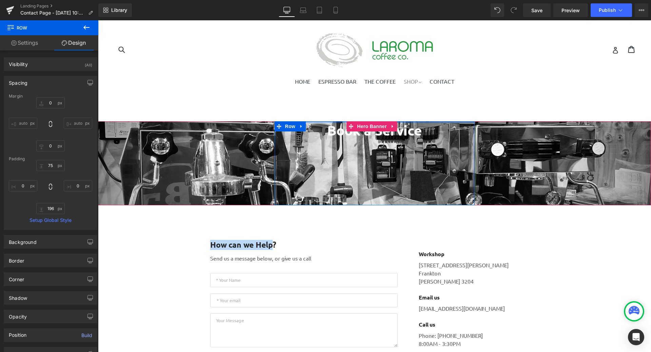
drag, startPoint x: 403, startPoint y: 121, endPoint x: 402, endPoint y: 84, distance: 36.6
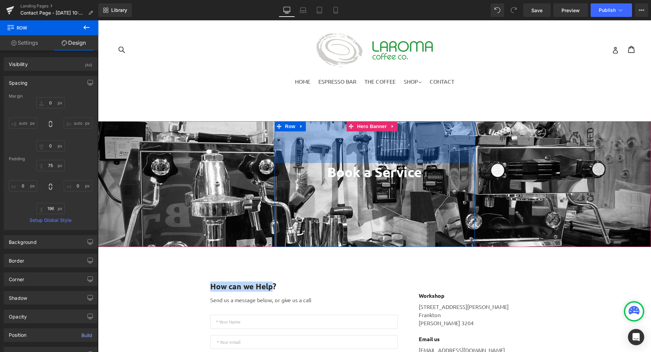
drag, startPoint x: 405, startPoint y: 121, endPoint x: 409, endPoint y: 163, distance: 41.9
click at [409, 163] on div "Book a Service Heading Row 123px 196px" at bounding box center [375, 184] width 200 height 126
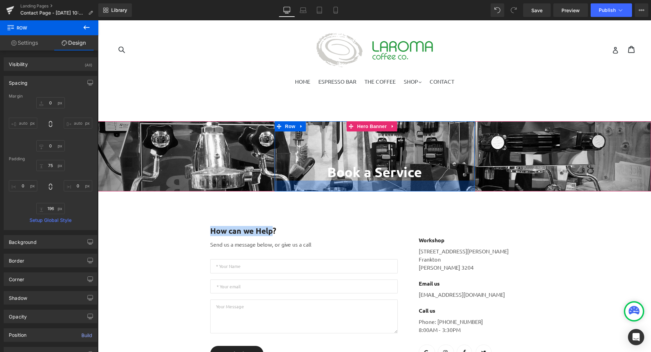
drag, startPoint x: 428, startPoint y: 246, endPoint x: 446, endPoint y: 197, distance: 51.9
click at [433, 191] on div "32px" at bounding box center [375, 186] width 200 height 11
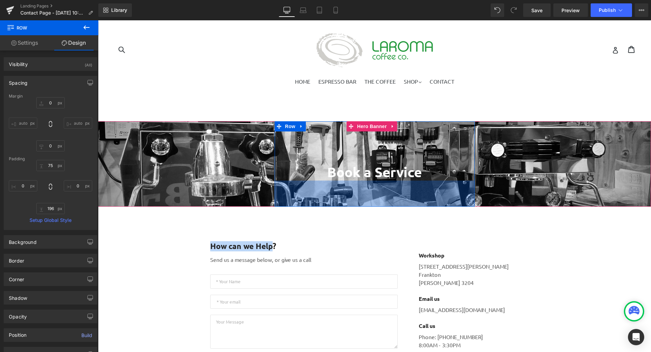
drag, startPoint x: 429, startPoint y: 191, endPoint x: 429, endPoint y: 206, distance: 14.9
click at [429, 206] on div "77px" at bounding box center [375, 194] width 200 height 26
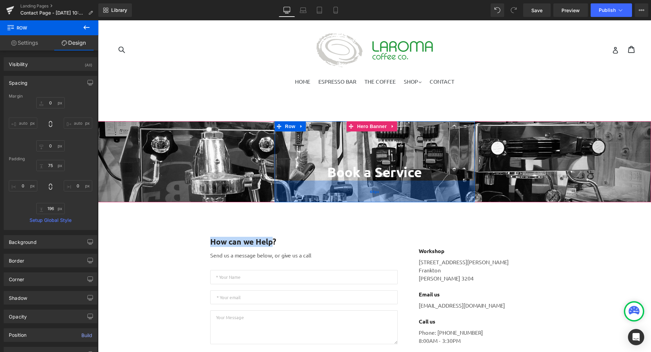
drag, startPoint x: 432, startPoint y: 206, endPoint x: 431, endPoint y: 200, distance: 6.1
click at [431, 200] on div "64px" at bounding box center [375, 192] width 200 height 22
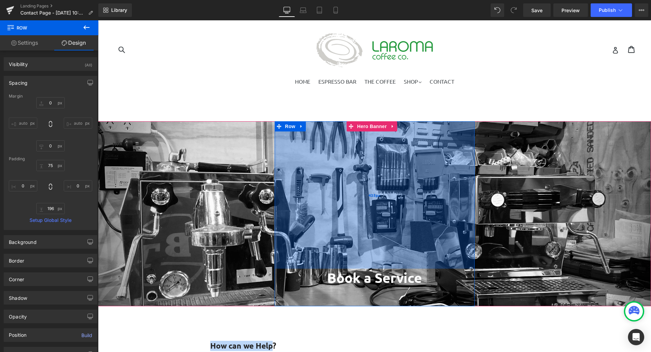
drag, startPoint x: 434, startPoint y: 122, endPoint x: 439, endPoint y: 228, distance: 105.9
click at [439, 228] on div "435px" at bounding box center [375, 194] width 200 height 147
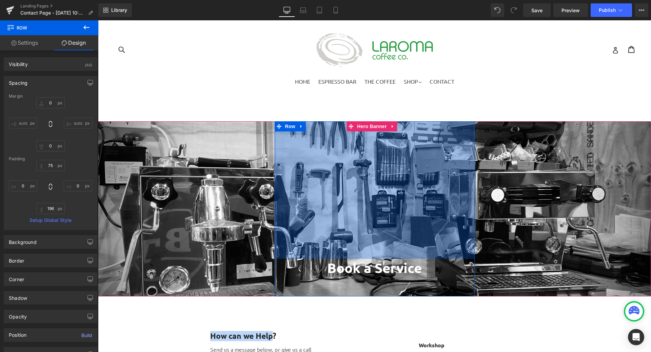
drag, startPoint x: 424, startPoint y: 121, endPoint x: 424, endPoint y: 112, distance: 9.8
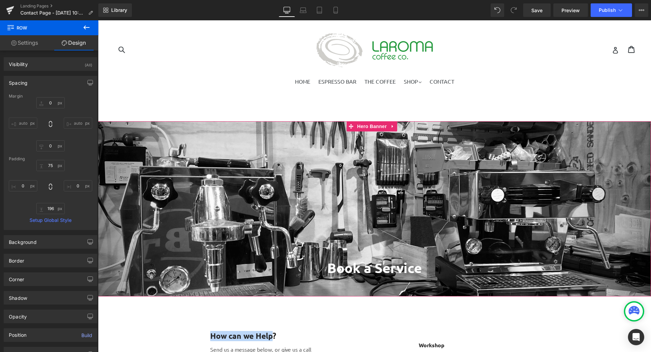
click at [554, 241] on span "Book a Service Heading Row 406px 59px" at bounding box center [374, 208] width 553 height 175
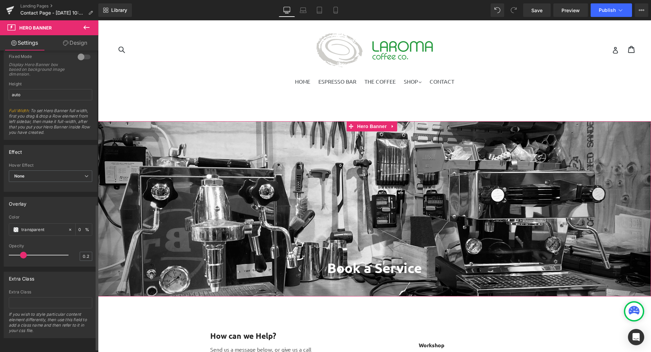
scroll to position [324, 0]
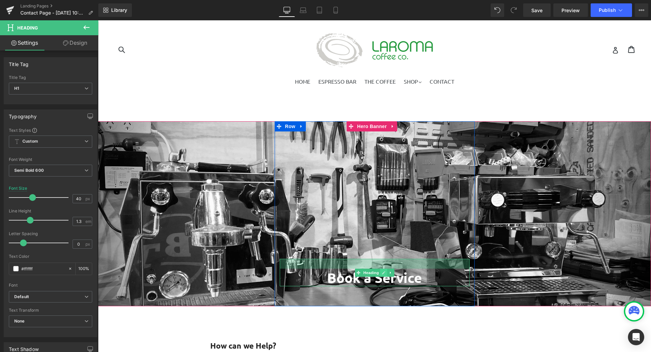
drag, startPoint x: 381, startPoint y: 260, endPoint x: 381, endPoint y: 270, distance: 9.8
click at [381, 270] on div "Book a Service Heading" at bounding box center [375, 272] width 190 height 27
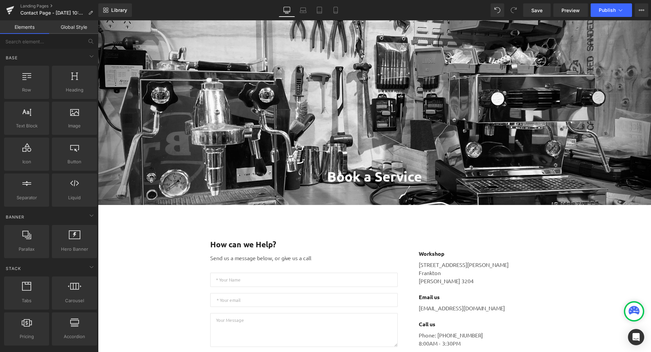
scroll to position [102, 0]
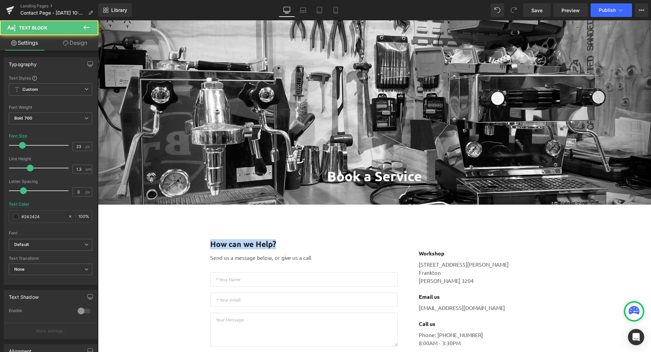
drag, startPoint x: 273, startPoint y: 243, endPoint x: 178, endPoint y: 241, distance: 95.3
click at [178, 241] on div "Book a Service Heading Row 406px 59px Hero Banner How can we Help? Text Block S…" at bounding box center [374, 320] width 553 height 601
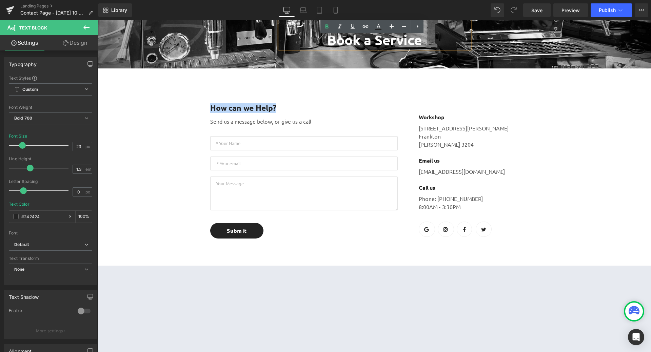
scroll to position [171, 0]
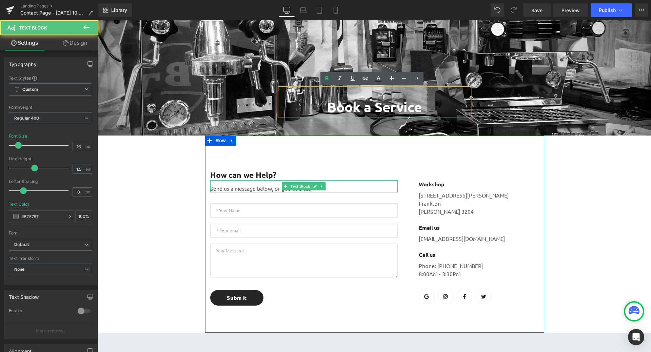
click at [269, 187] on p "Send us a message below, or give us a call" at bounding box center [303, 188] width 187 height 8
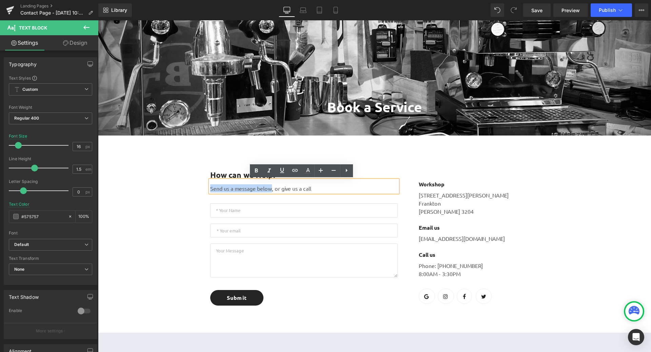
drag, startPoint x: 269, startPoint y: 188, endPoint x: 208, endPoint y: 188, distance: 60.7
click at [210, 188] on p "Send us a message below, or give us a call" at bounding box center [303, 188] width 187 height 8
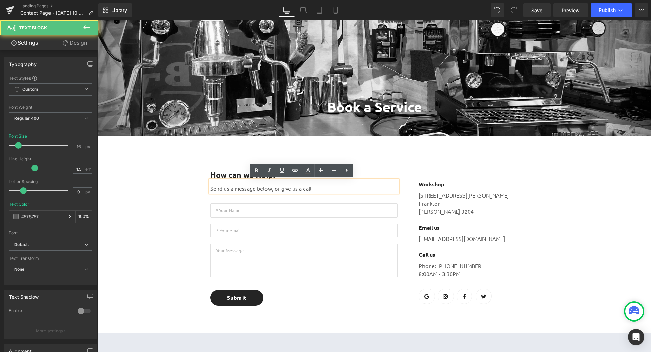
click at [365, 191] on p "Send us a message below, or give us a call" at bounding box center [303, 188] width 187 height 8
click at [210, 187] on div "Send us a message below, or give us a call" at bounding box center [303, 186] width 187 height 12
click at [210, 187] on p "Send us a message below, or give us a call" at bounding box center [303, 188] width 187 height 8
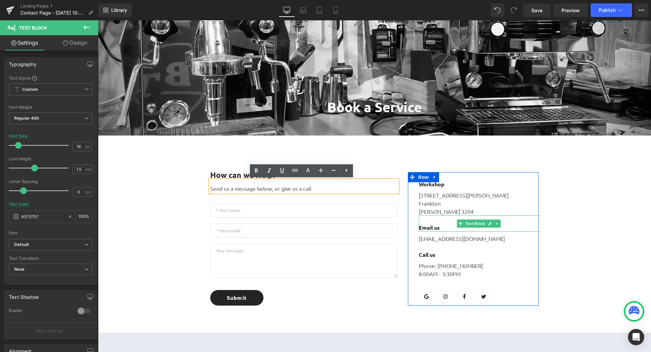
click at [525, 221] on div "Email us" at bounding box center [479, 224] width 120 height 16
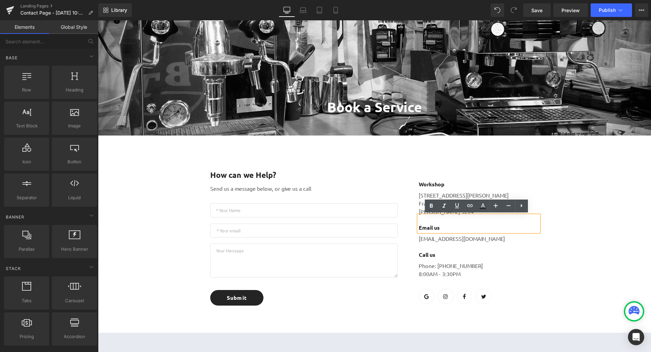
click at [584, 240] on div "Book a Service Heading Row 406px 59px Hero Banner How can we Help? Text Block S…" at bounding box center [374, 251] width 553 height 601
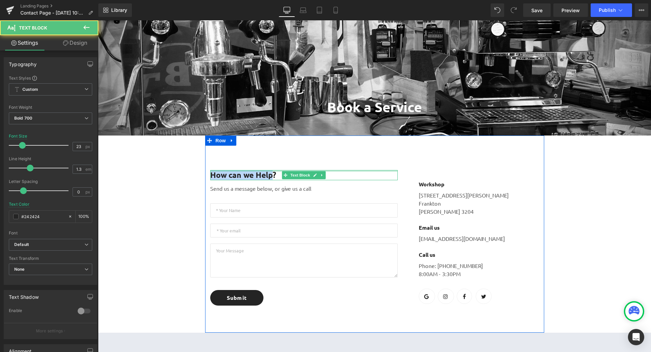
drag, startPoint x: 270, startPoint y: 173, endPoint x: 209, endPoint y: 171, distance: 60.4
click at [210, 171] on div "How can we Help? Text Block" at bounding box center [303, 175] width 187 height 10
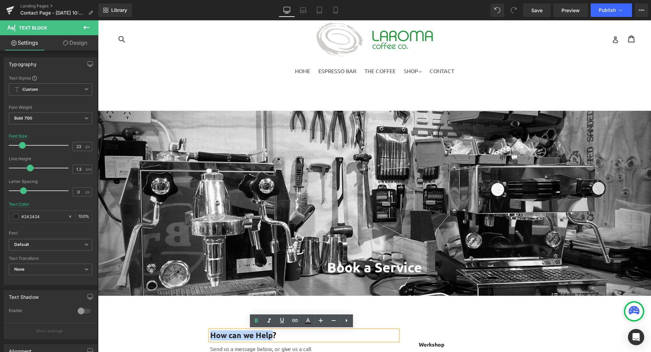
scroll to position [136, 0]
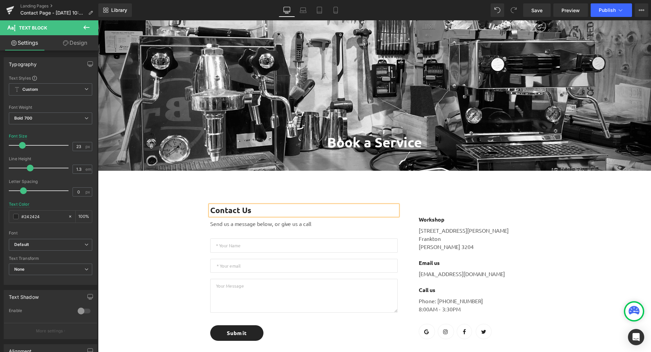
click at [568, 275] on div "Book a Service Heading Row 406px 59px Hero Banner Contact Us Text Block Send us…" at bounding box center [374, 286] width 553 height 601
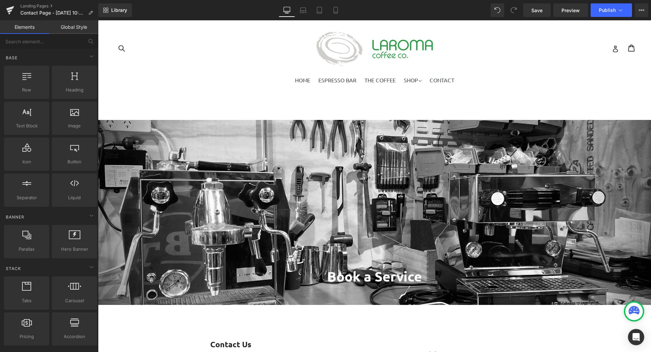
scroll to position [0, 0]
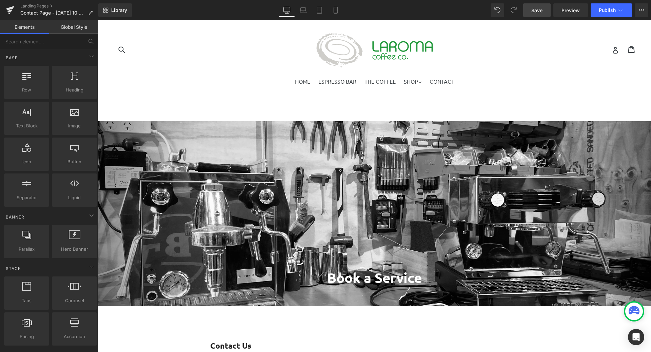
click at [539, 10] on span "Save" at bounding box center [536, 10] width 11 height 7
click at [63, 12] on span "Contact Page - Sep 18, 10:20:38" at bounding box center [52, 12] width 65 height 5
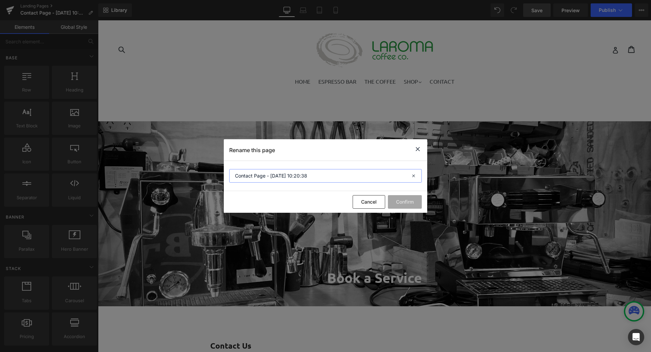
drag, startPoint x: 323, startPoint y: 176, endPoint x: 208, endPoint y: 174, distance: 114.9
click at [208, 174] on div "Rename this page Contact Page - Sep 18, 10:20:38 Cancel Confirm" at bounding box center [325, 176] width 651 height 352
type input "Book a Service"
click at [408, 202] on button "Confirm" at bounding box center [405, 202] width 34 height 14
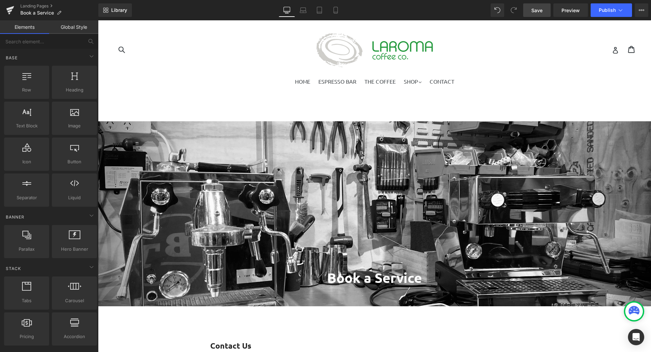
click at [545, 10] on link "Save" at bounding box center [536, 10] width 27 height 14
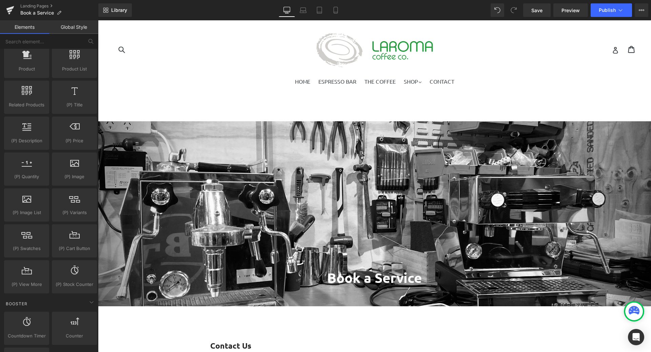
scroll to position [372, 0]
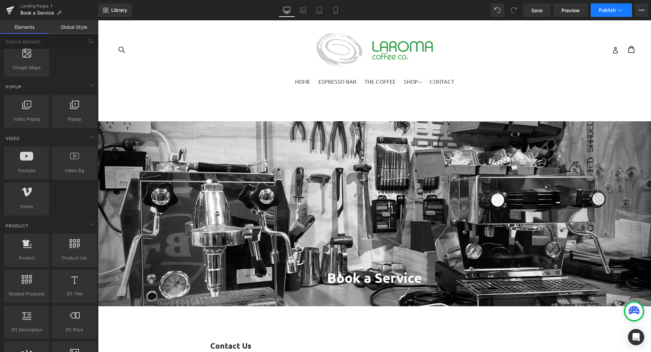
click at [610, 11] on span "Publish" at bounding box center [607, 9] width 17 height 5
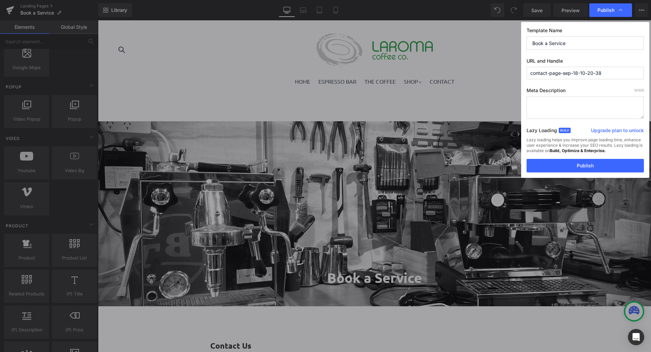
drag, startPoint x: 609, startPoint y: 74, endPoint x: 504, endPoint y: 73, distance: 104.8
click at [504, 73] on div "Publish Template Name Book a Service URL and Handle contact-page-sep-18-10-20-3…" at bounding box center [325, 176] width 651 height 352
type input "book-a-service"
click at [592, 165] on button "Publish" at bounding box center [585, 166] width 117 height 14
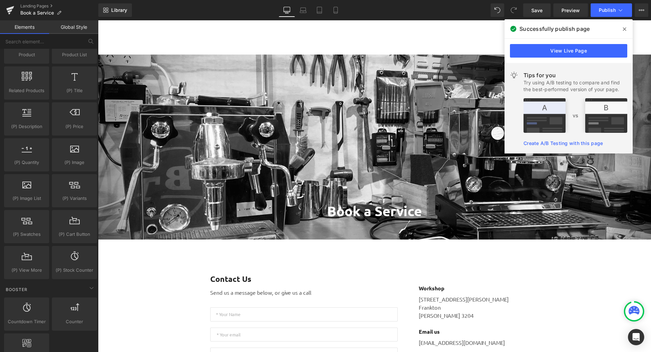
scroll to position [203, 0]
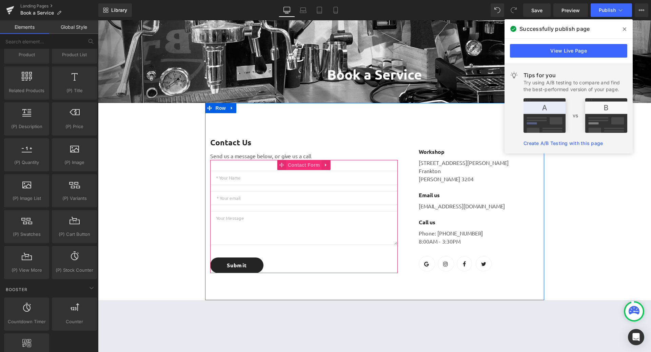
click at [304, 163] on span "Contact Form" at bounding box center [304, 165] width 36 height 10
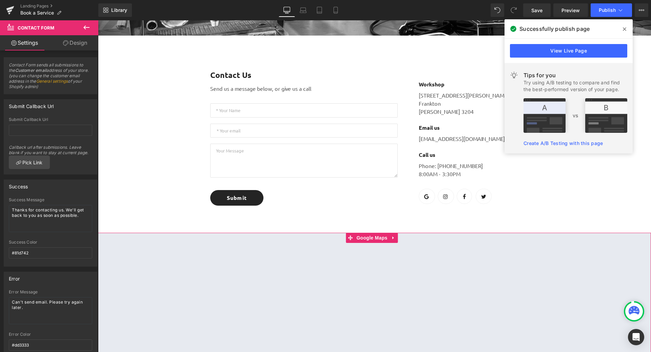
scroll to position [271, 0]
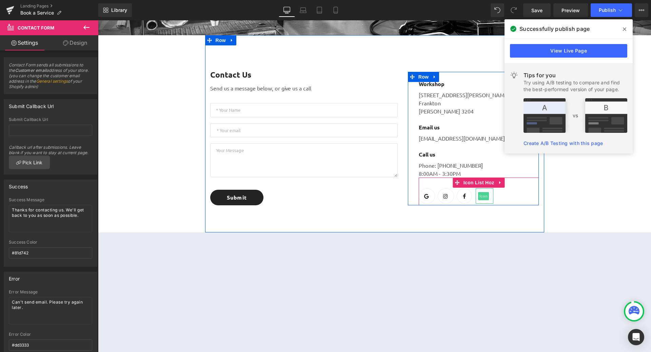
click at [484, 195] on span "Icon" at bounding box center [483, 196] width 11 height 8
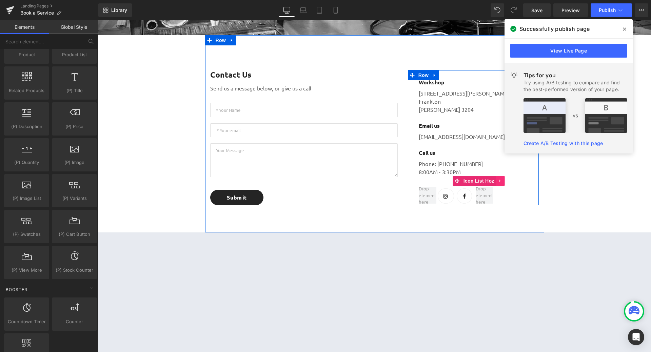
click at [498, 180] on icon at bounding box center [500, 181] width 5 height 5
click at [503, 182] on icon at bounding box center [504, 181] width 5 height 5
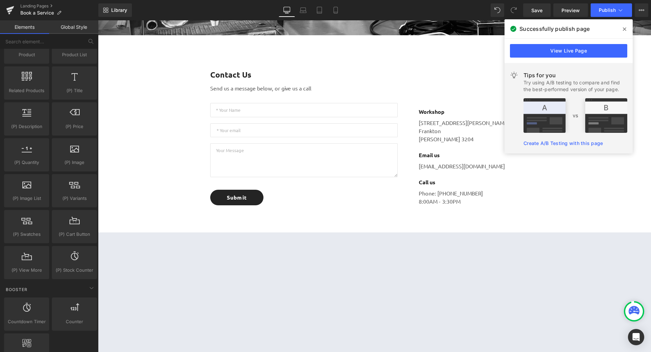
click at [586, 203] on div "Book a Service Heading Row 406px 59px Hero Banner Contact Us Text Block Send us…" at bounding box center [374, 150] width 553 height 601
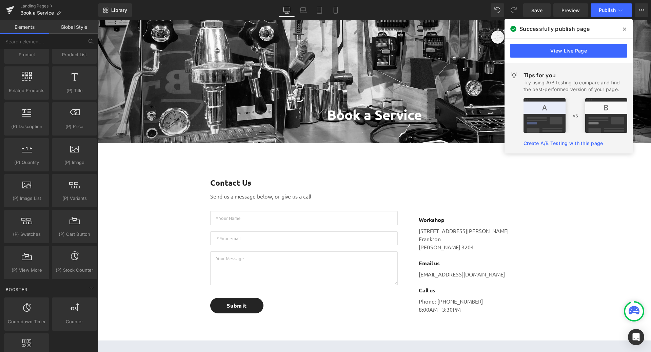
scroll to position [306, 0]
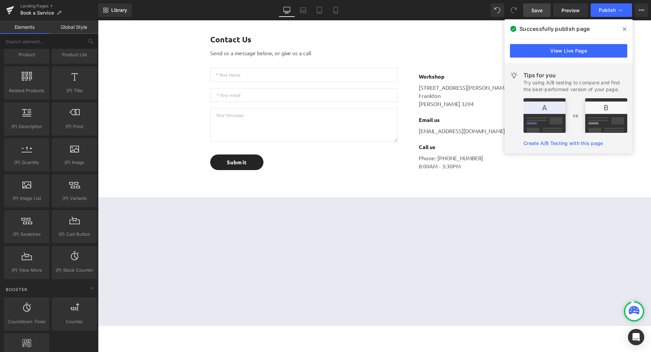
click at [543, 7] on link "Save" at bounding box center [536, 10] width 27 height 14
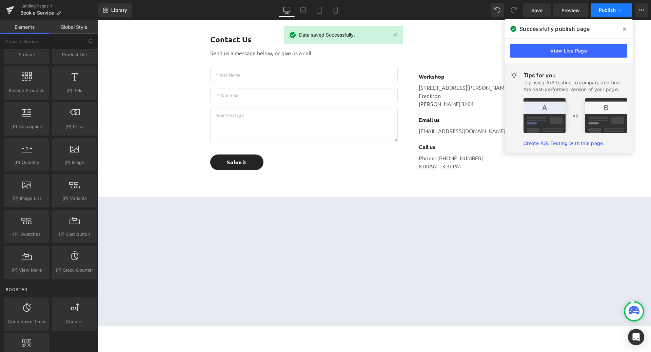
click at [606, 12] on span "Publish" at bounding box center [607, 9] width 17 height 5
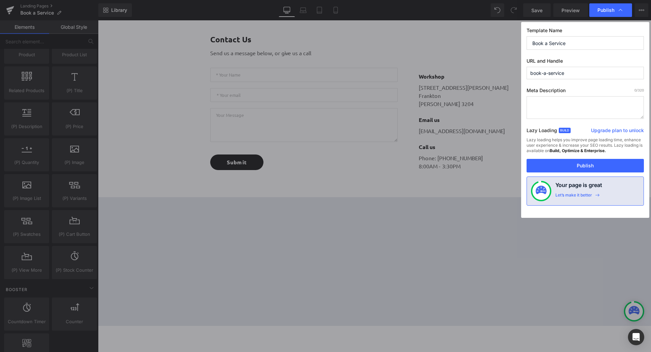
click at [549, 107] on textarea at bounding box center [585, 107] width 117 height 23
paste textarea "We have highly experienced and fully qualified technicians to ensure your machi…"
drag, startPoint x: 628, startPoint y: 110, endPoint x: 552, endPoint y: 112, distance: 76.3
click at [552, 112] on textarea "We have highly experienced and fully qualified technicians to ensure your machi…" at bounding box center [585, 107] width 117 height 23
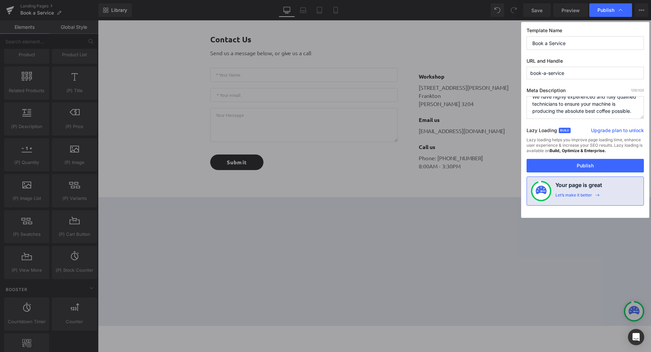
paste textarea "We recommend you have your domestic machine serviced annually. A standard servi…"
paste textarea "We service all machines with an E61 group head, as well as many others."
click at [552, 102] on textarea "We have highly experienced and fully qualified technicians to ensure your machi…" at bounding box center [585, 107] width 117 height 23
click at [586, 105] on textarea "We have highly experienced and fully qualified technicians to ensure your machi…" at bounding box center [585, 107] width 117 height 23
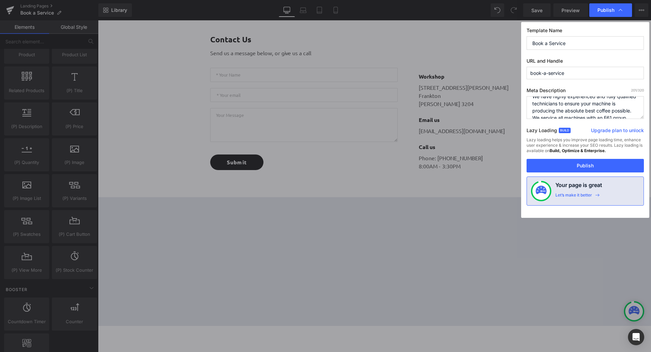
scroll to position [0, 0]
click at [612, 112] on textarea "We have highly experienced and fully qualified technicians to ensure your machi…" at bounding box center [585, 107] width 117 height 23
click at [613, 99] on textarea "We have highly experienced and fully qualified technicians to ensure your domes…" at bounding box center [585, 107] width 117 height 23
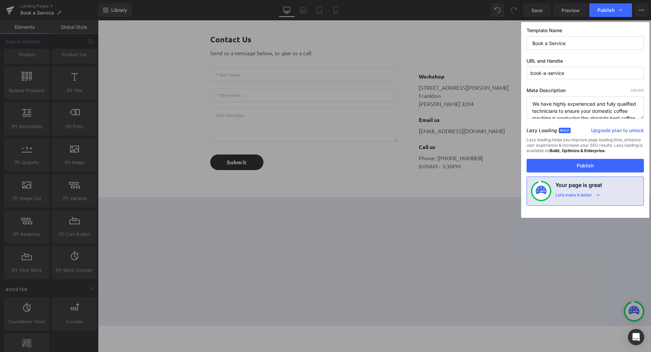
click at [533, 102] on textarea "We have highly experienced and fully qualified technicians to ensure your domes…" at bounding box center [585, 107] width 117 height 23
paste textarea "To make perfect coffee, you need to ensure your machinery is up to scratch"
type textarea "To make perfect coffee, you need to ensure your machinery is up to scratch. We …"
click at [582, 164] on button "Publish" at bounding box center [585, 166] width 117 height 14
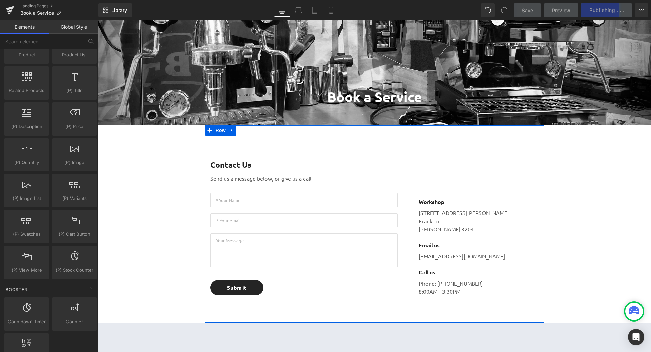
scroll to position [35, 0]
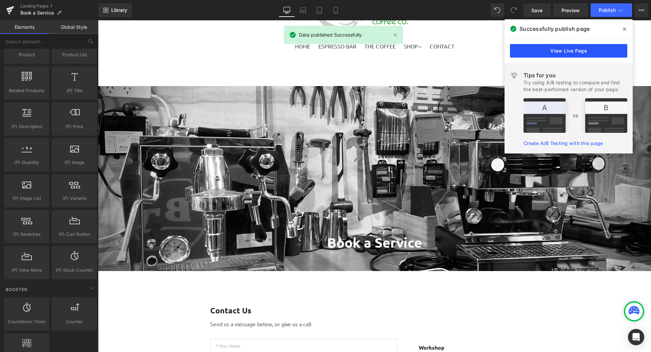
click at [573, 48] on link "View Live Page" at bounding box center [568, 51] width 117 height 14
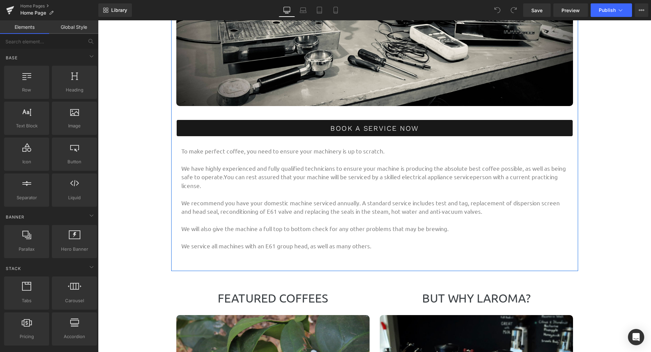
scroll to position [1017, 0]
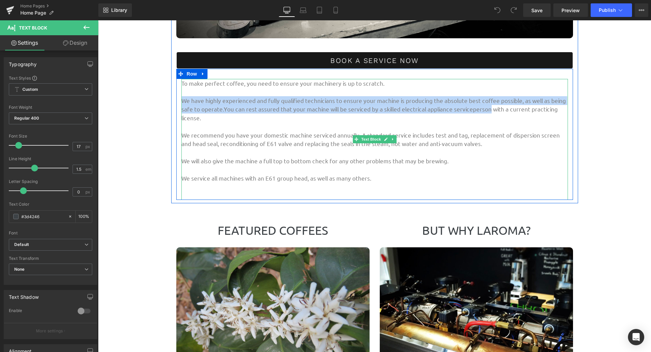
drag, startPoint x: 181, startPoint y: 100, endPoint x: 484, endPoint y: 110, distance: 303.2
click at [484, 110] on p "We have highly experienced and fully qualified technicians to ensure your machi…" at bounding box center [374, 109] width 387 height 26
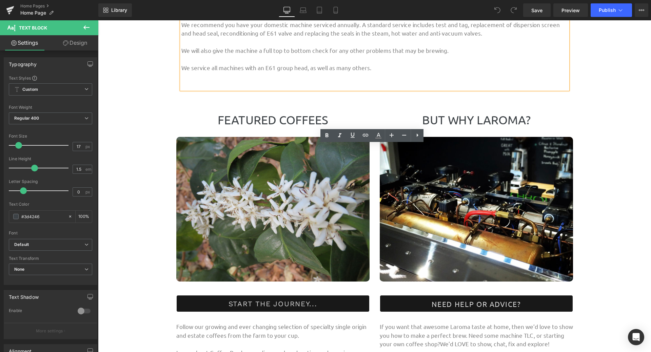
scroll to position [949, 0]
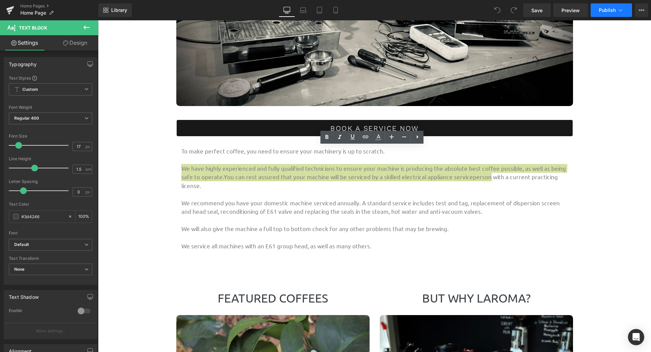
click at [607, 7] on span "Publish" at bounding box center [607, 9] width 17 height 5
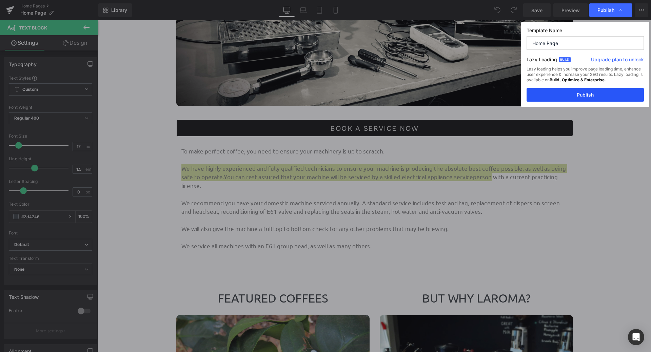
click at [577, 97] on button "Publish" at bounding box center [585, 95] width 117 height 14
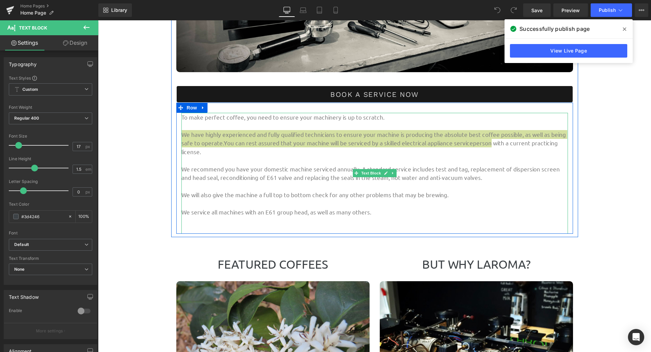
scroll to position [915, 0]
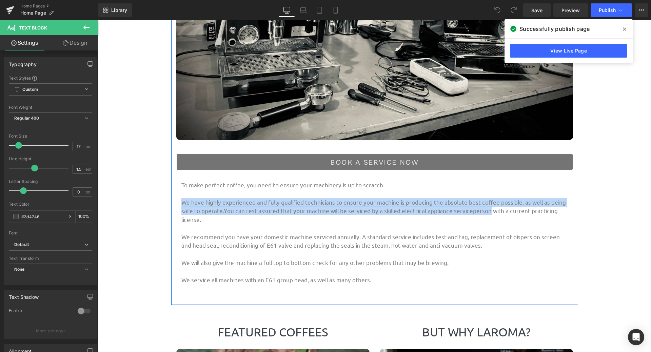
click at [380, 162] on div "Book a Service Now Button" at bounding box center [374, 162] width 397 height 17
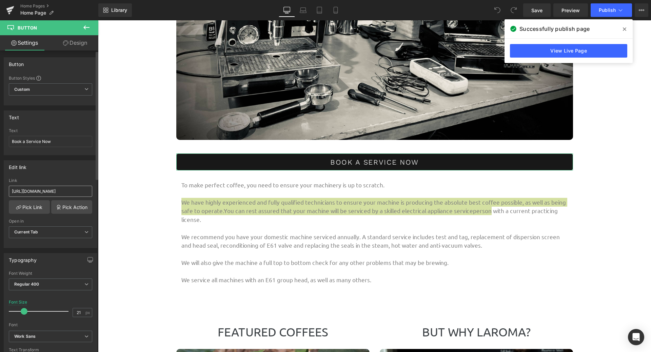
click at [70, 192] on input "[URL][DOMAIN_NAME]" at bounding box center [50, 191] width 83 height 11
drag, startPoint x: 164, startPoint y: 212, endPoint x: 150, endPoint y: 191, distance: 24.9
type input "https://laroma.co.nz/pages/book-a-service"
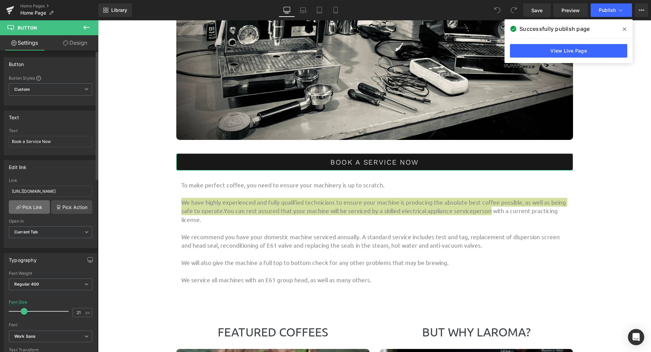
click at [28, 206] on link "Pick Link" at bounding box center [29, 207] width 41 height 14
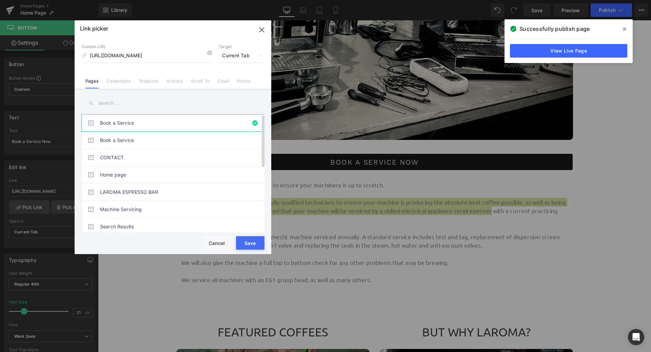
click at [127, 121] on link "Book a Service" at bounding box center [174, 123] width 149 height 17
type input "book-a-service"
click at [255, 243] on button "Save" at bounding box center [250, 243] width 28 height 14
type input "book-a-service"
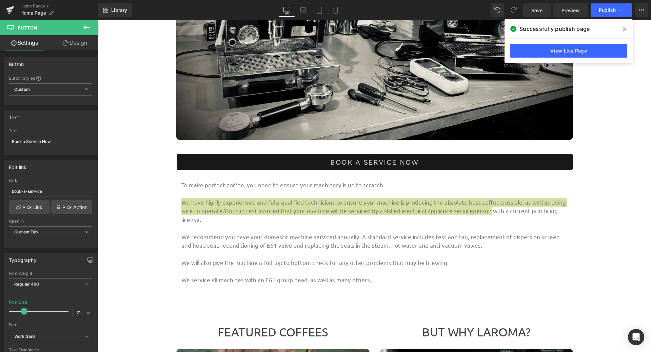
drag, startPoint x: 622, startPoint y: 30, endPoint x: 497, endPoint y: 0, distance: 128.5
click at [622, 30] on span at bounding box center [624, 29] width 11 height 11
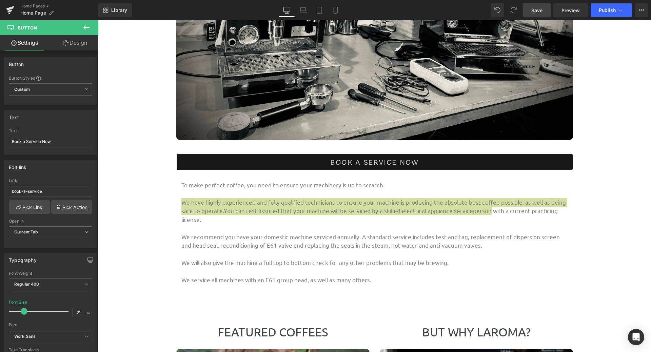
click at [531, 6] on link "Save" at bounding box center [536, 10] width 27 height 14
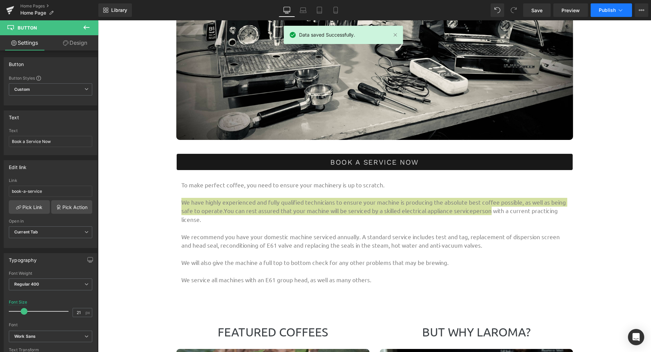
click at [611, 13] on button "Publish" at bounding box center [611, 10] width 41 height 14
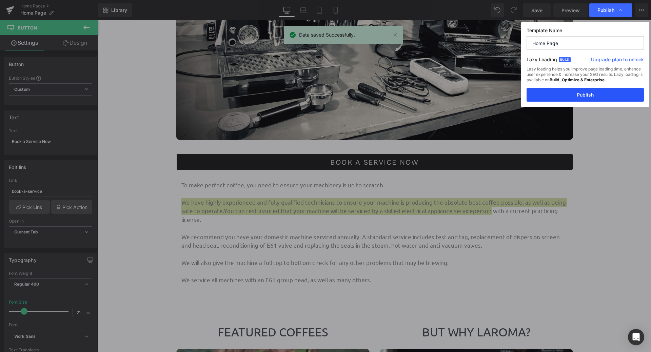
click at [575, 90] on button "Publish" at bounding box center [585, 95] width 117 height 14
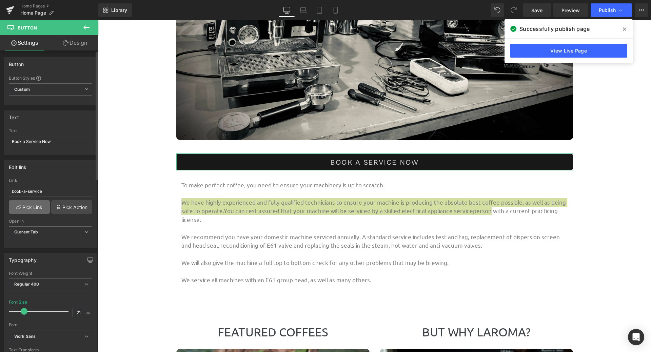
click at [25, 209] on link "Pick Link" at bounding box center [29, 207] width 41 height 14
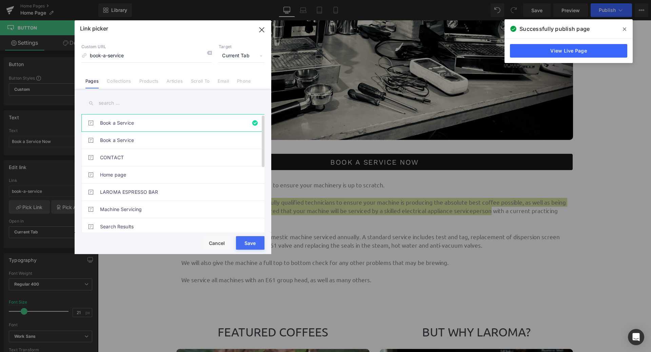
click at [113, 118] on link "Book a Service" at bounding box center [174, 123] width 149 height 17
click at [130, 136] on link "Book a Service" at bounding box center [174, 140] width 149 height 17
click at [132, 124] on link "Book a Service" at bounding box center [174, 123] width 149 height 17
click at [124, 139] on link "Book a Service" at bounding box center [174, 140] width 149 height 17
type input "/pages/book-a-service"
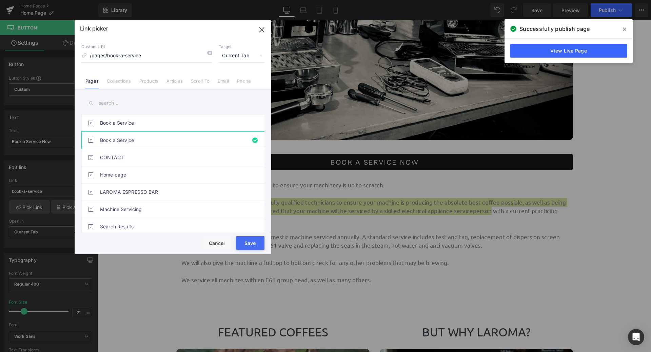
click at [257, 246] on button "Save" at bounding box center [250, 243] width 28 height 14
type input "/pages/book-a-service"
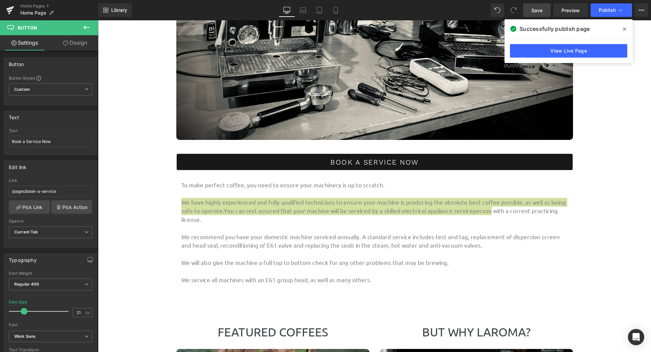
click at [531, 10] on link "Save" at bounding box center [536, 10] width 27 height 14
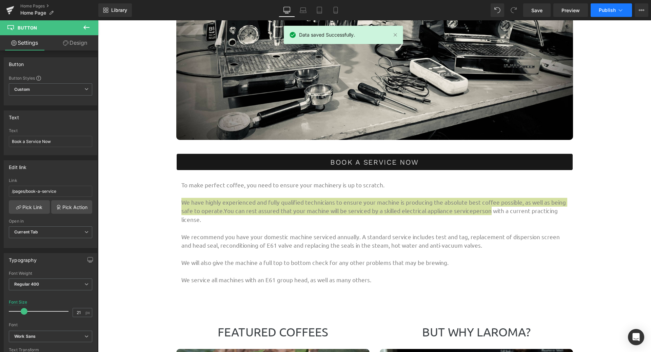
click at [612, 7] on span "Publish" at bounding box center [607, 9] width 17 height 5
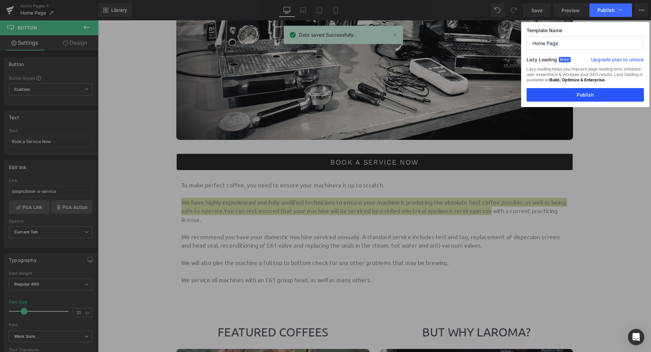
click at [572, 95] on button "Publish" at bounding box center [585, 95] width 117 height 14
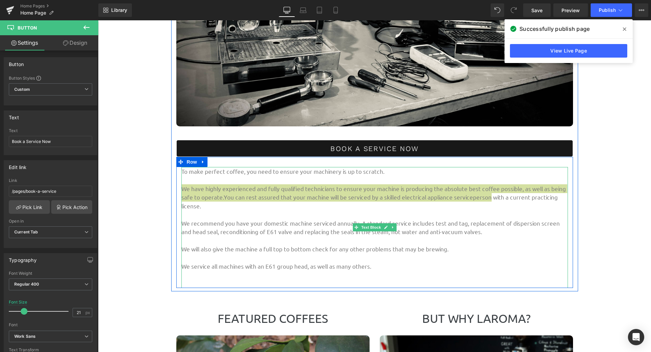
scroll to position [949, 0]
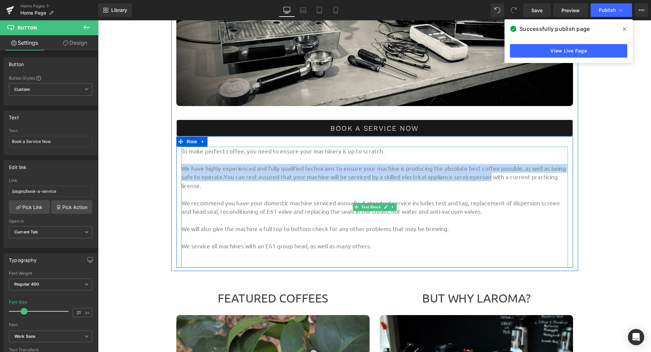
click at [299, 183] on p "We have highly experienced and fully qualified technicians to ensure your machi…" at bounding box center [374, 177] width 387 height 26
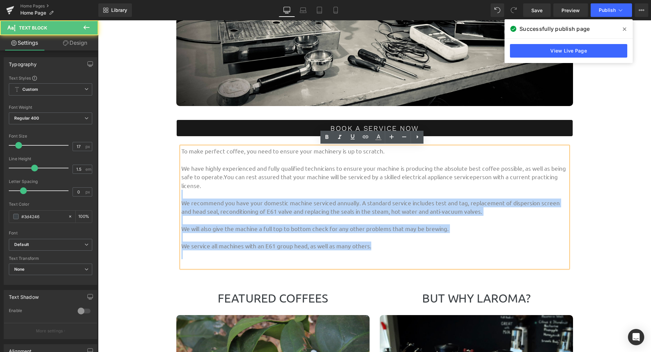
drag, startPoint x: 178, startPoint y: 167, endPoint x: 312, endPoint y: 186, distance: 136.0
click at [323, 186] on div "To make perfect coffee, you need to ensure your machinery is up to scratch. We …" at bounding box center [374, 207] width 387 height 121
click at [313, 186] on p "We have highly experienced and fully qualified technicians to ensure your machi…" at bounding box center [374, 177] width 387 height 26
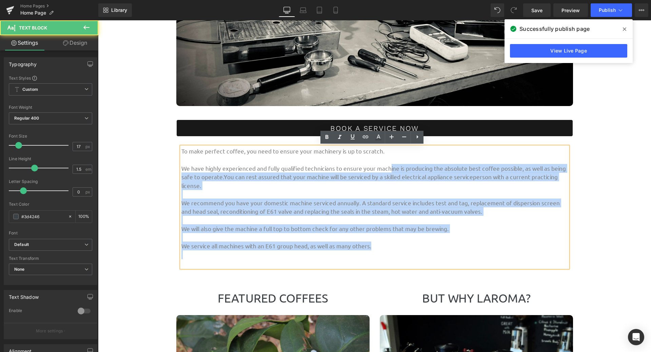
drag, startPoint x: 178, startPoint y: 167, endPoint x: 383, endPoint y: 167, distance: 204.4
click at [383, 167] on div "To make perfect coffee, you need to ensure your machinery is up to scratch. We …" at bounding box center [374, 207] width 387 height 121
click at [387, 181] on p "We have highly experienced and fully qualified technicians to ensure your machi…" at bounding box center [374, 177] width 387 height 26
click at [220, 189] on div "To make perfect coffee, you need to ensure your machinery is up to scratch. We …" at bounding box center [374, 207] width 387 height 121
click at [216, 177] on p "We have highly experienced and fully qualified technicians to ensure your machi…" at bounding box center [374, 177] width 387 height 26
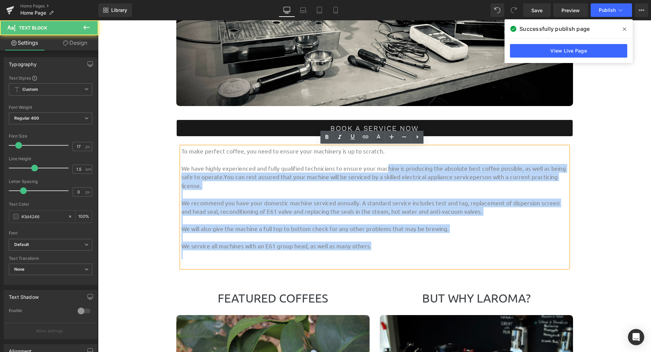
click at [219, 176] on p "We have highly experienced and fully qualified technicians to ensure your machi…" at bounding box center [374, 177] width 387 height 26
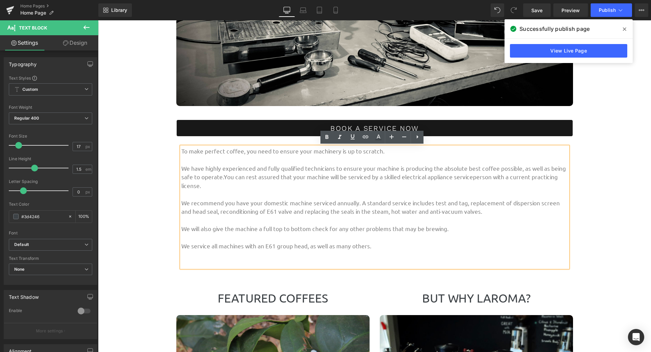
drag, startPoint x: 625, startPoint y: 32, endPoint x: 478, endPoint y: 24, distance: 146.7
click at [625, 32] on icon at bounding box center [624, 28] width 3 height 5
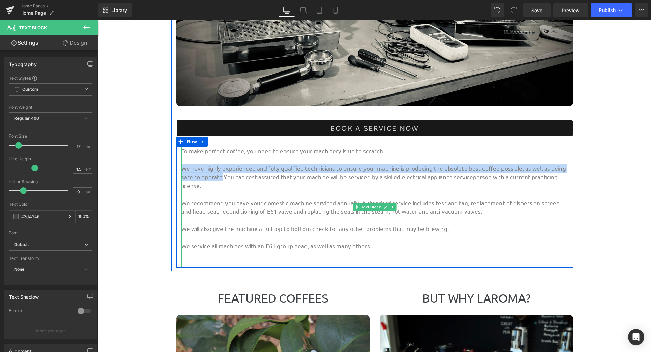
drag, startPoint x: 218, startPoint y: 176, endPoint x: 180, endPoint y: 166, distance: 38.7
click at [181, 166] on p "We have highly experienced and fully qualified technicians to ensure your machi…" at bounding box center [374, 177] width 387 height 26
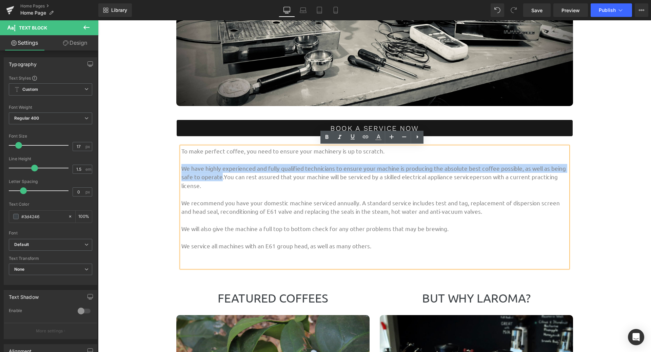
copy p "We have highly experienced and fully qualified technicians to ensure your machi…"
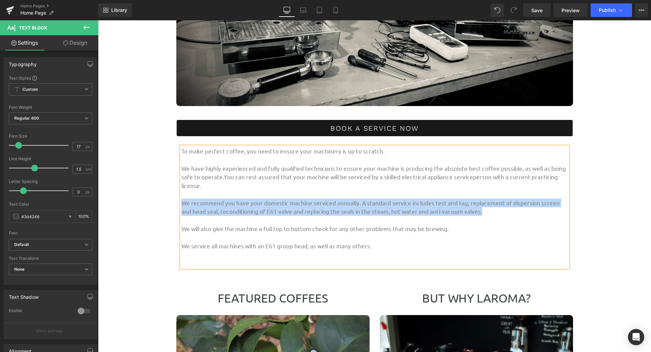
drag, startPoint x: 179, startPoint y: 201, endPoint x: 463, endPoint y: 213, distance: 284.4
click at [463, 213] on span "We recommend you have your domestic machine serviced annually. A standard servi…" at bounding box center [370, 207] width 378 height 16
copy span "We recommend you have your domestic machine serviced annually. A standard servi…"
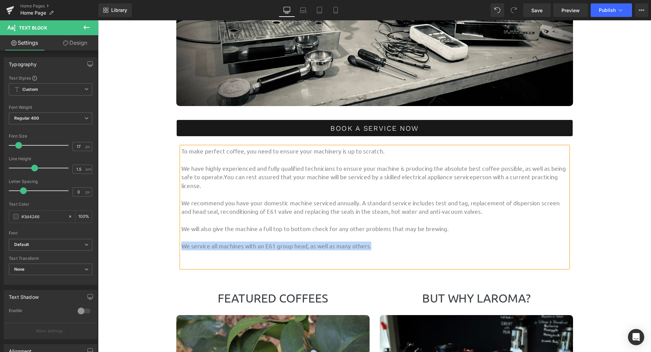
drag, startPoint x: 179, startPoint y: 244, endPoint x: 365, endPoint y: 244, distance: 186.1
click at [365, 244] on p "We service all machines with an E61 group head, as well as many others." at bounding box center [374, 246] width 387 height 9
copy p "We service all machines with an E61 group head, as well as many others."
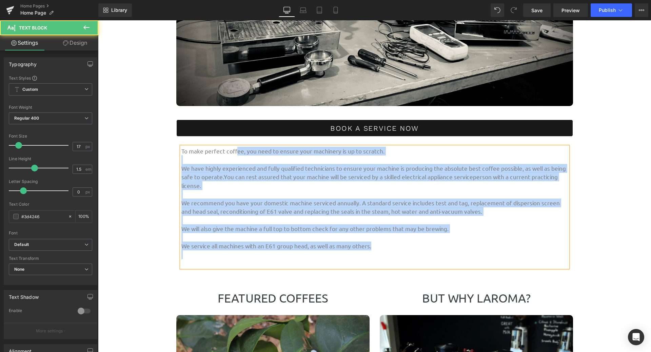
drag, startPoint x: 178, startPoint y: 150, endPoint x: 301, endPoint y: 159, distance: 123.4
click at [234, 154] on div "To make perfect coffee, you need to ensure your machinery is up to scratch. We …" at bounding box center [374, 207] width 387 height 121
drag, startPoint x: 327, startPoint y: 162, endPoint x: 370, endPoint y: 154, distance: 44.2
click at [328, 162] on p at bounding box center [374, 159] width 387 height 9
click at [377, 153] on p "To make perfect coffee, you need to ensure your machinery is up to scratch." at bounding box center [374, 151] width 387 height 9
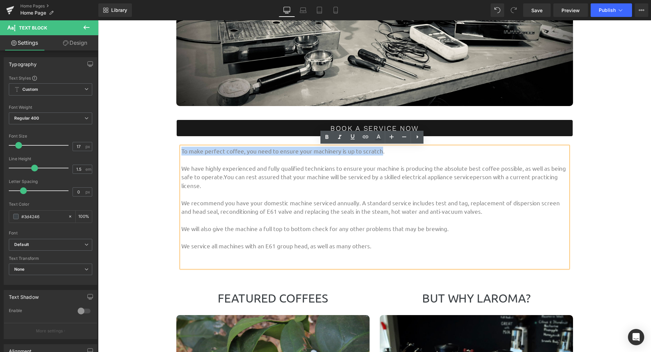
drag, startPoint x: 374, startPoint y: 151, endPoint x: 179, endPoint y: 150, distance: 194.6
click at [181, 150] on span "To make perfect coffee, you need to ensure your machinery is up to scratch." at bounding box center [282, 150] width 203 height 7
copy span "To make perfect coffee, you need to ensure your machinery is up to scratch"
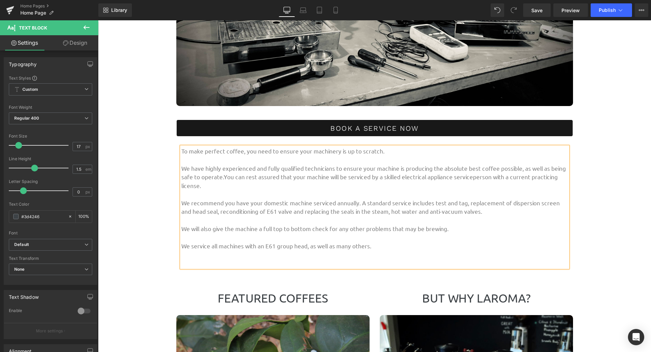
click at [438, 222] on p at bounding box center [374, 220] width 387 height 9
click at [536, 9] on span "Save" at bounding box center [536, 10] width 11 height 7
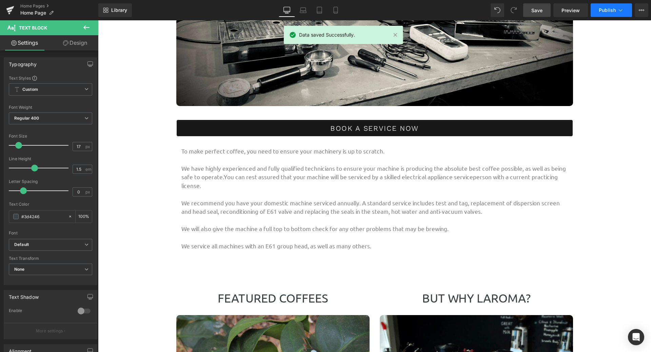
click at [611, 8] on span "Publish" at bounding box center [607, 9] width 17 height 5
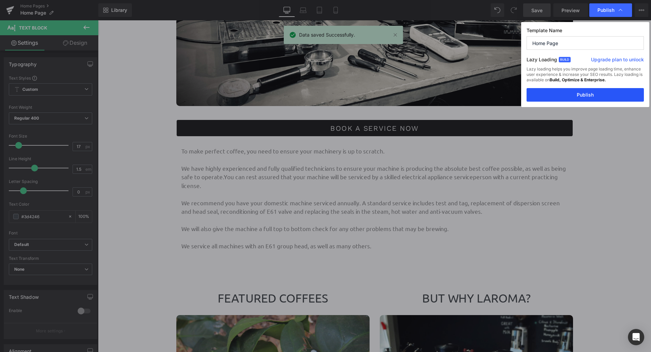
drag, startPoint x: 556, startPoint y: 93, endPoint x: 451, endPoint y: 33, distance: 121.4
click at [556, 93] on button "Publish" at bounding box center [585, 95] width 117 height 14
